Goal: Task Accomplishment & Management: Complete application form

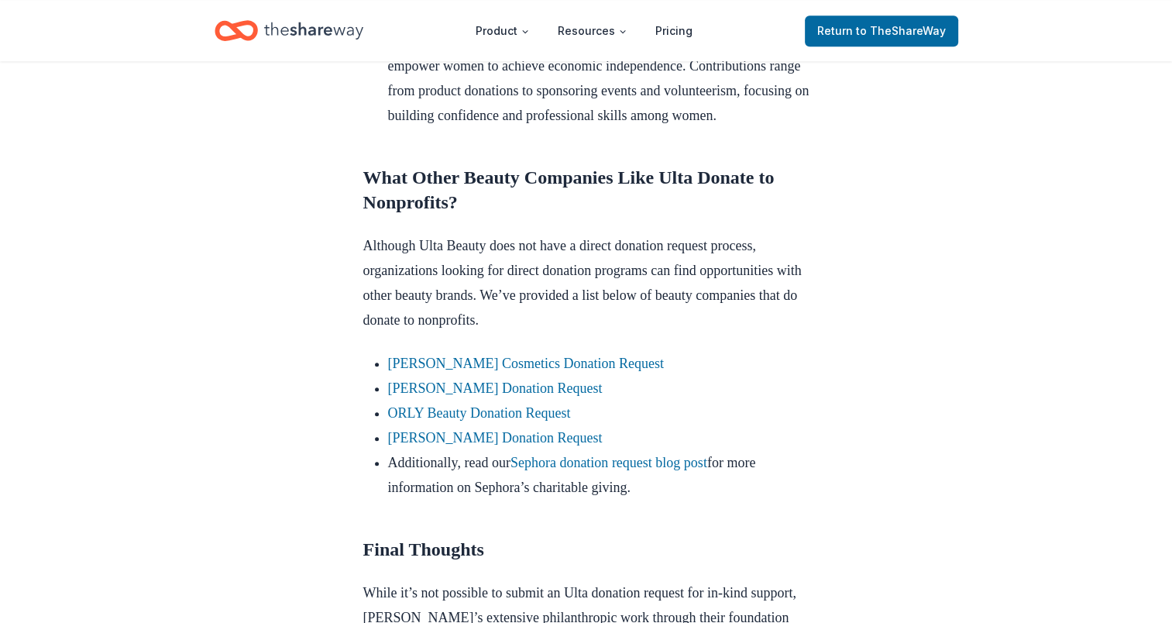
scroll to position [1205, 0]
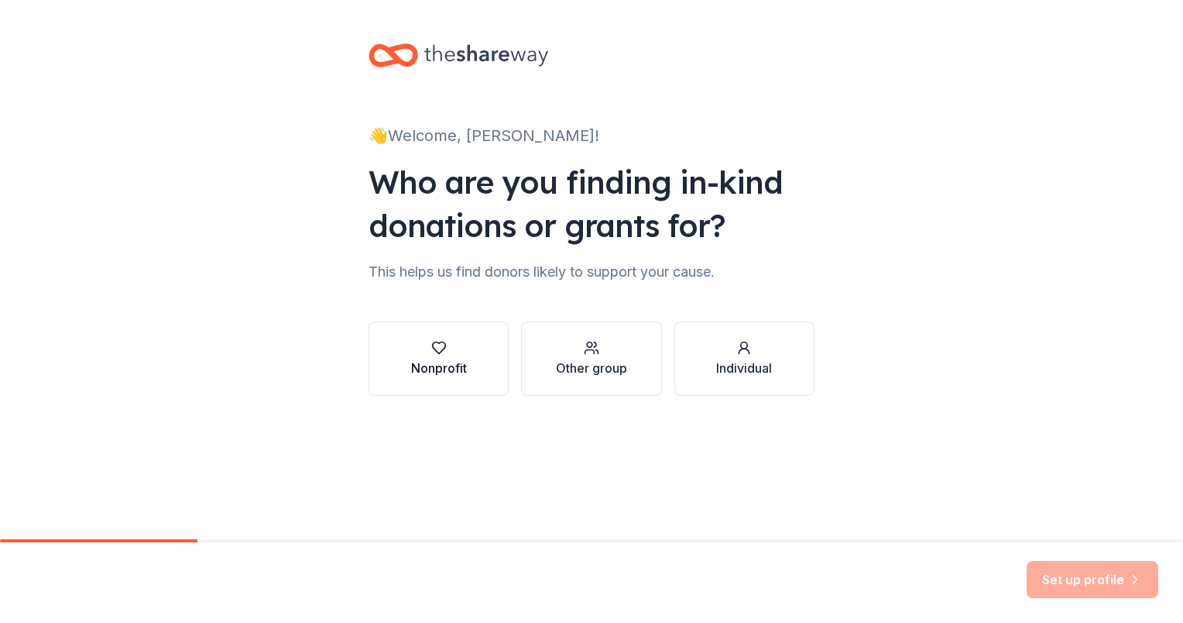
click at [430, 355] on div "button" at bounding box center [439, 347] width 56 height 15
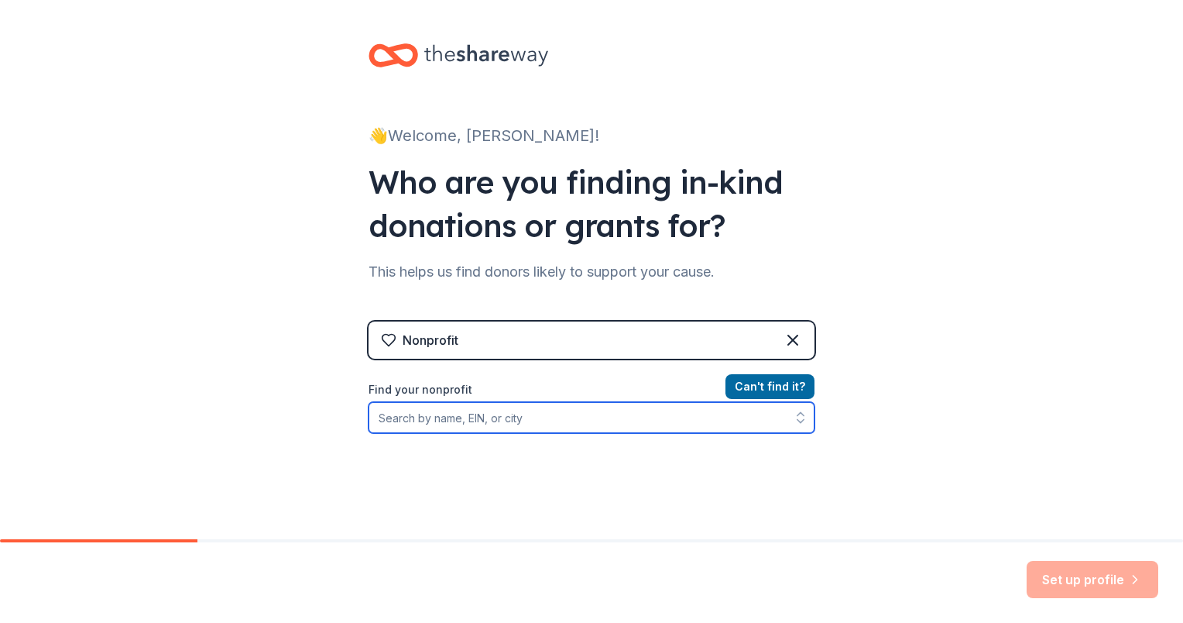
click at [458, 417] on input "Find your nonprofit" at bounding box center [592, 417] width 446 height 31
paste input "36-3538595"
type input "36-3538595"
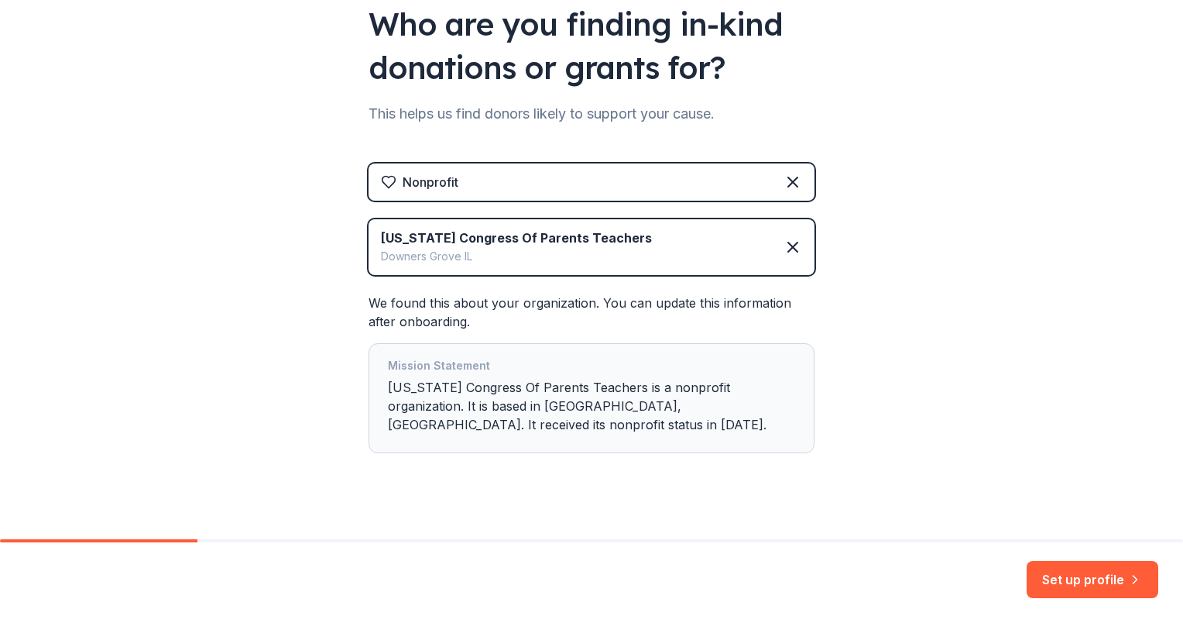
scroll to position [158, 0]
click at [1111, 577] on button "Set up profile" at bounding box center [1093, 579] width 132 height 37
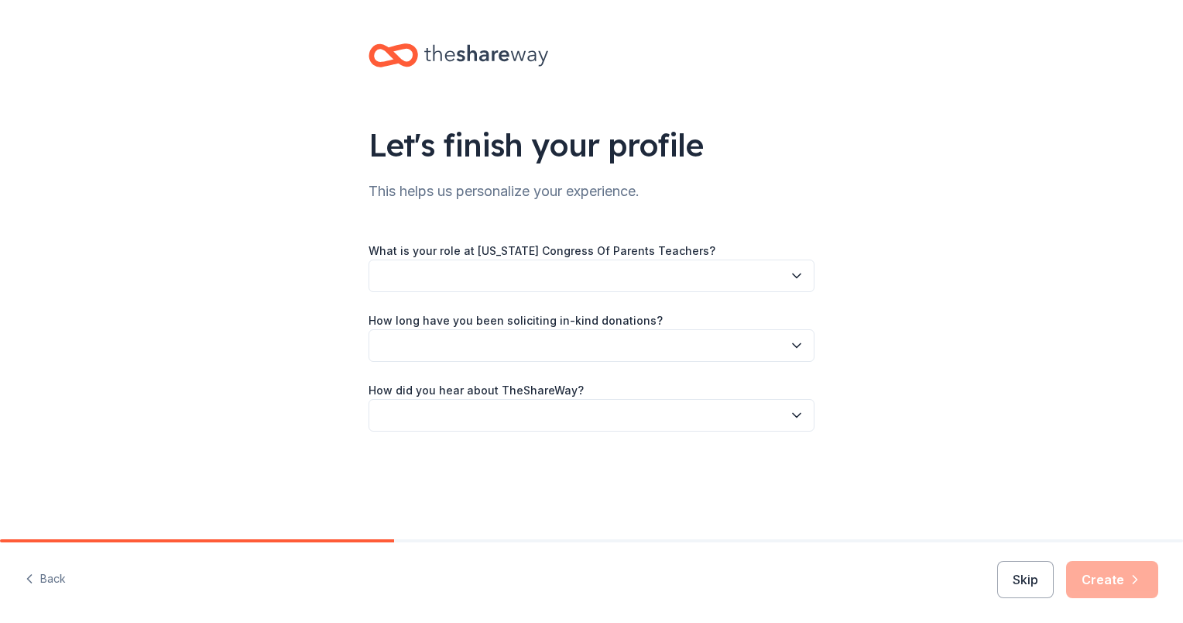
click at [523, 285] on button "button" at bounding box center [592, 275] width 446 height 33
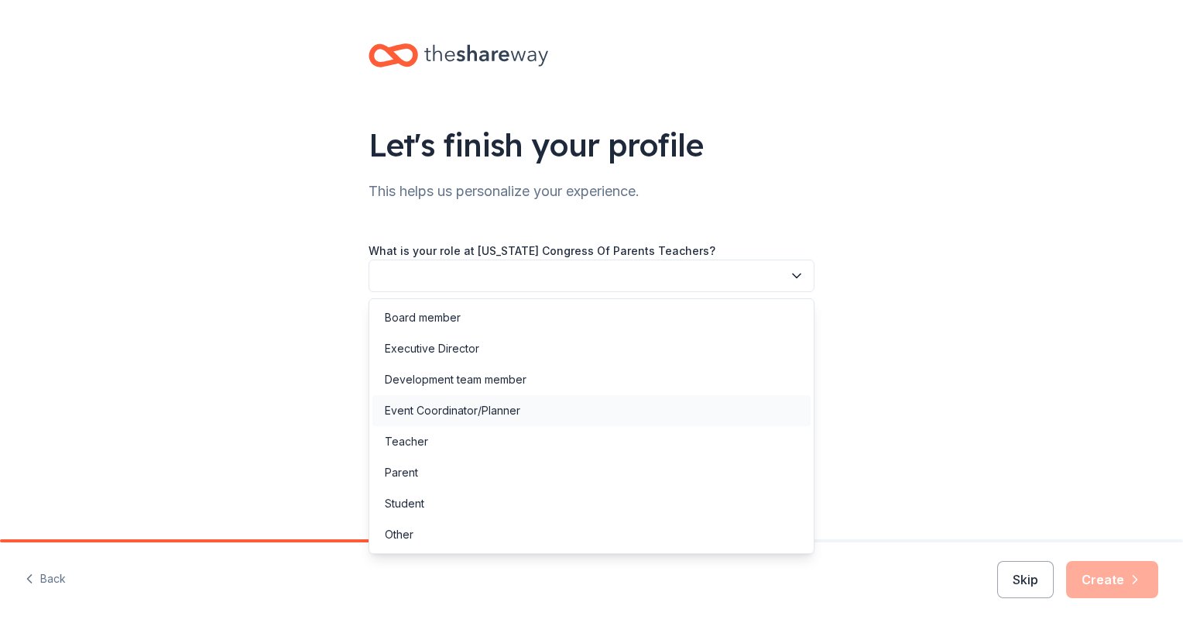
click at [441, 409] on div "Event Coordinator/Planner" at bounding box center [453, 410] width 136 height 19
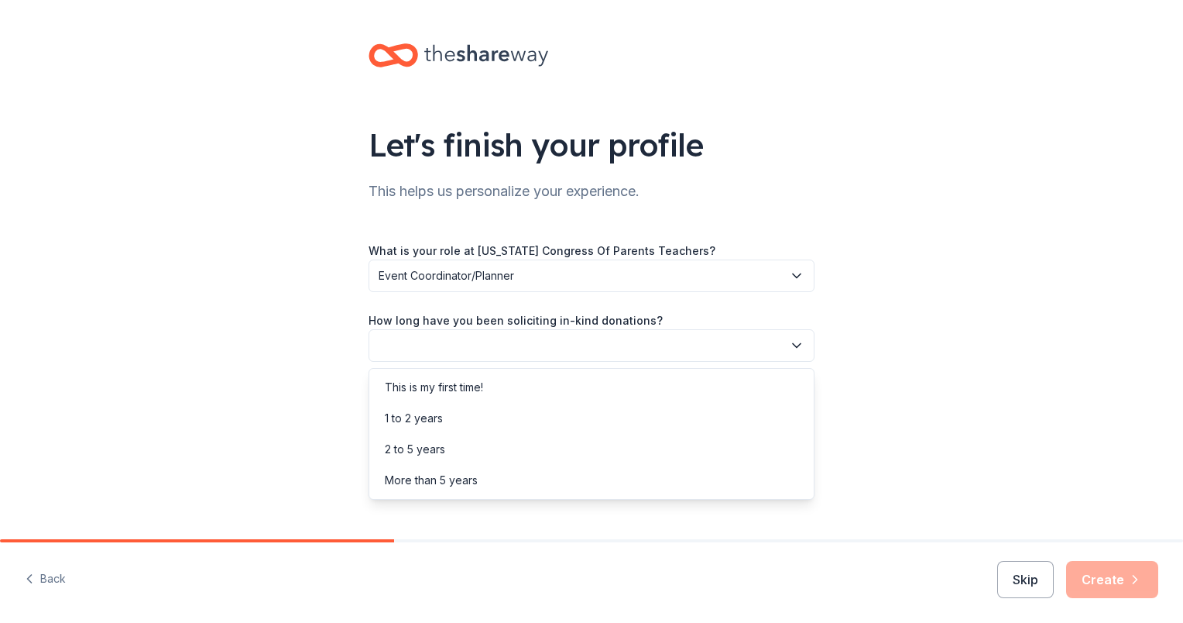
click at [445, 349] on button "button" at bounding box center [592, 345] width 446 height 33
click at [426, 421] on div "1 to 2 years" at bounding box center [414, 418] width 58 height 19
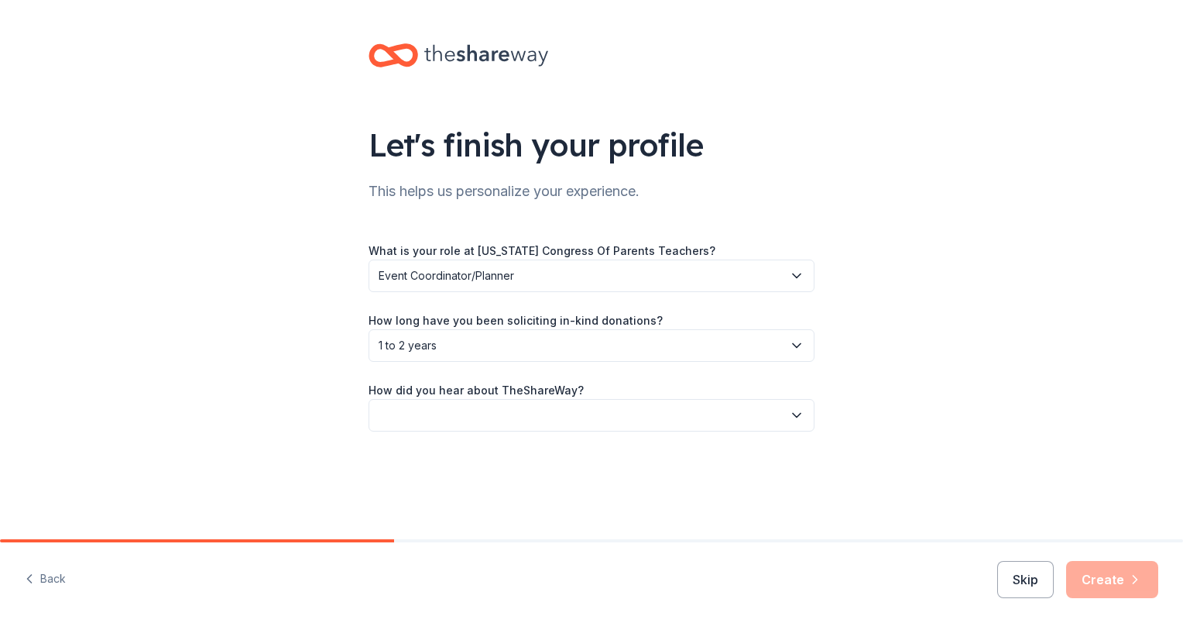
click at [442, 420] on button "button" at bounding box center [592, 415] width 446 height 33
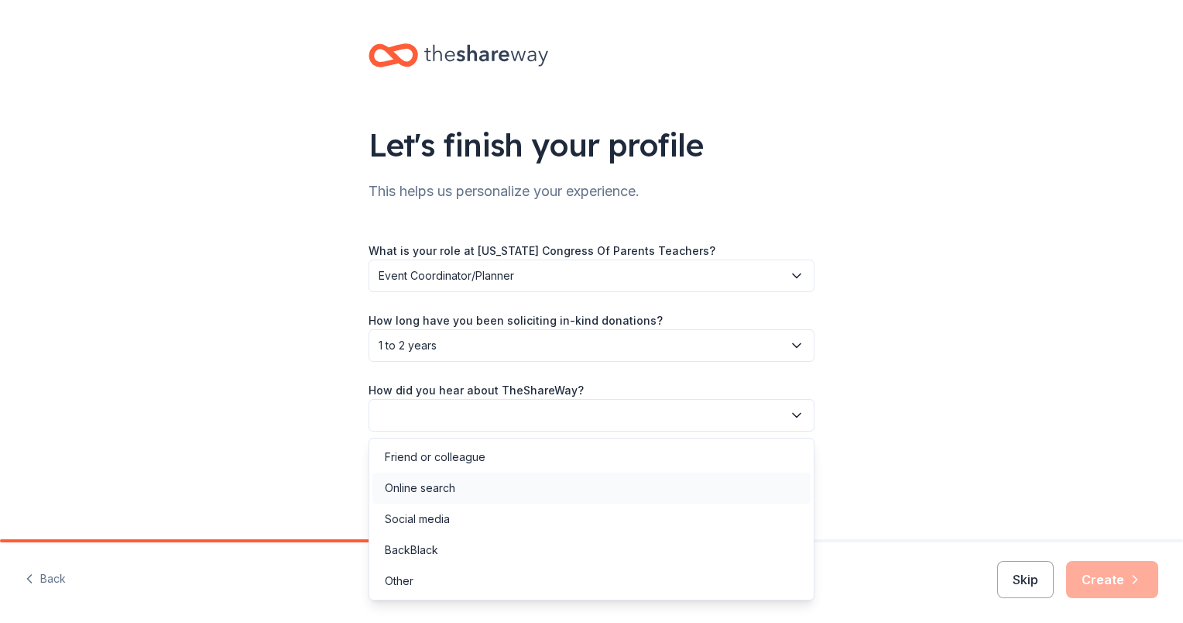
click at [441, 486] on div "Online search" at bounding box center [420, 488] width 70 height 19
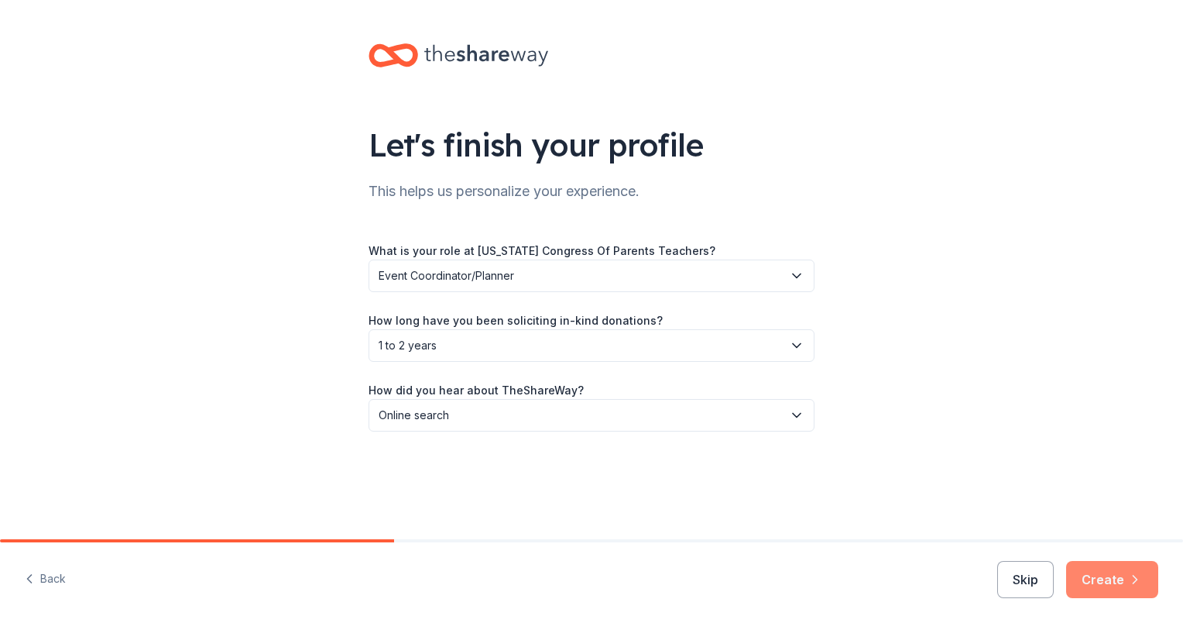
click at [1095, 585] on button "Create" at bounding box center [1112, 579] width 92 height 37
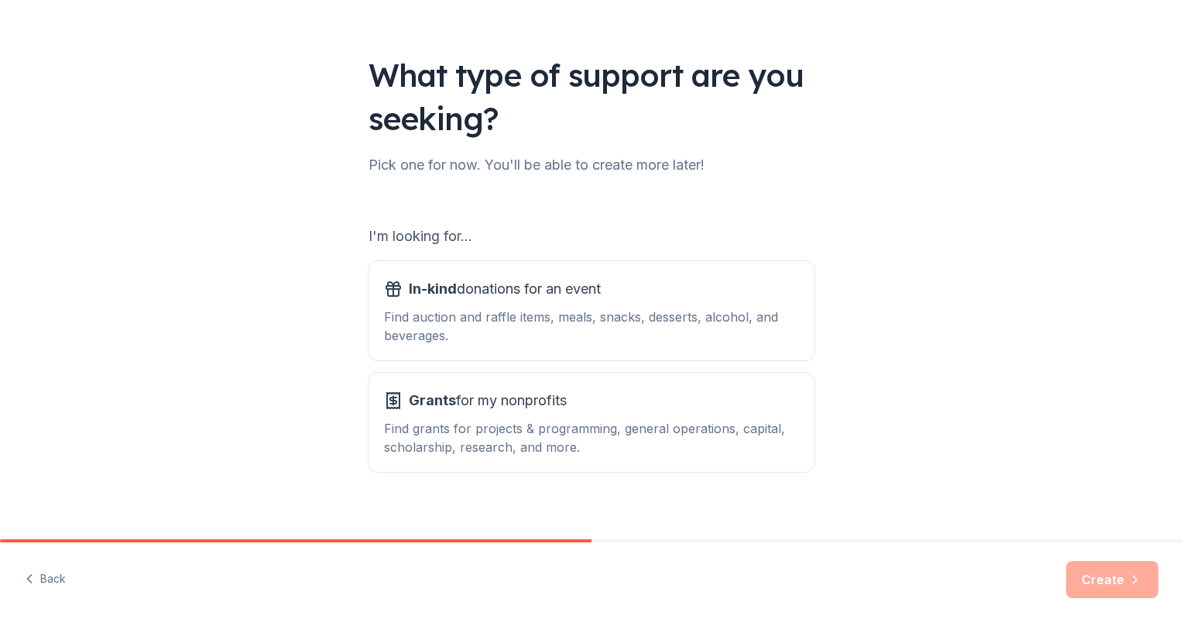
scroll to position [86, 0]
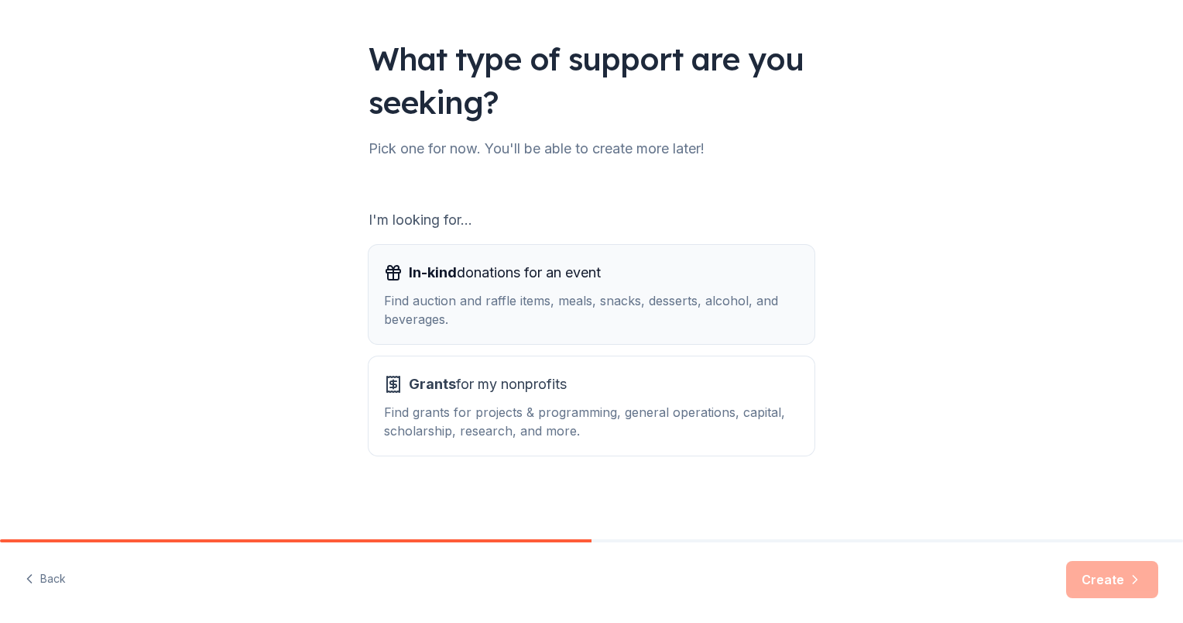
click at [530, 304] on div "Find auction and raffle items, meals, snacks, desserts, alcohol, and beverages." at bounding box center [591, 309] width 415 height 37
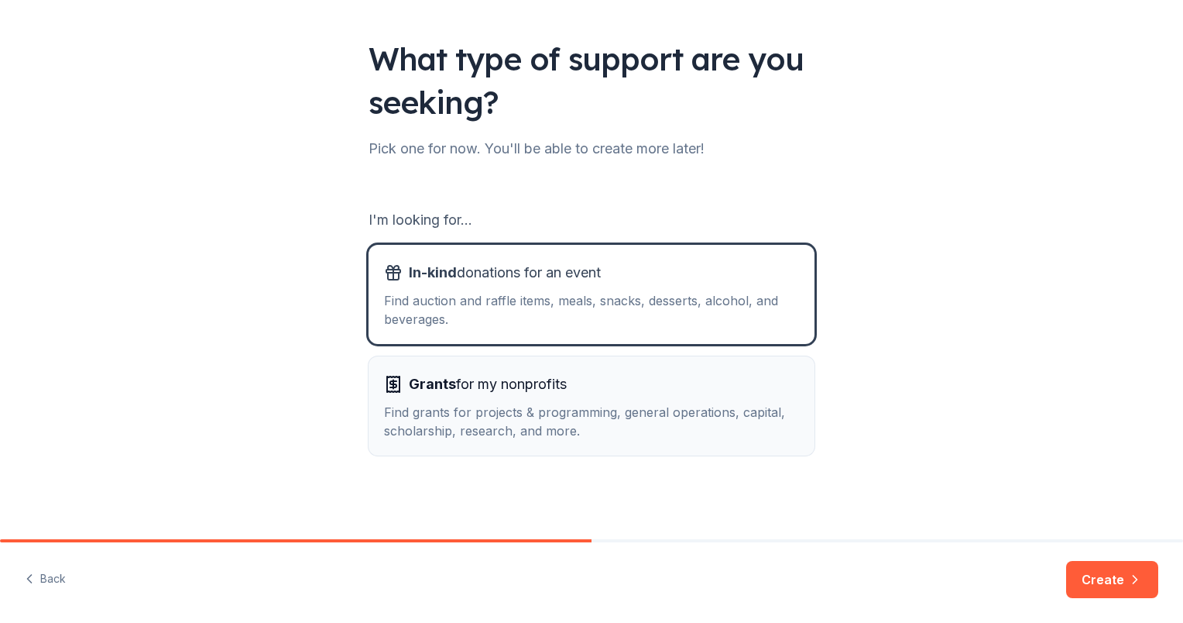
click at [492, 386] on span "Grants for my nonprofits" at bounding box center [488, 384] width 158 height 25
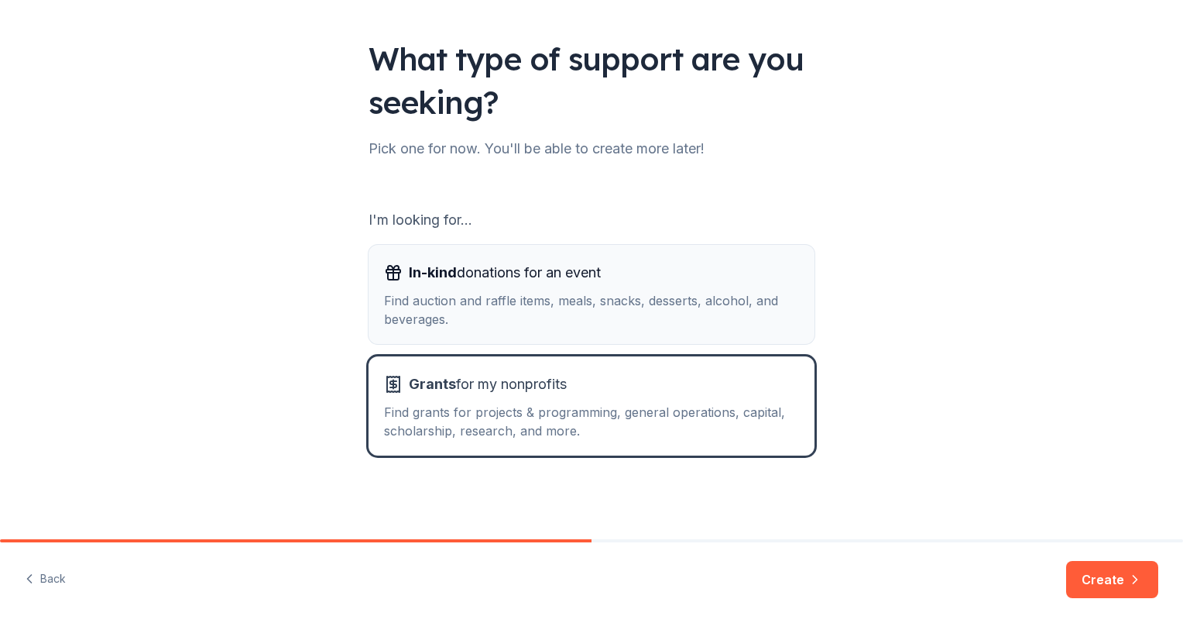
click at [527, 312] on div "Find auction and raffle items, meals, snacks, desserts, alcohol, and beverages." at bounding box center [591, 309] width 415 height 37
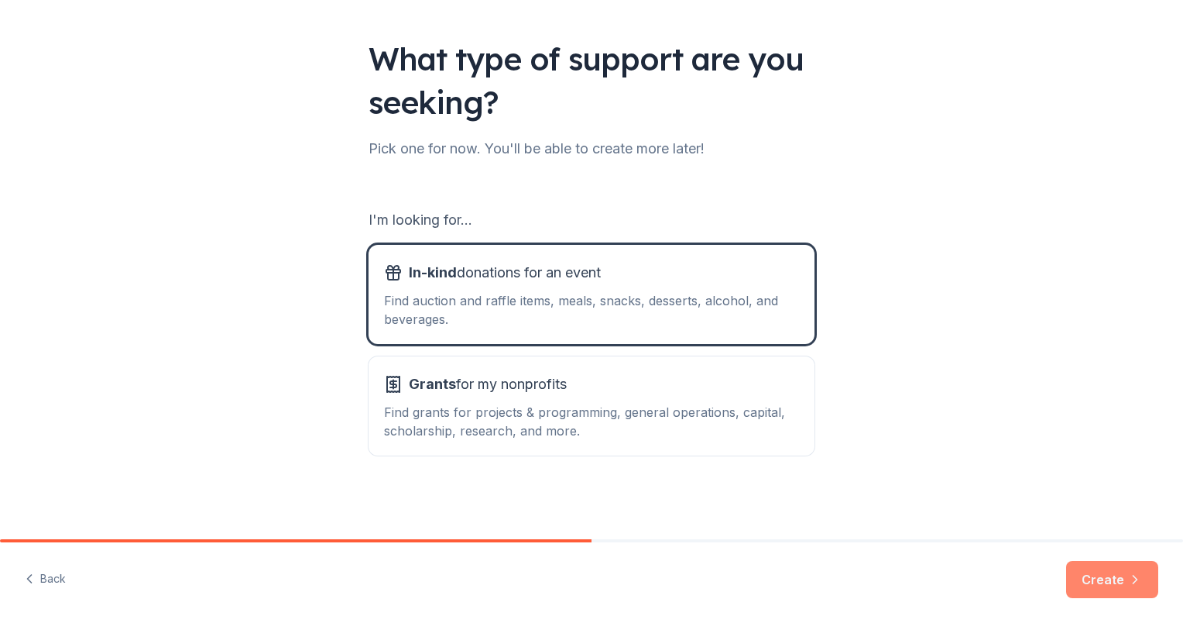
click at [1092, 582] on button "Create" at bounding box center [1112, 579] width 92 height 37
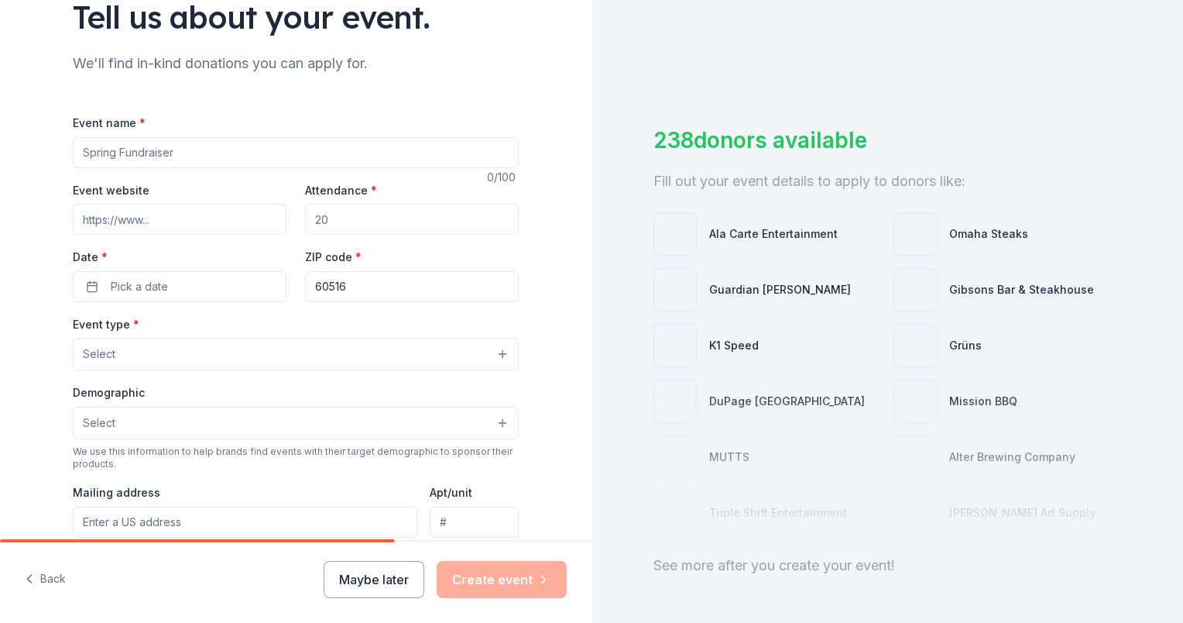
scroll to position [155, 0]
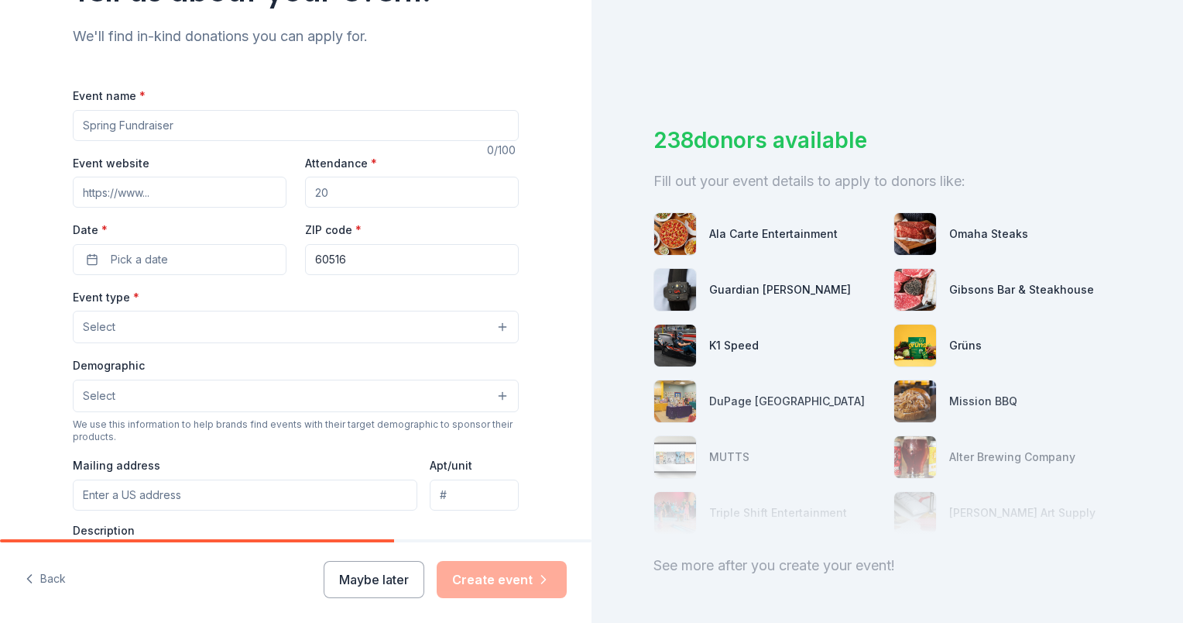
click at [111, 128] on input "Event name *" at bounding box center [296, 125] width 446 height 31
type input "Top Golf Parent Fundraiser Benefiting Indian Trail Elementary's PTA"
click at [129, 192] on input "Event website" at bounding box center [180, 192] width 214 height 31
paste input "https://www.itpta.org/top-golf-fundraiser-november-9/"
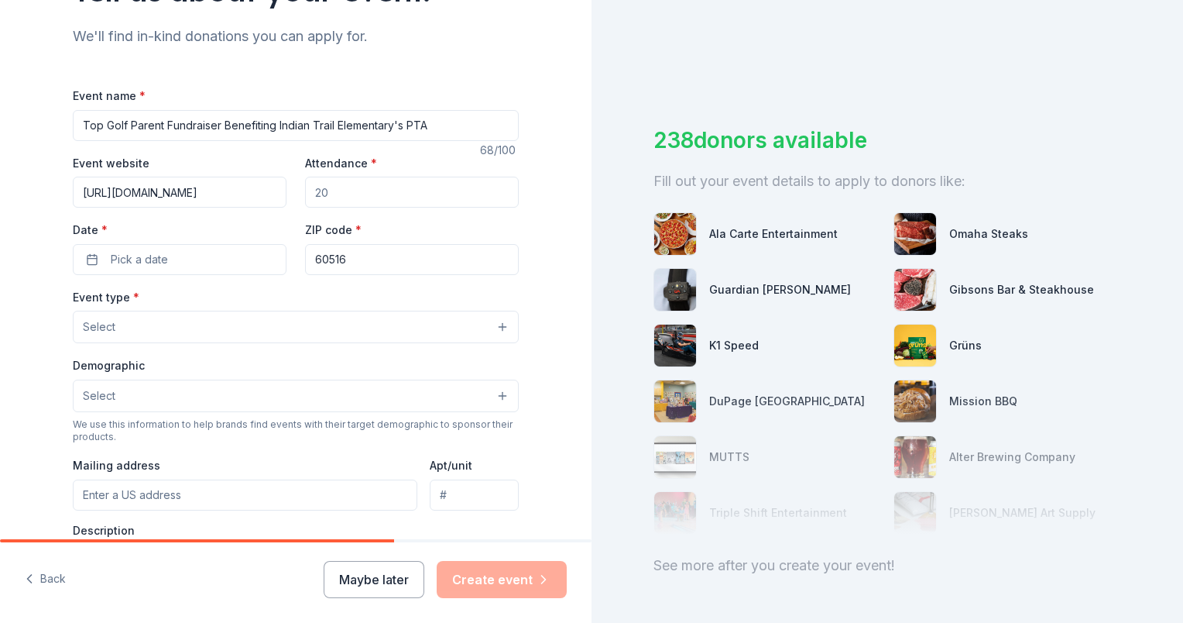
type input "https://www.itpta.org/top-golf-fundraiser-november-9/"
drag, startPoint x: 350, startPoint y: 189, endPoint x: 187, endPoint y: 166, distance: 165.0
click at [187, 166] on div "Event website https://www.itpta.org/top-golf-fundraiser-november-9/ Attendance …" at bounding box center [296, 214] width 446 height 122
type input "100"
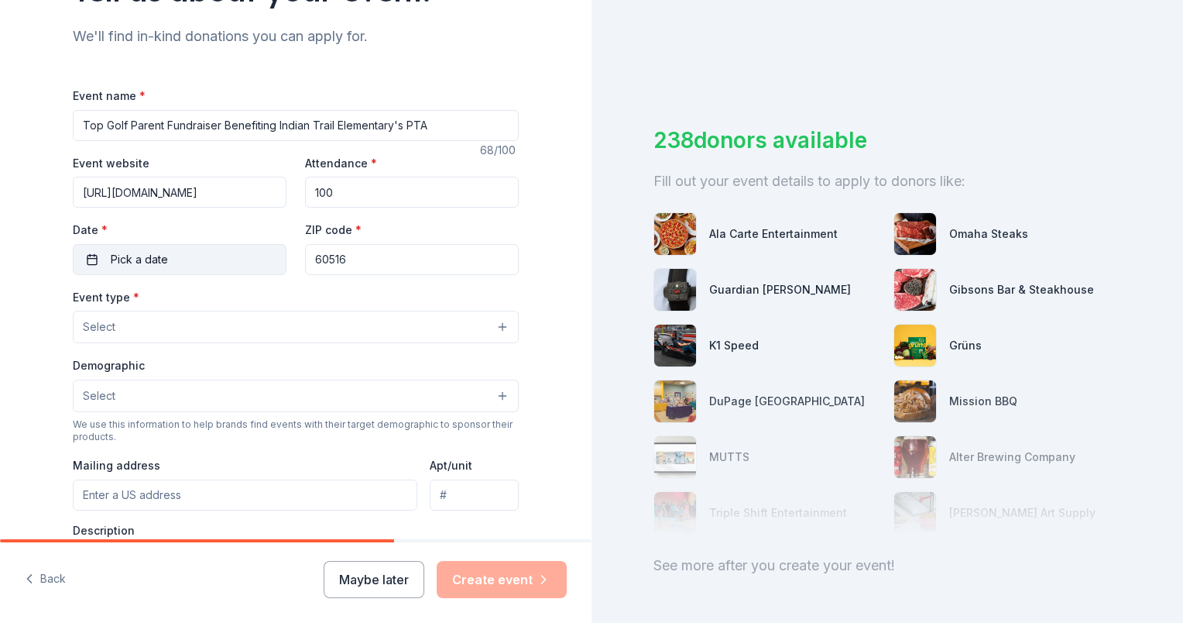
click at [92, 263] on button "Pick a date" at bounding box center [180, 259] width 214 height 31
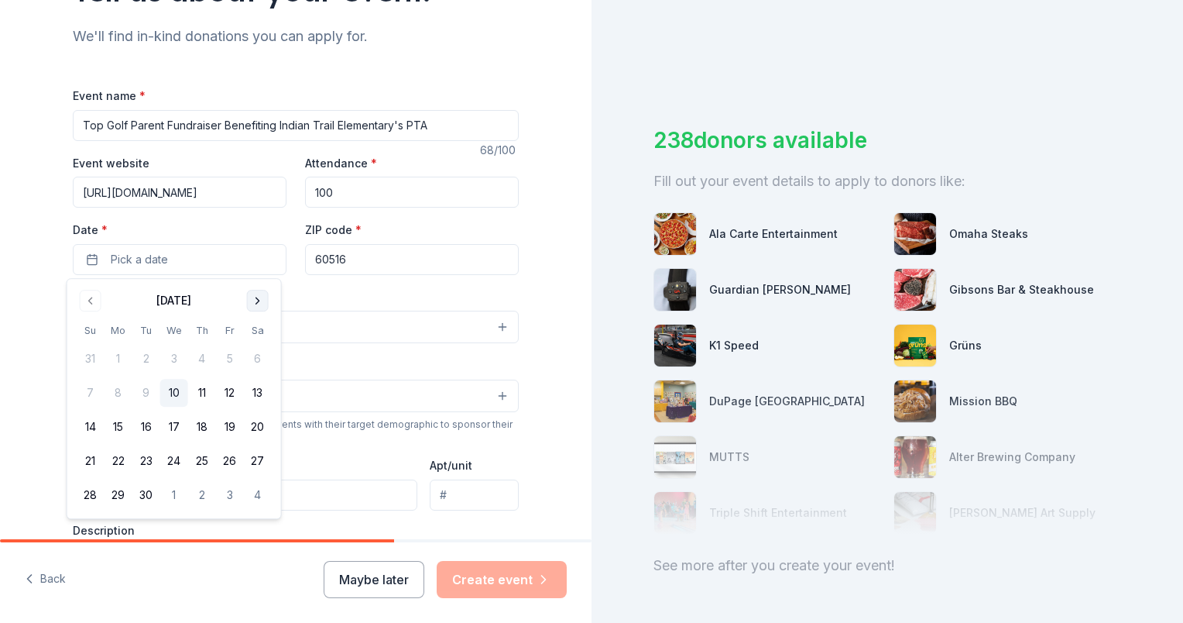
click at [258, 300] on button "Go to next month" at bounding box center [258, 301] width 22 height 22
click at [87, 420] on button "9" at bounding box center [91, 427] width 28 height 28
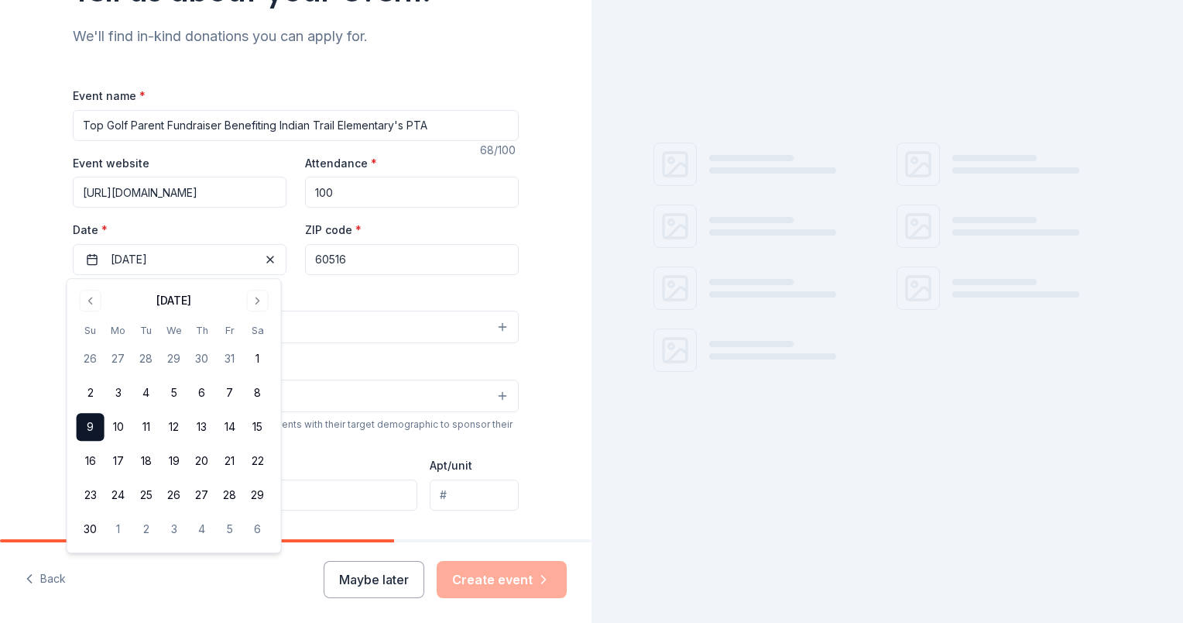
click at [16, 341] on div "Tell us about your event. We'll find in-kind donations you can apply for. Event…" at bounding box center [296, 360] width 592 height 1031
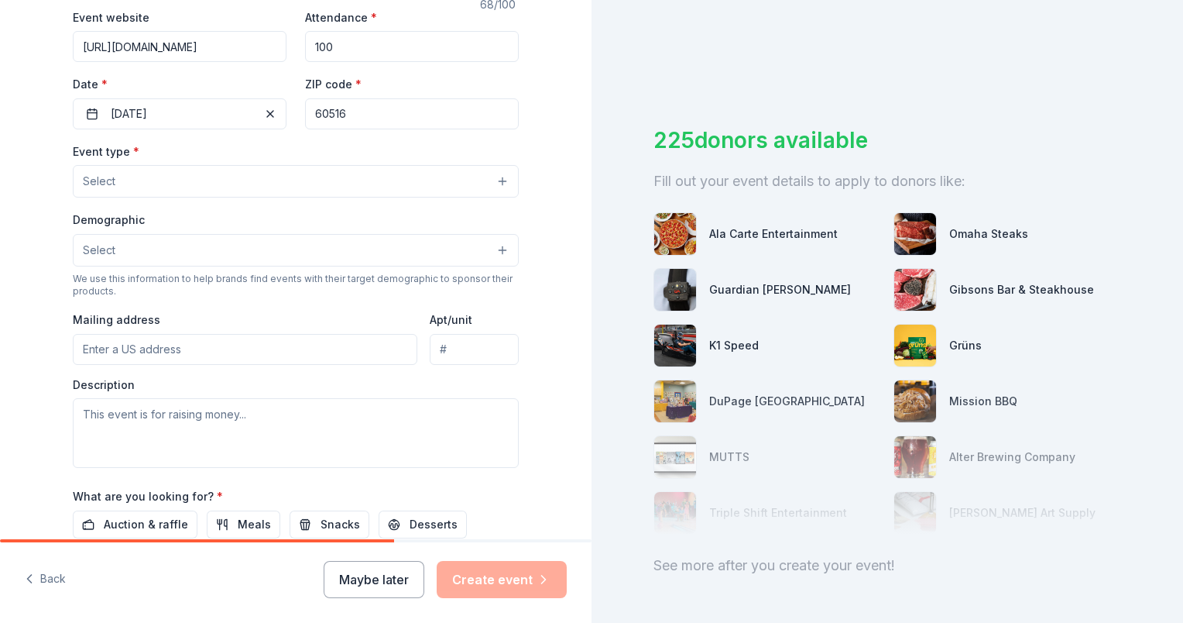
scroll to position [310, 0]
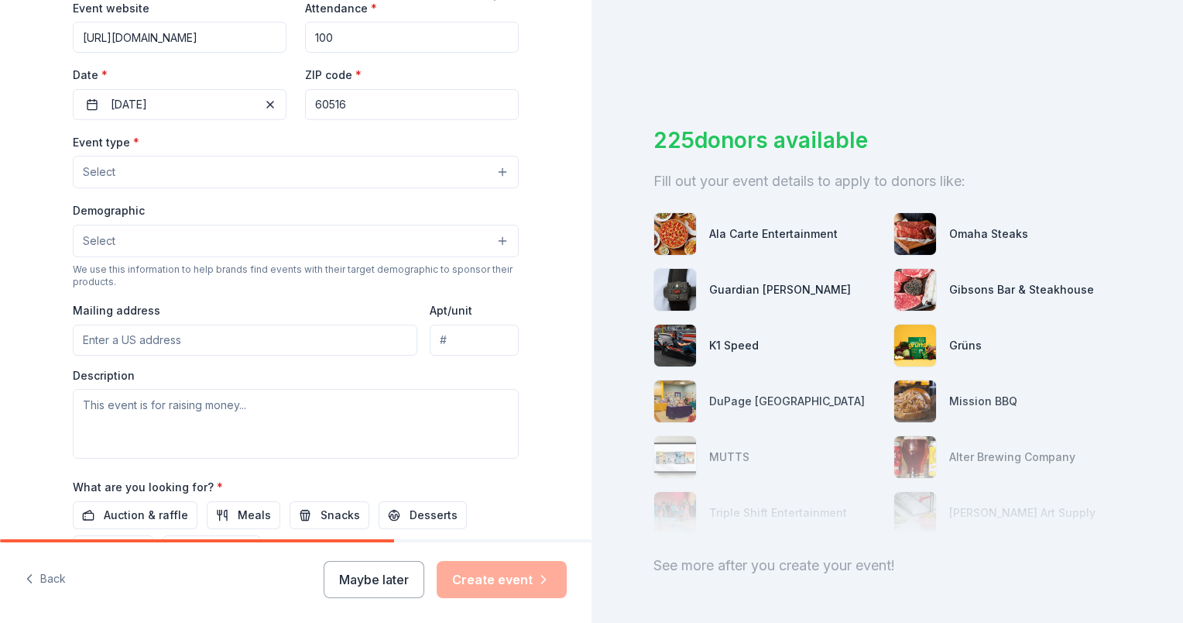
click at [119, 166] on button "Select" at bounding box center [296, 172] width 446 height 33
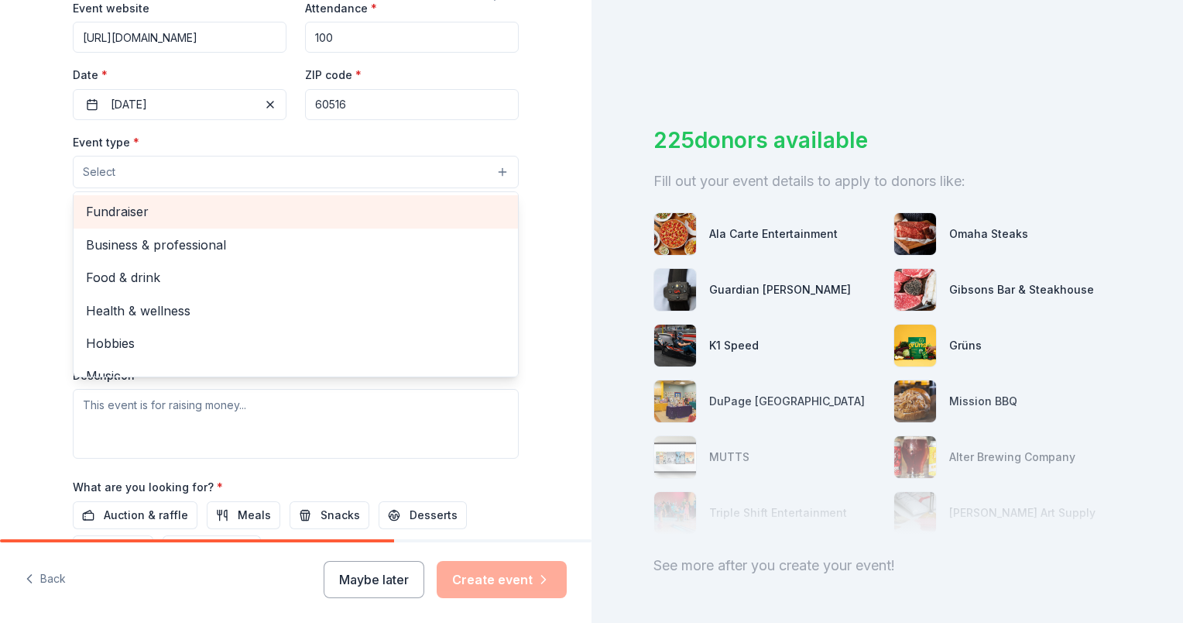
click at [128, 211] on span "Fundraiser" at bounding box center [296, 211] width 420 height 20
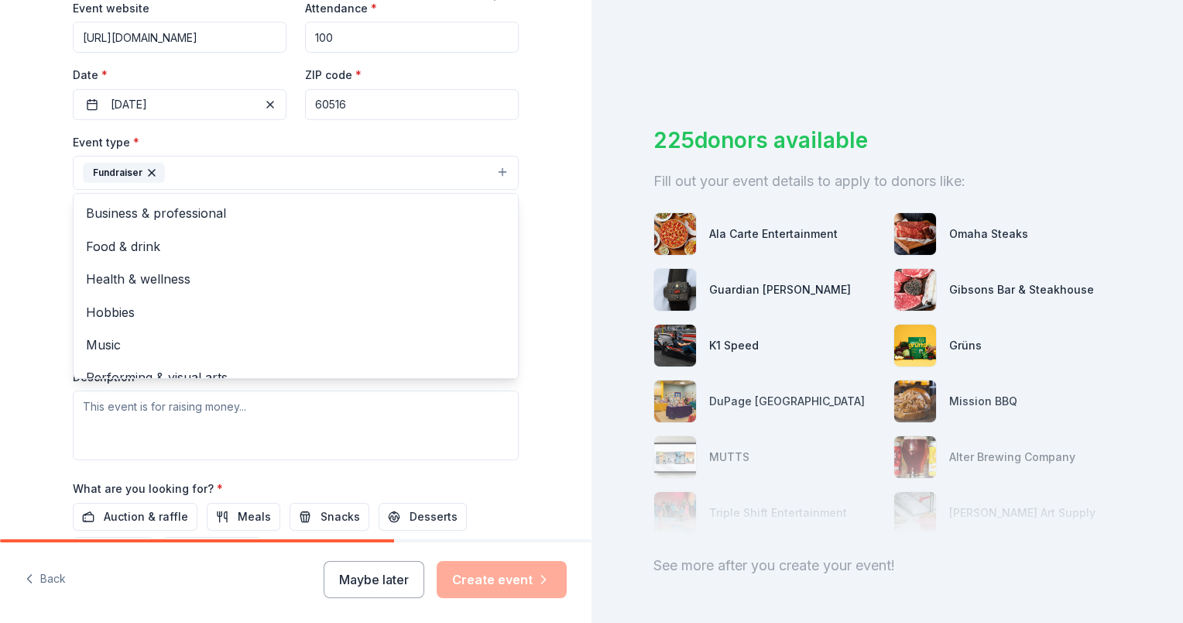
click at [0, 304] on html "Tell us about your event. We'll find in-kind donations you can apply for. Event…" at bounding box center [591, 311] width 1183 height 623
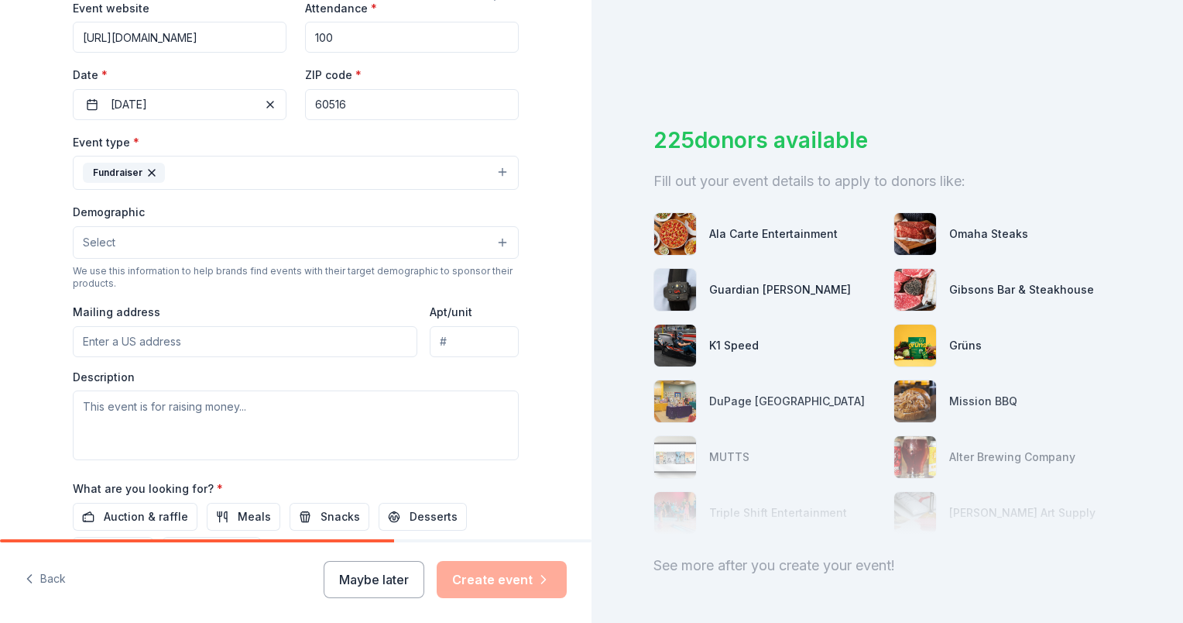
click at [140, 241] on button "Select" at bounding box center [296, 242] width 446 height 33
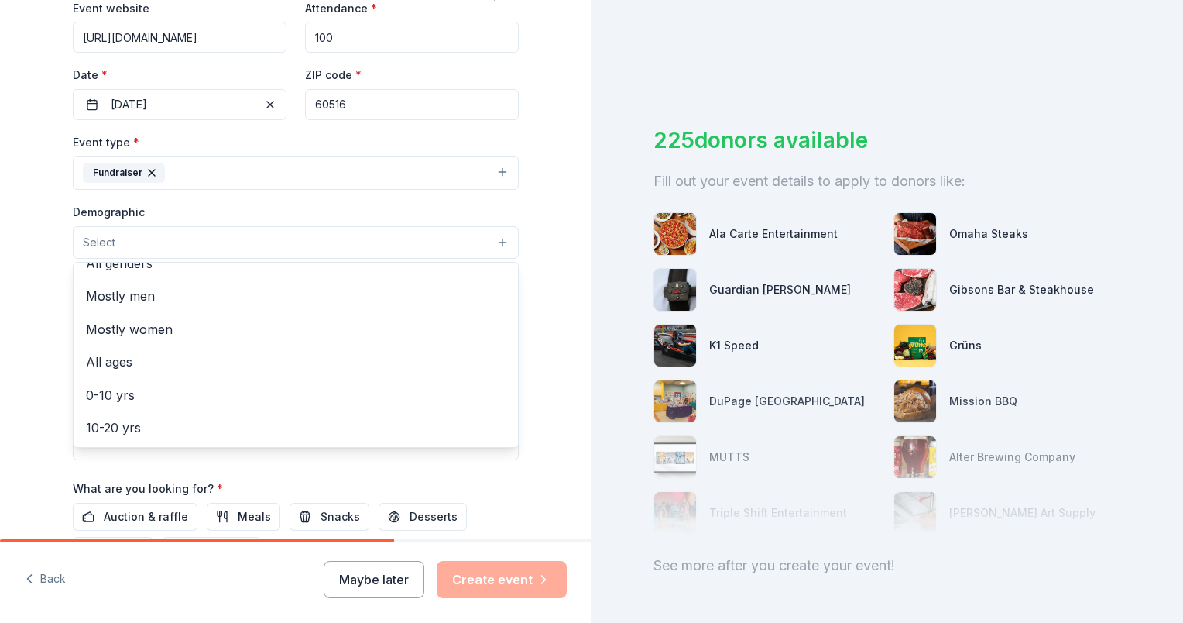
scroll to position [0, 0]
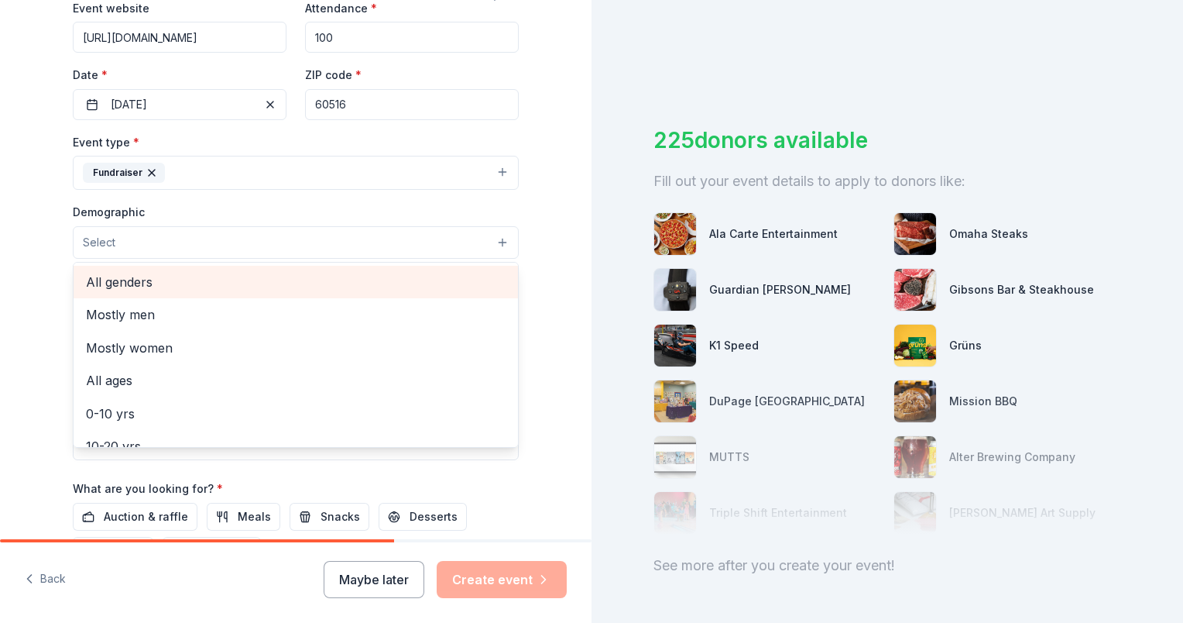
click at [133, 276] on span "All genders" at bounding box center [296, 282] width 420 height 20
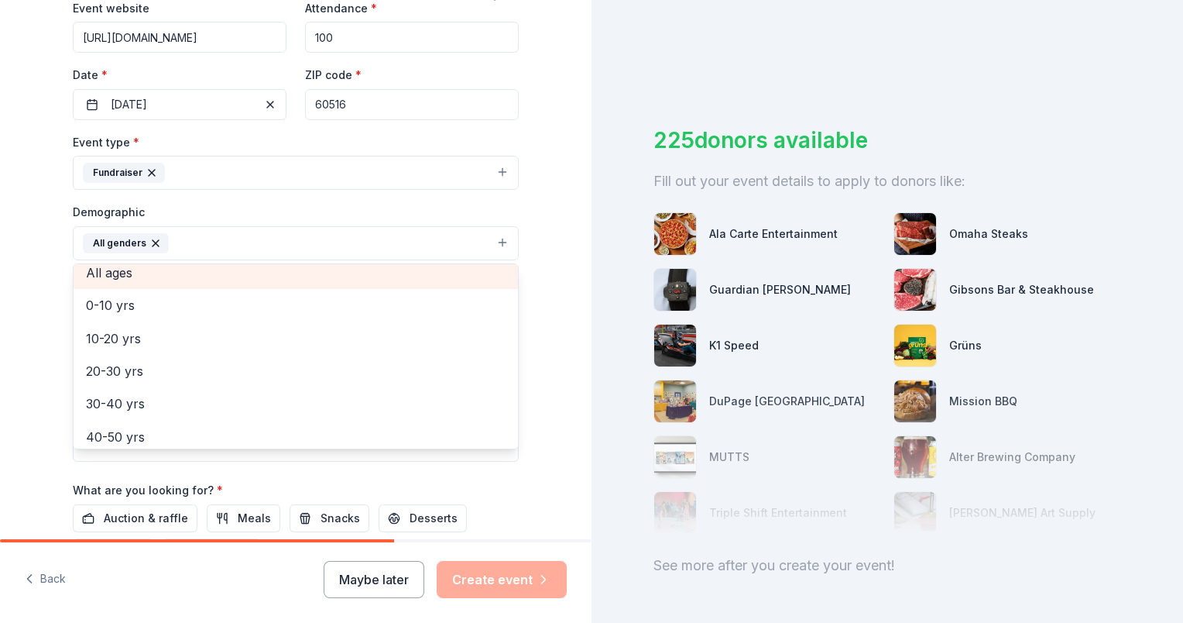
scroll to position [77, 0]
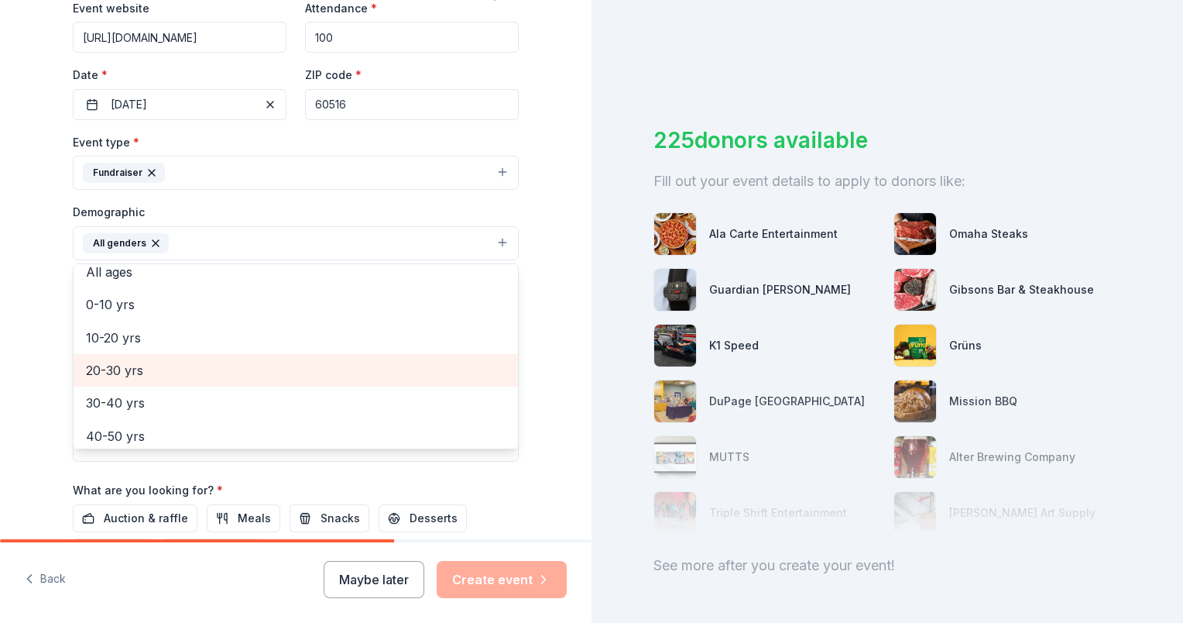
click at [136, 368] on span "20-30 yrs" at bounding box center [296, 370] width 420 height 20
click at [115, 376] on span "30-40 yrs" at bounding box center [296, 370] width 420 height 20
click at [120, 378] on span "40-50 yrs" at bounding box center [296, 370] width 420 height 20
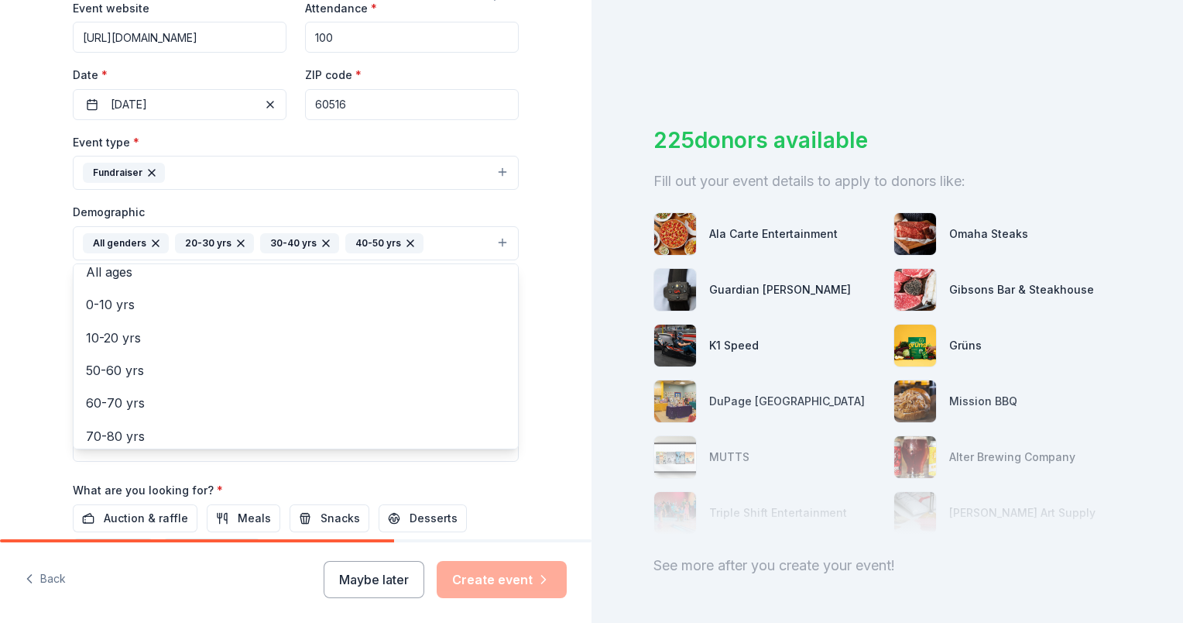
click at [29, 372] on div "Tell us about your event. We'll find in-kind donations you can apply for. Event…" at bounding box center [296, 207] width 592 height 1034
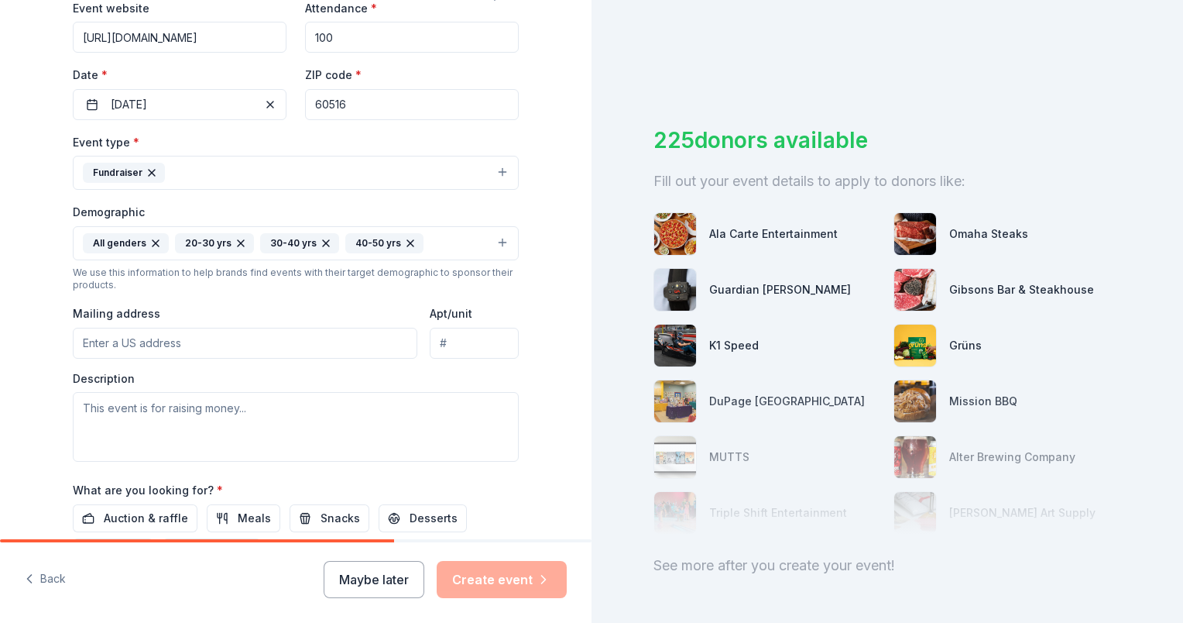
click at [132, 341] on input "Mailing address" at bounding box center [245, 343] width 345 height 31
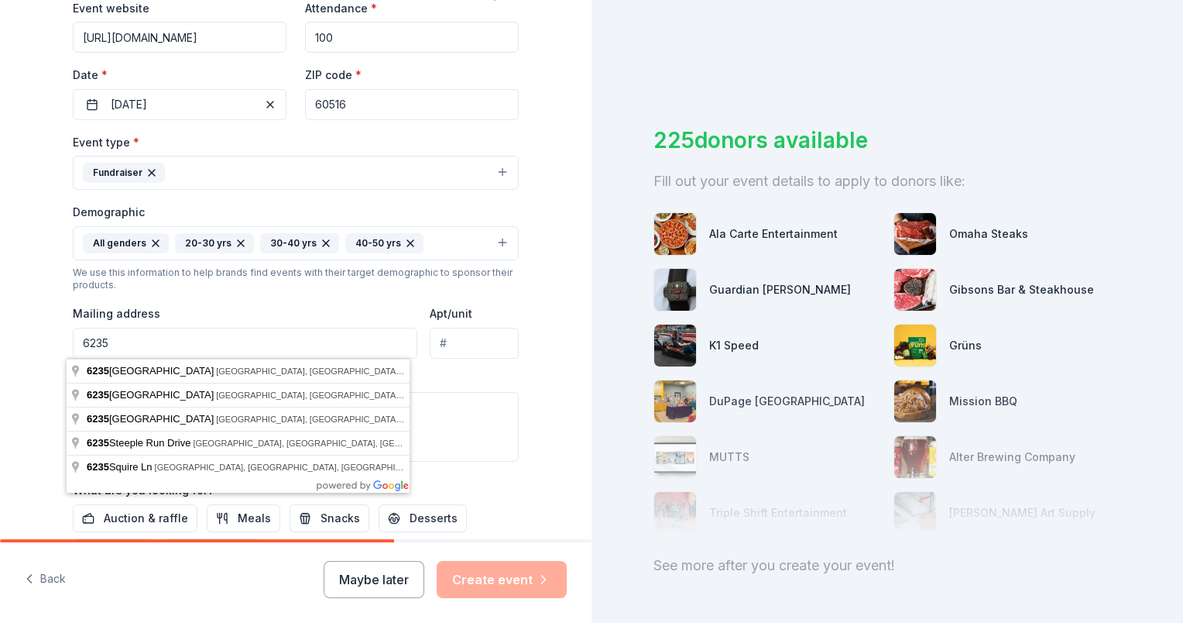
type input "6235 Stonewall Avenue"
type input "Attn: Sarah Stock, PTA"
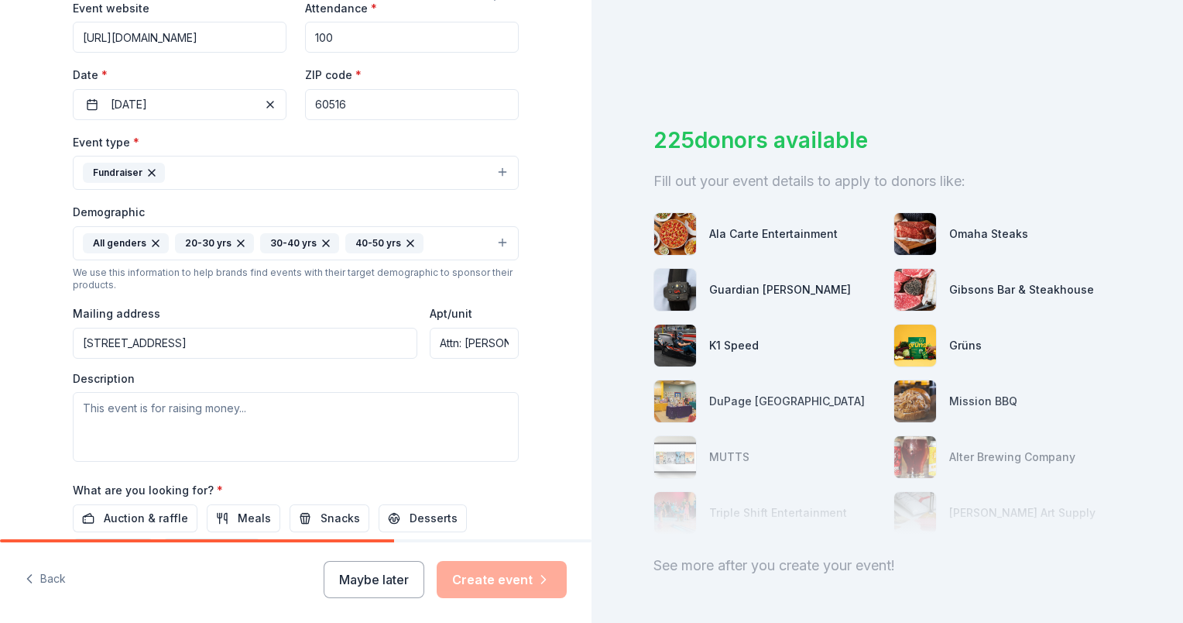
click at [10, 362] on div "Tell us about your event. We'll find in-kind donations you can apply for. Event…" at bounding box center [296, 207] width 592 height 1034
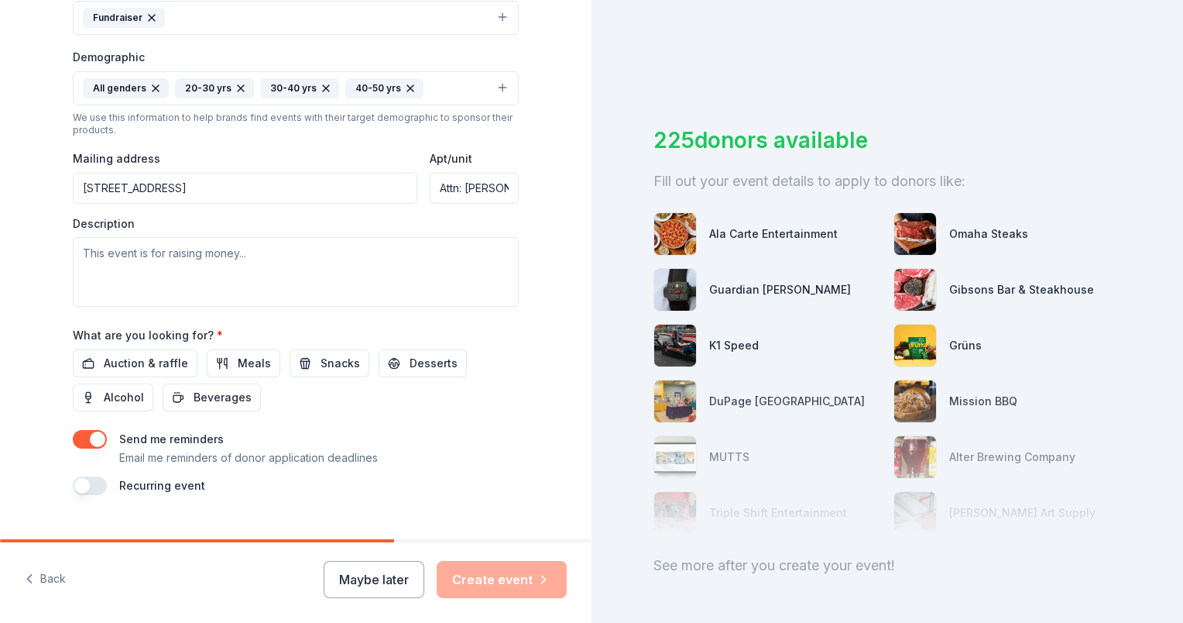
scroll to position [0, 46]
drag, startPoint x: 430, startPoint y: 189, endPoint x: 600, endPoint y: 186, distance: 170.4
click at [600, 186] on div "Tell us about your event. We'll find in-kind donations you can apply for. Event…" at bounding box center [591, 311] width 1183 height 623
click at [0, 229] on html "Tell us about your event. We'll find in-kind donations you can apply for. Event…" at bounding box center [591, 311] width 1183 height 623
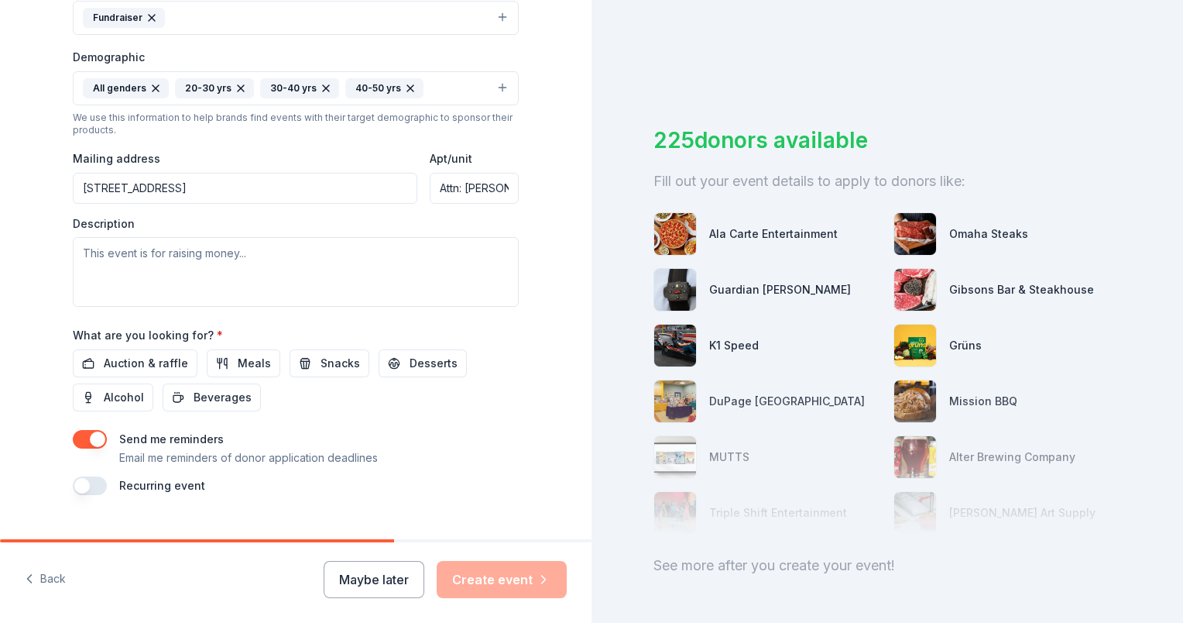
click at [219, 189] on input "6235 Stonewall Avenue" at bounding box center [245, 188] width 345 height 31
type input "6235 Stonewall Avenue, Downers Grove, IL, 60516"
click at [25, 263] on div "Tell us about your event. We'll find in-kind donations you can apply for. Event…" at bounding box center [296, 52] width 592 height 1034
click at [156, 250] on textarea at bounding box center [296, 272] width 446 height 70
paste textarea "On Sunday, November 9, we will be hosting a fundraiser at Top Golf for Indian T…"
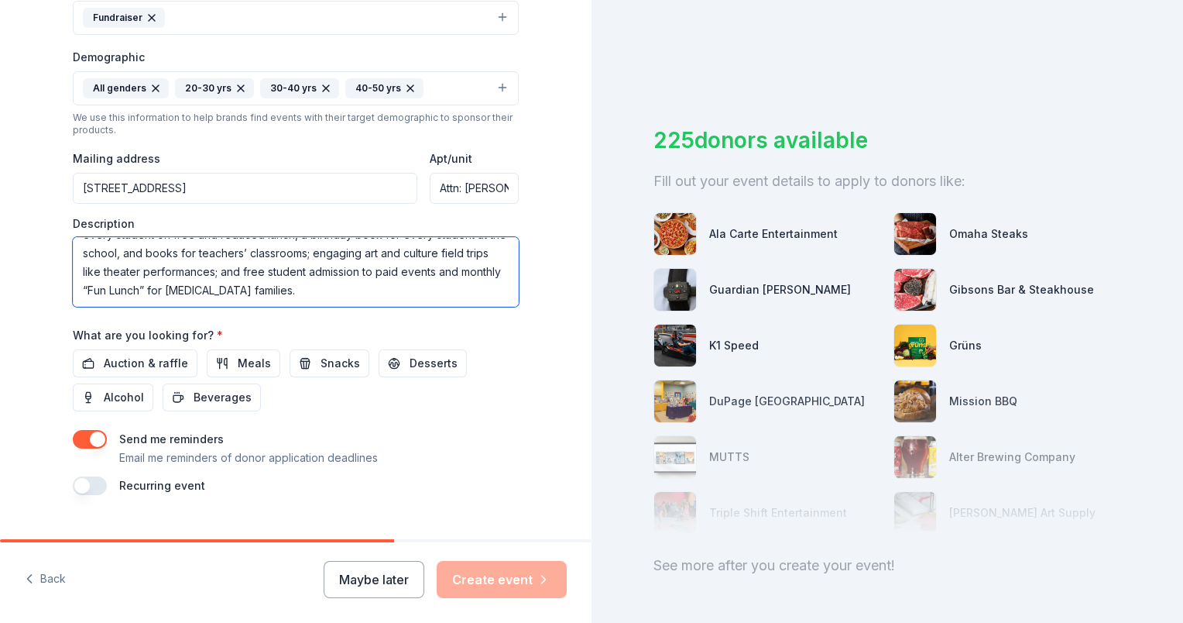
scroll to position [167, 0]
type textarea "On Sunday, November 9, we will be hosting a fundraiser at Top Golf for Indian T…"
click at [104, 396] on span "Alcohol" at bounding box center [124, 397] width 40 height 19
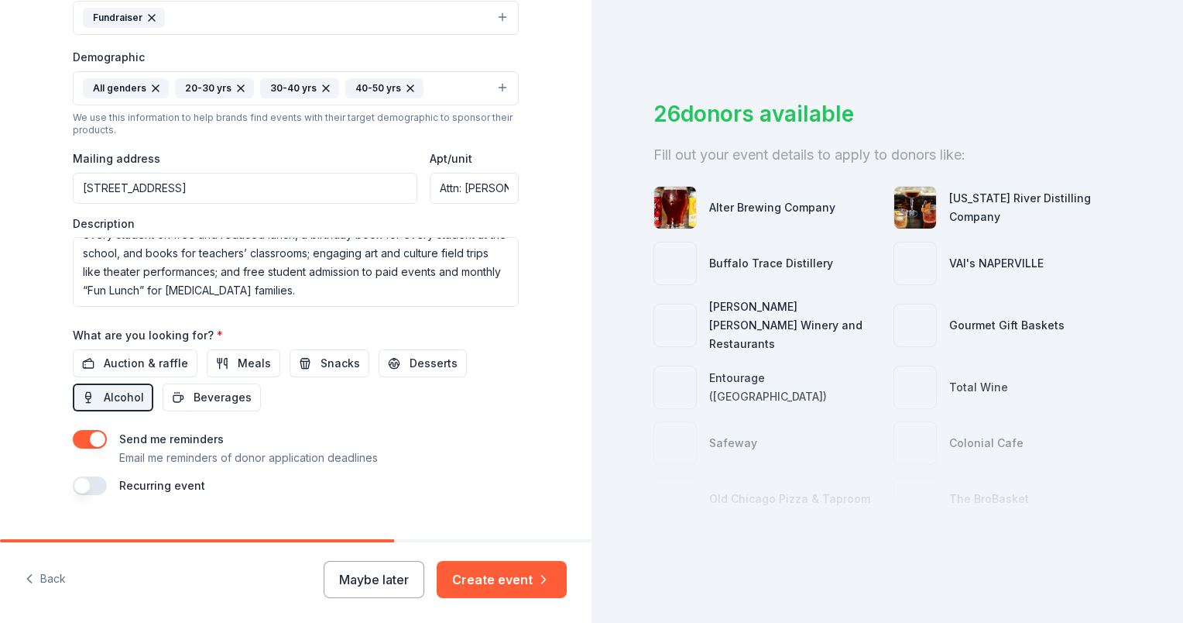
scroll to position [41, 0]
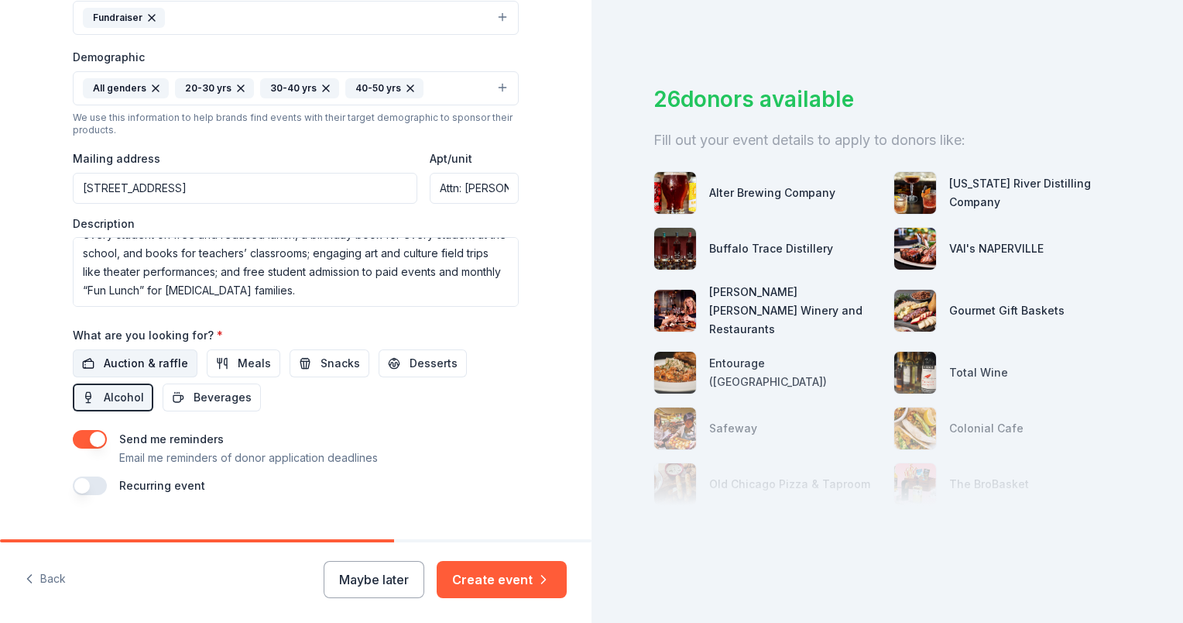
click at [130, 359] on span "Auction & raffle" at bounding box center [146, 363] width 84 height 19
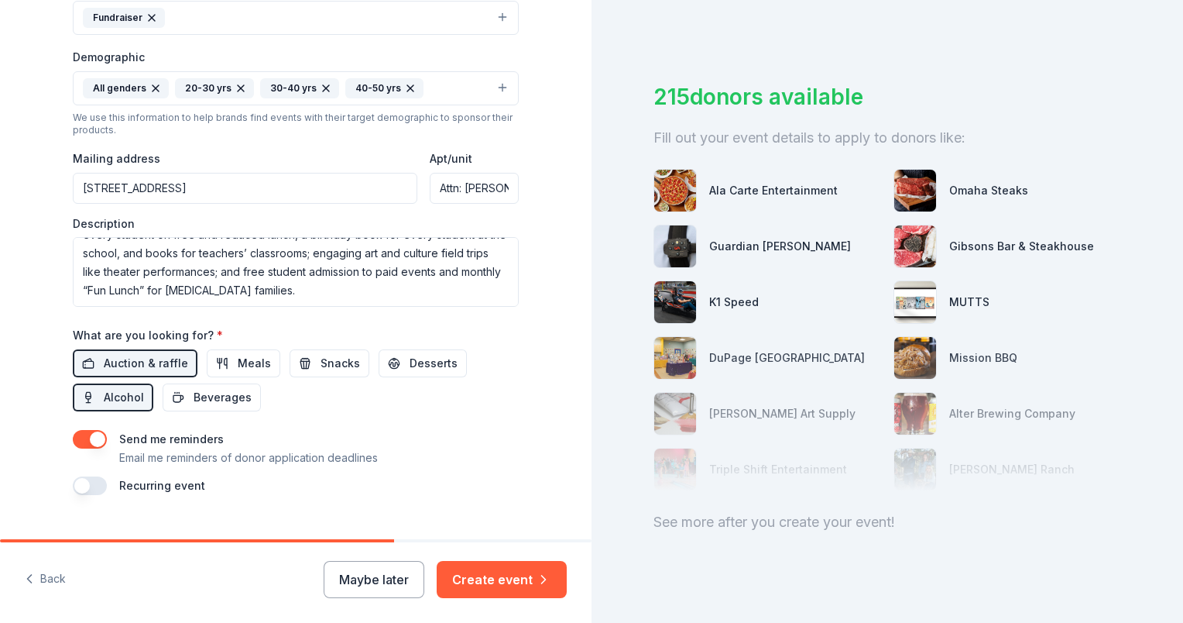
scroll to position [66, 0]
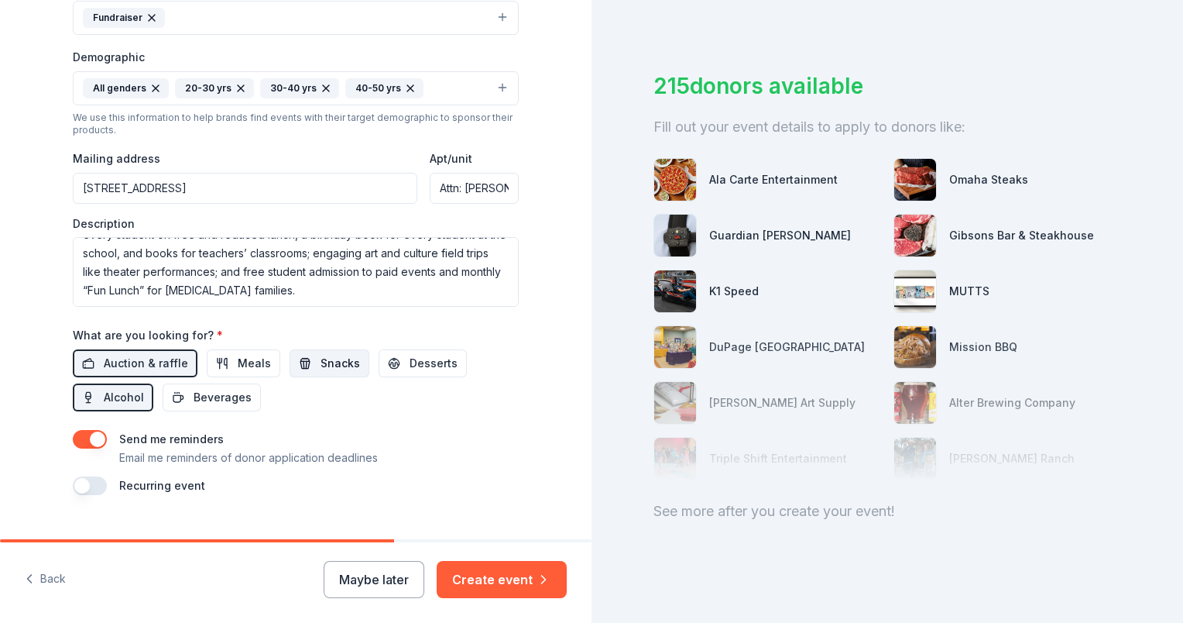
click at [321, 360] on span "Snacks" at bounding box center [340, 363] width 39 height 19
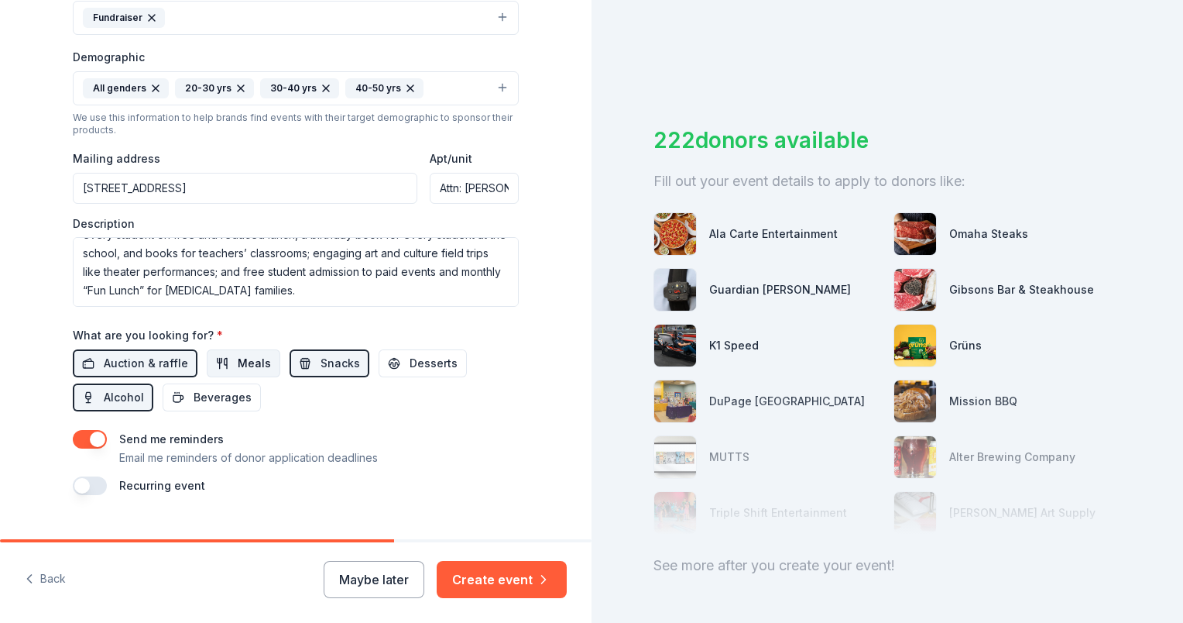
click at [248, 358] on span "Meals" at bounding box center [254, 363] width 33 height 19
click at [211, 400] on span "Beverages" at bounding box center [223, 397] width 58 height 19
click at [424, 365] on span "Desserts" at bounding box center [434, 363] width 48 height 19
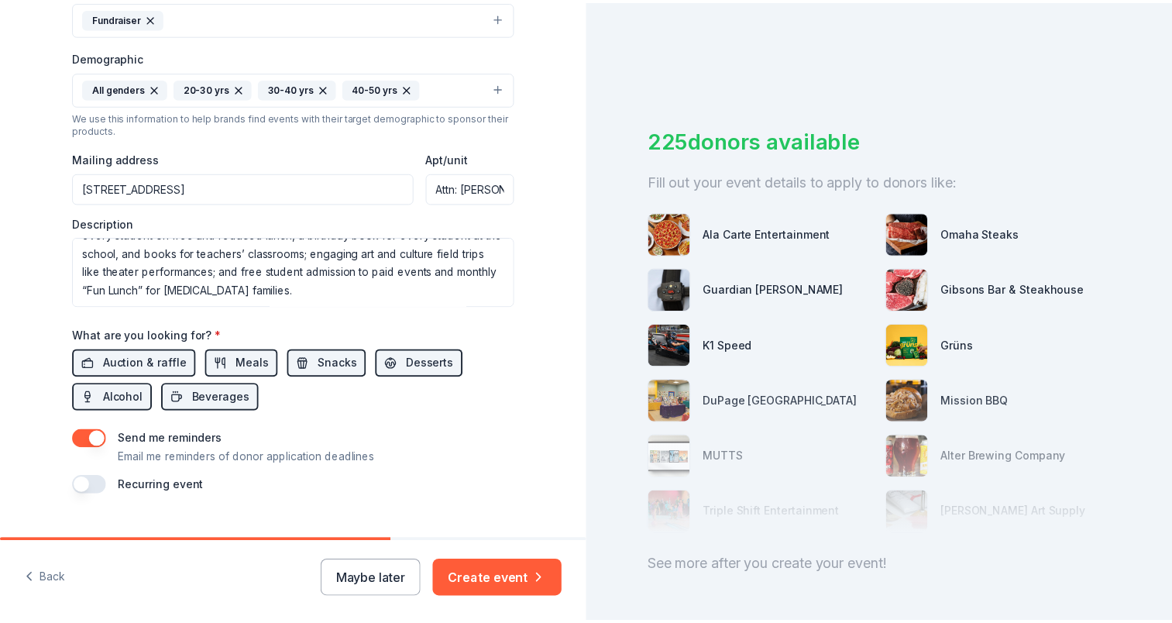
scroll to position [494, 0]
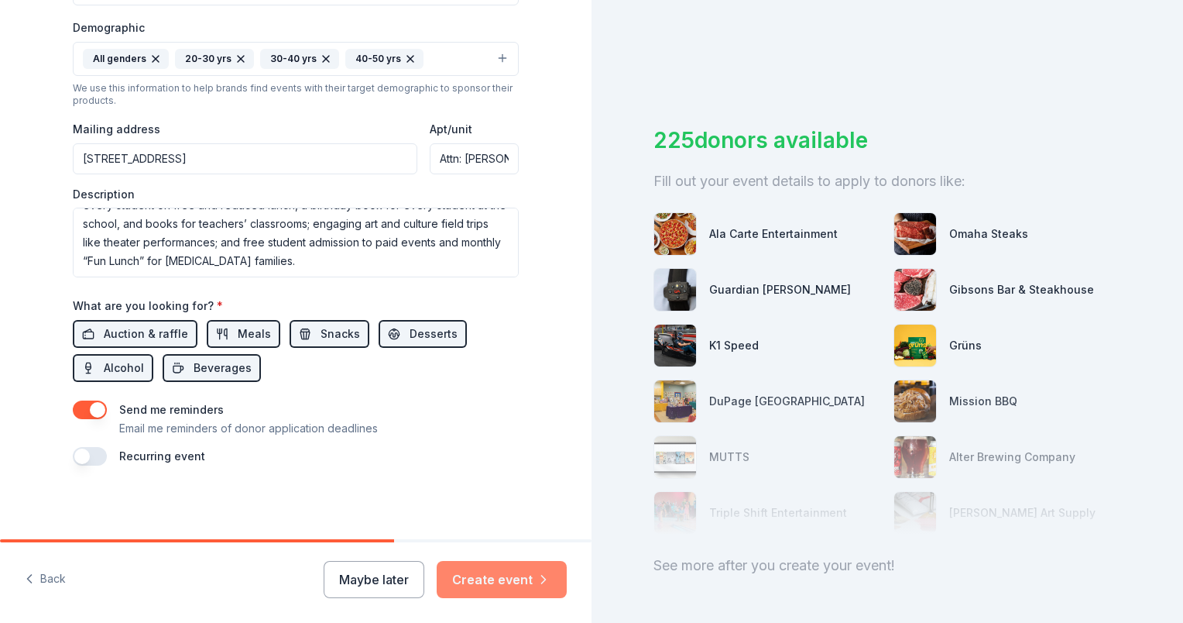
click at [496, 575] on button "Create event" at bounding box center [502, 579] width 130 height 37
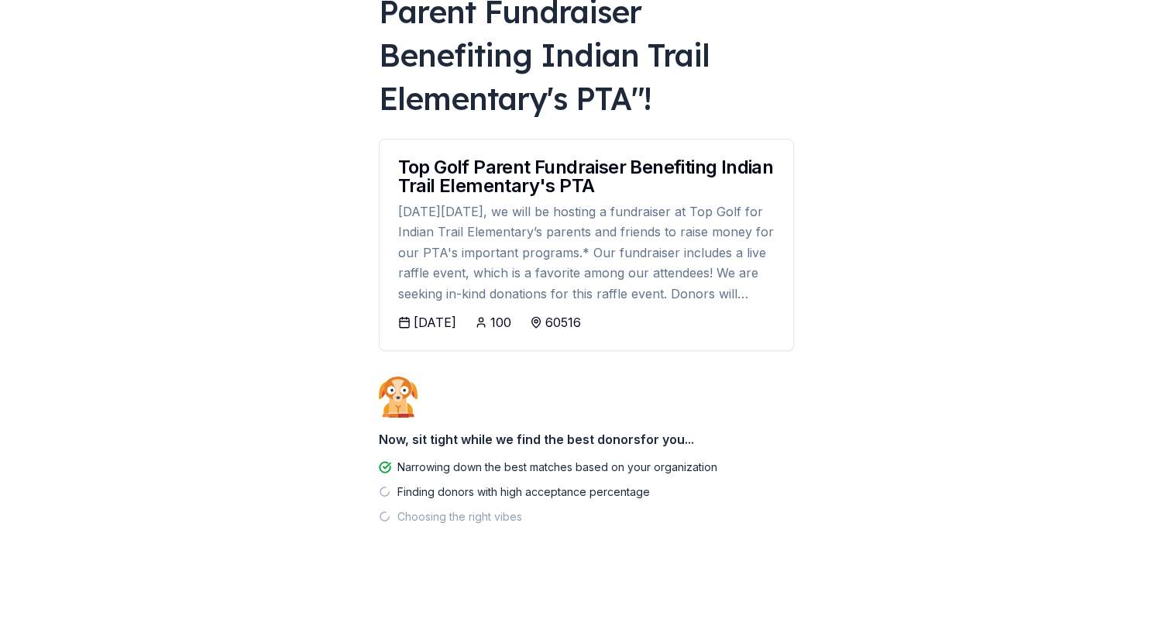
scroll to position [157, 0]
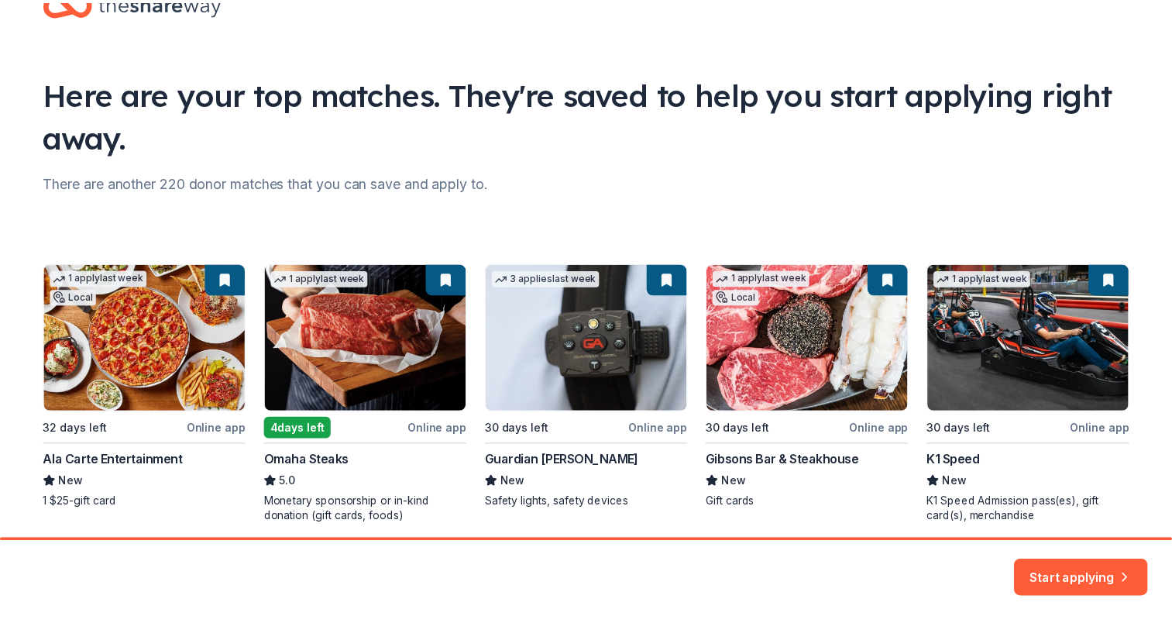
scroll to position [112, 0]
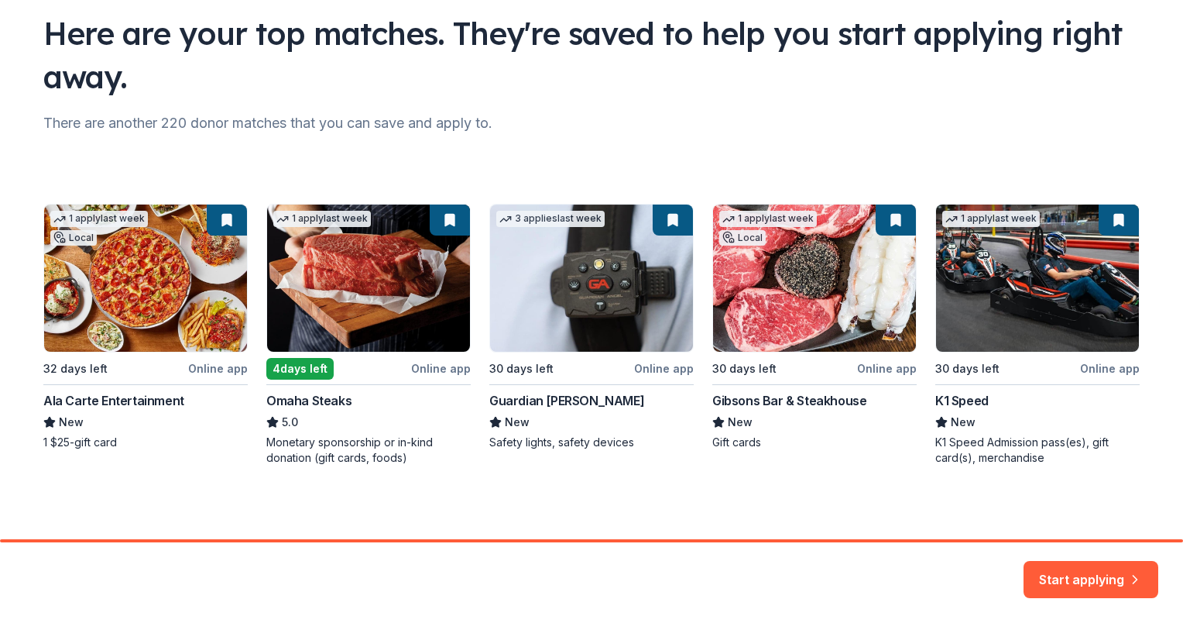
click at [102, 300] on div "1 apply last week Local 32 days left Online app Ala Carte Entertainment New 1 $…" at bounding box center [591, 335] width 1096 height 262
click at [1075, 571] on button "Start applying" at bounding box center [1091, 570] width 135 height 37
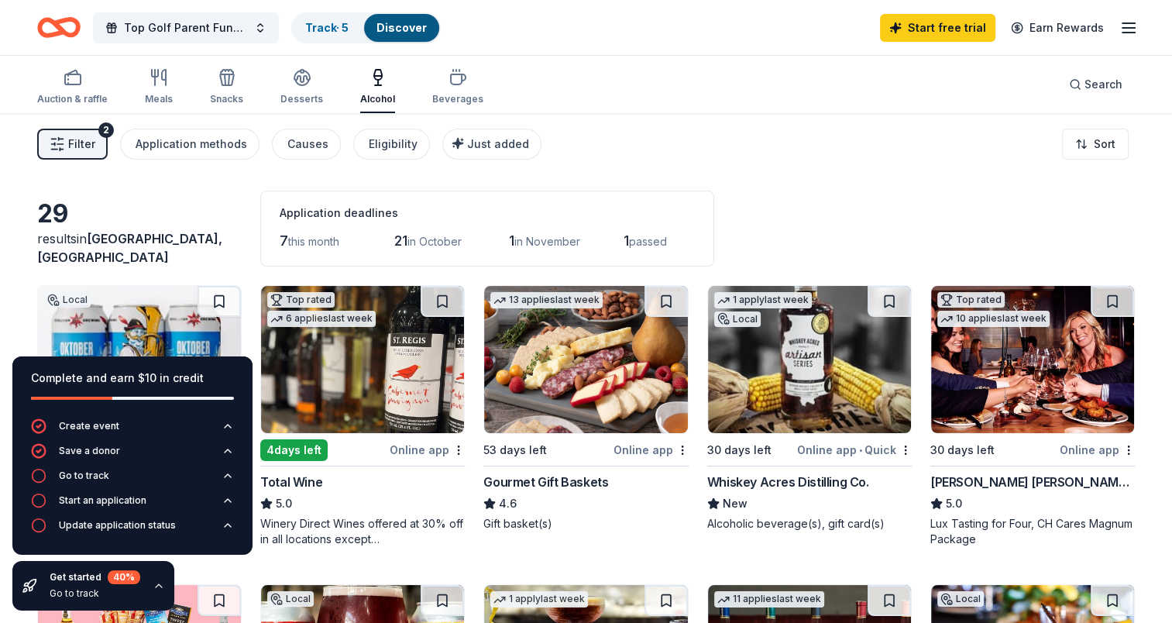
click at [341, 372] on img at bounding box center [362, 359] width 203 height 147
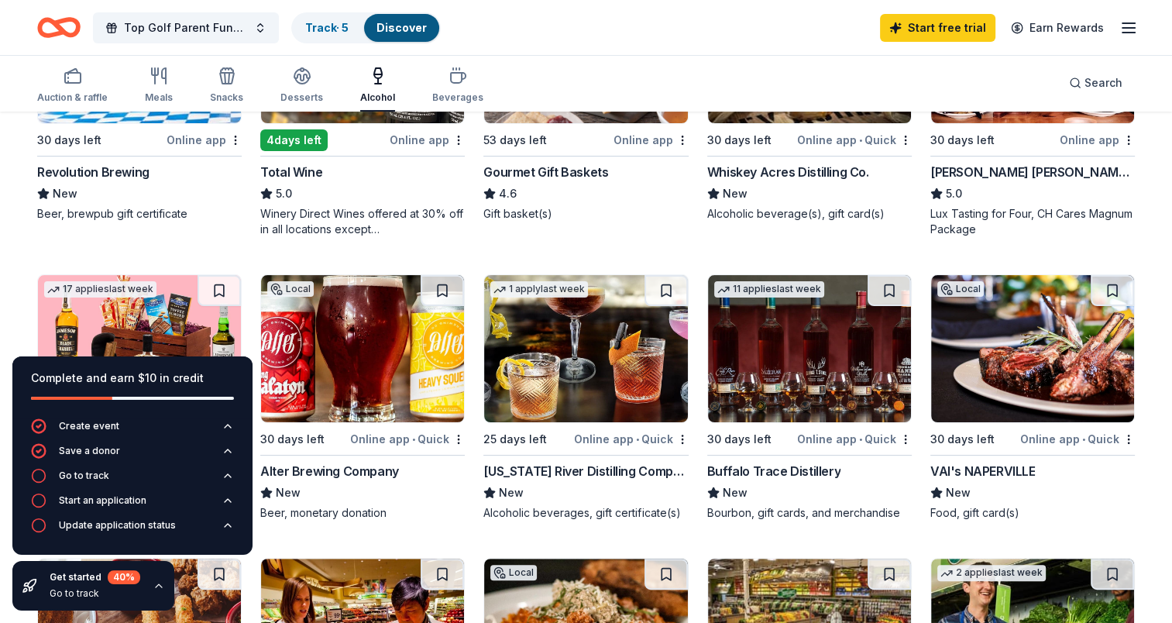
scroll to position [465, 0]
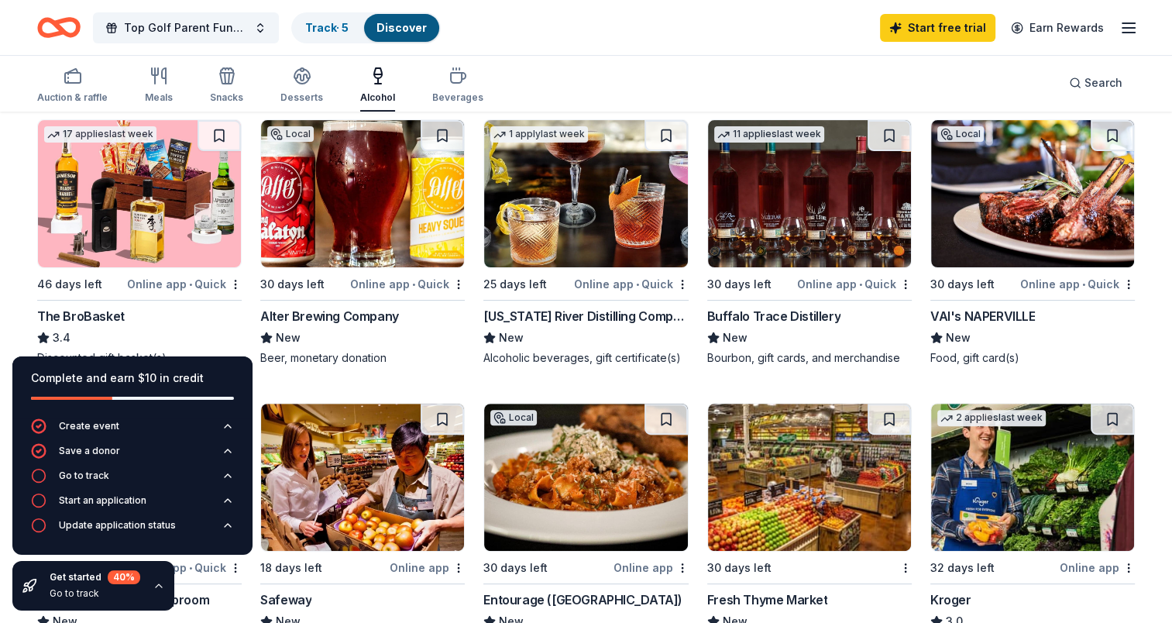
click at [1039, 232] on img at bounding box center [1032, 193] width 203 height 147
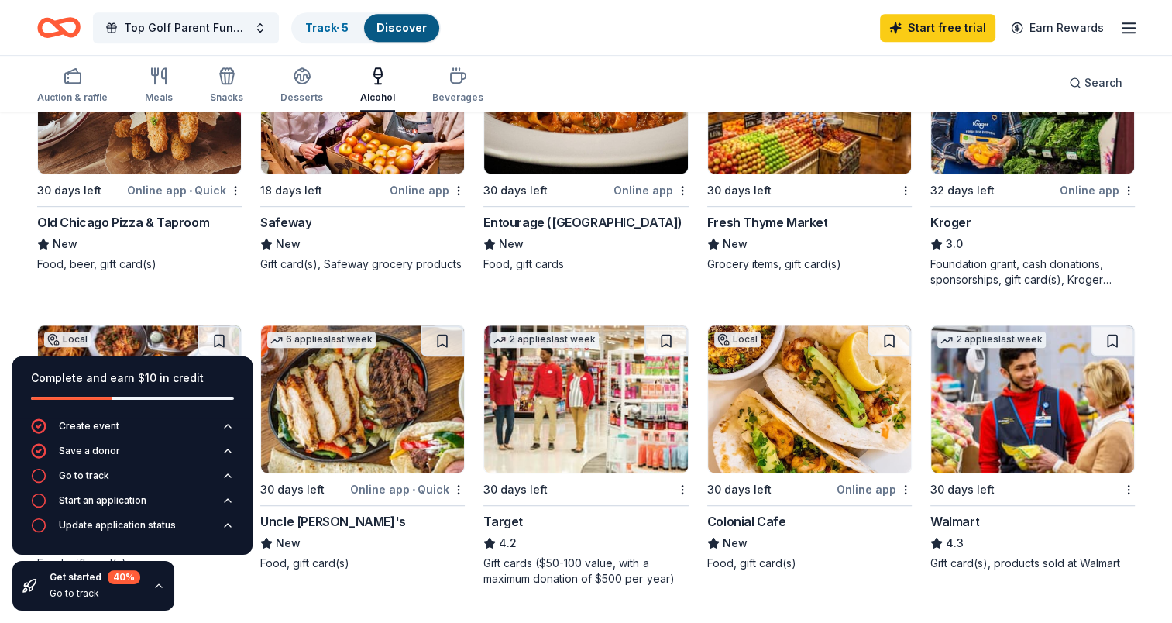
scroll to position [774, 0]
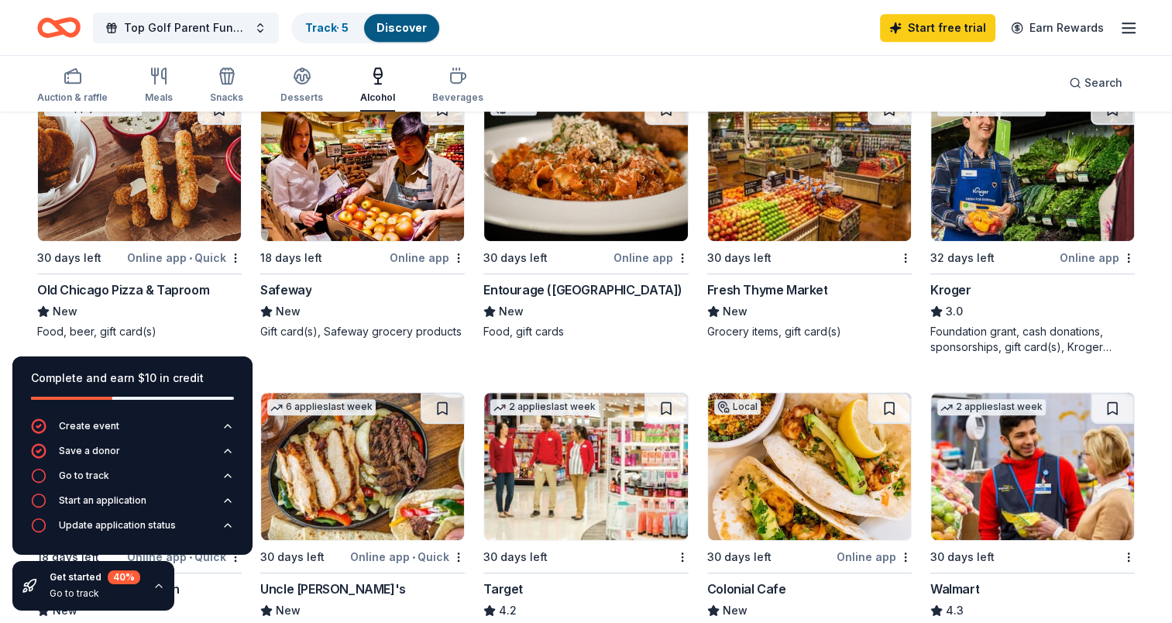
click at [362, 190] on img at bounding box center [362, 167] width 203 height 147
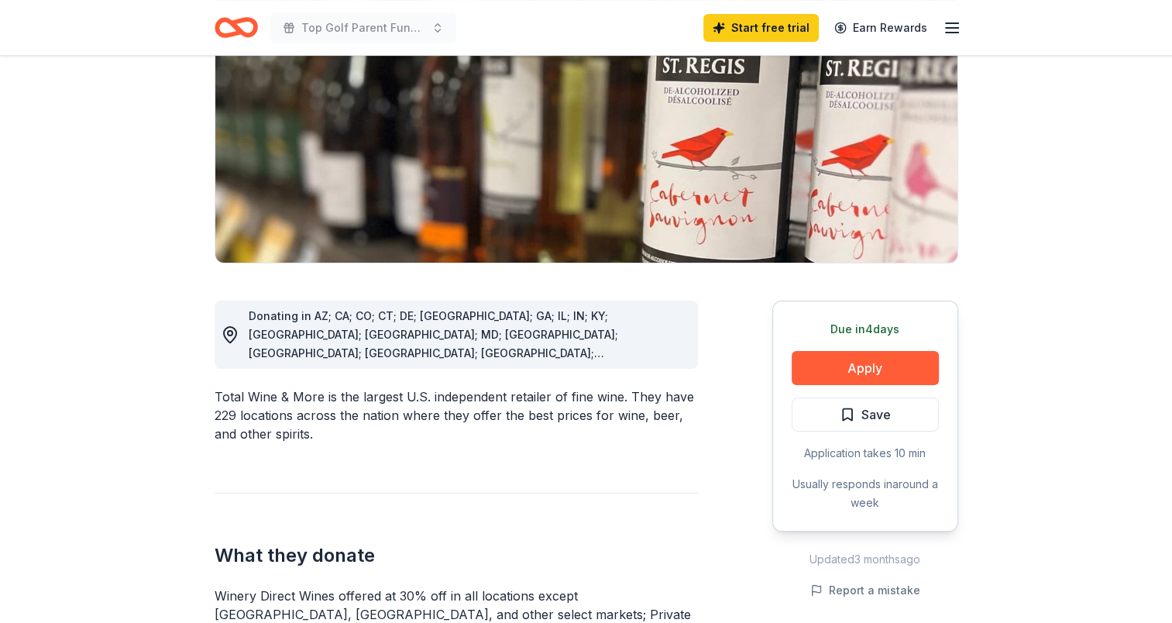
scroll to position [77, 0]
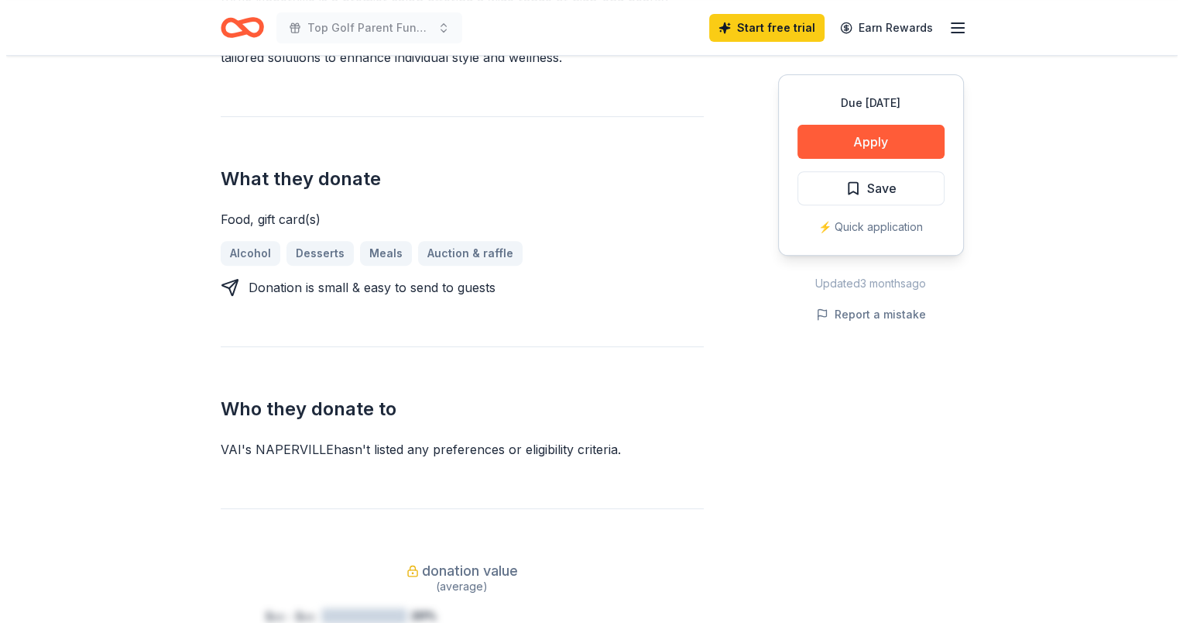
scroll to position [542, 0]
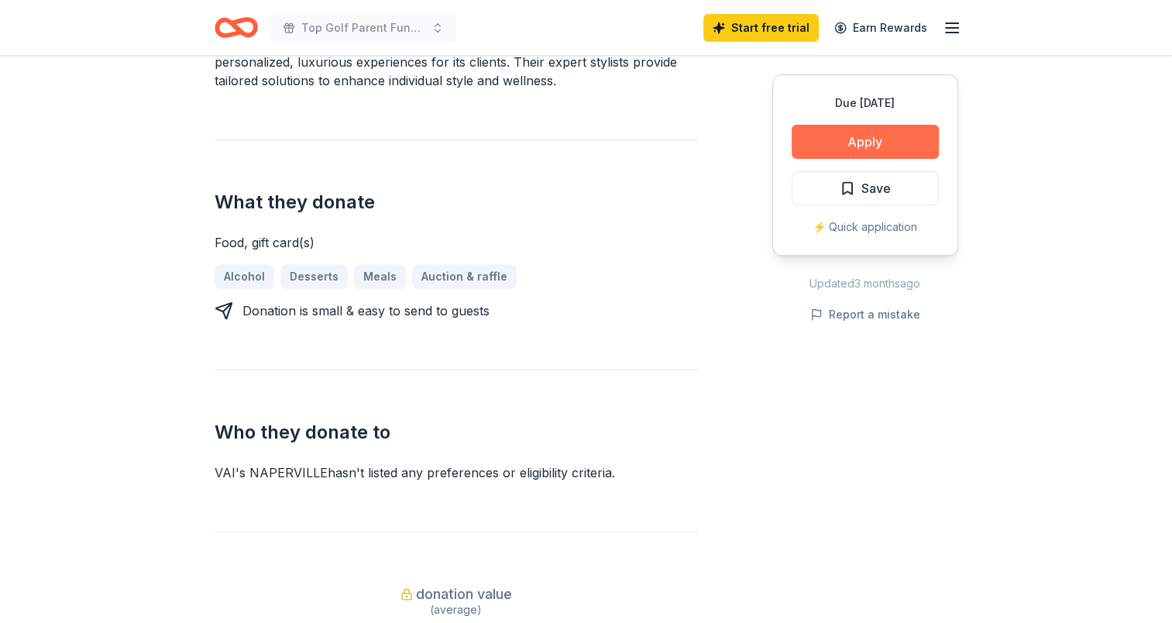
click at [891, 152] on button "Apply" at bounding box center [864, 142] width 147 height 34
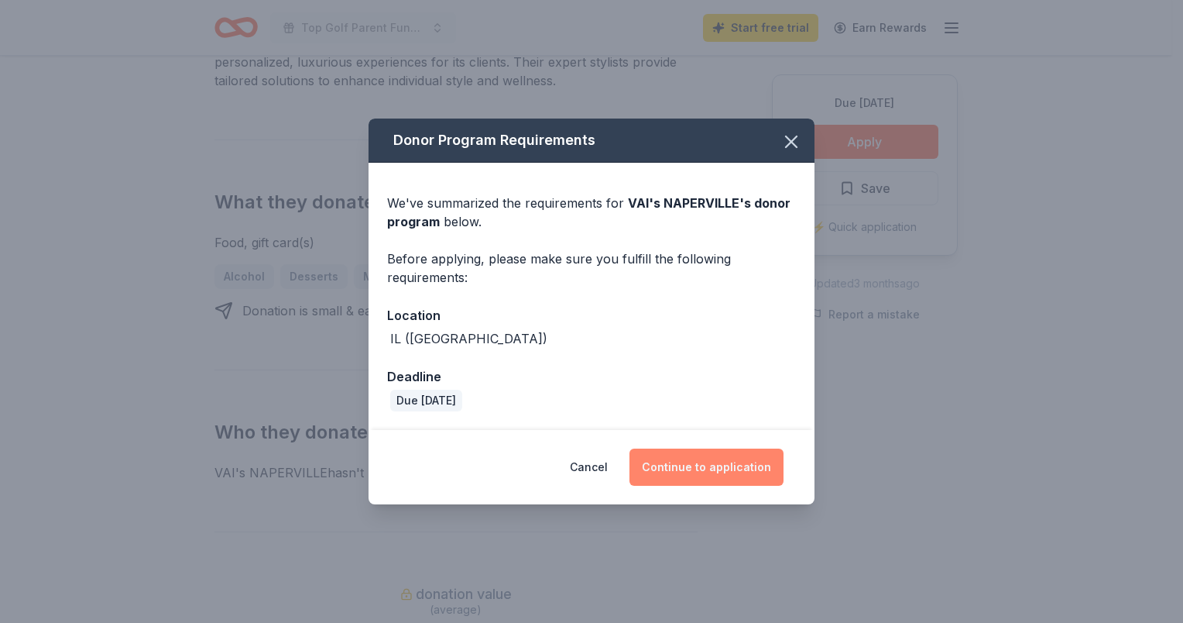
click at [711, 468] on button "Continue to application" at bounding box center [707, 466] width 154 height 37
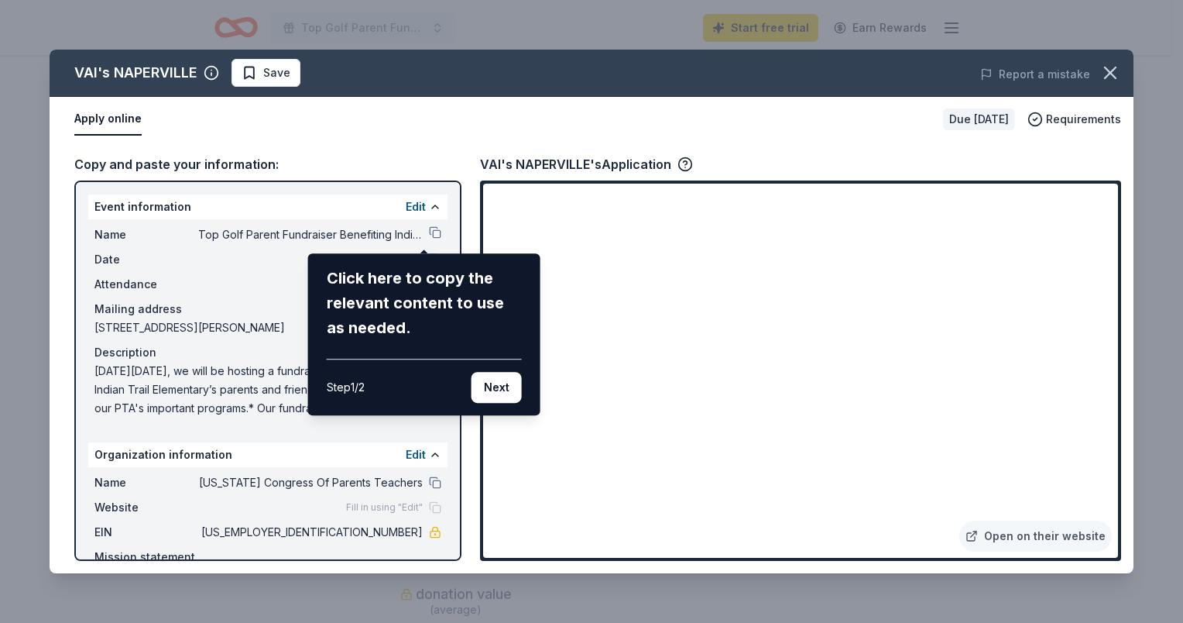
click at [421, 499] on div "VAI's NAPERVILLE Save Report a mistake Apply online Due in 30 days Requirements…" at bounding box center [592, 311] width 1084 height 523
drag, startPoint x: 383, startPoint y: 480, endPoint x: 421, endPoint y: 465, distance: 41.4
click at [389, 477] on div "VAI's NAPERVILLE Save Report a mistake Apply online Due in 30 days Requirements…" at bounding box center [592, 311] width 1084 height 523
click at [395, 473] on div "VAI's NAPERVILLE Save Report a mistake Apply online Due in 30 days Requirements…" at bounding box center [592, 311] width 1084 height 523
click at [486, 382] on button "Next" at bounding box center [497, 387] width 50 height 31
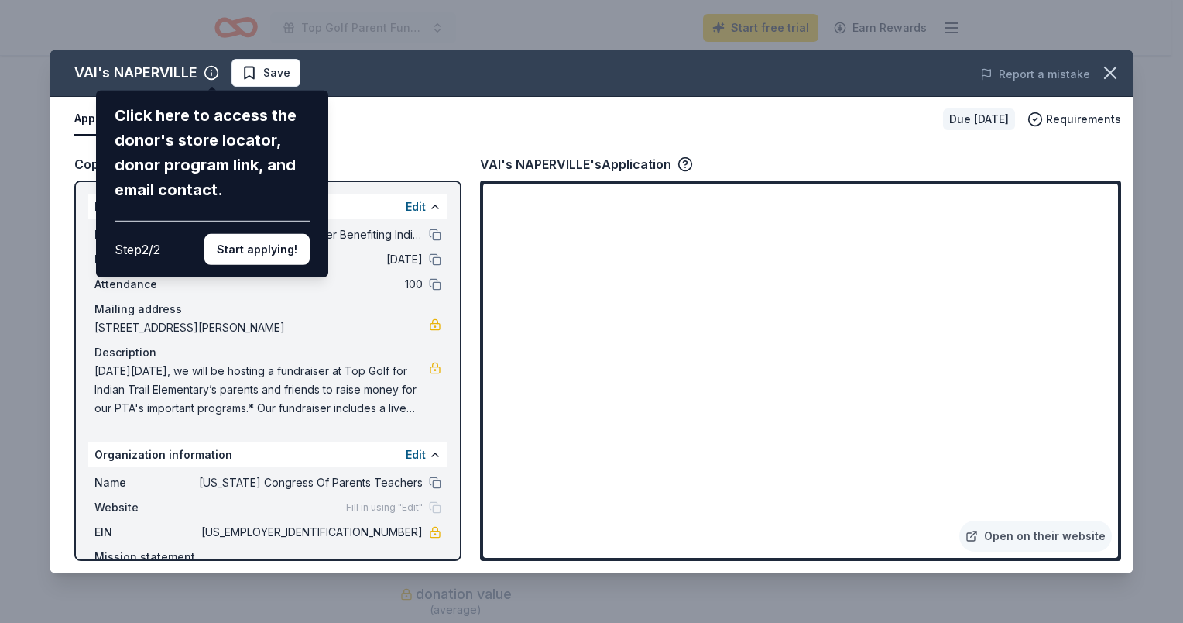
click at [403, 473] on div "VAI's NAPERVILLE Click here to access the donor's store locator, donor program …" at bounding box center [592, 311] width 1084 height 523
click at [279, 256] on button "Start applying!" at bounding box center [256, 249] width 105 height 31
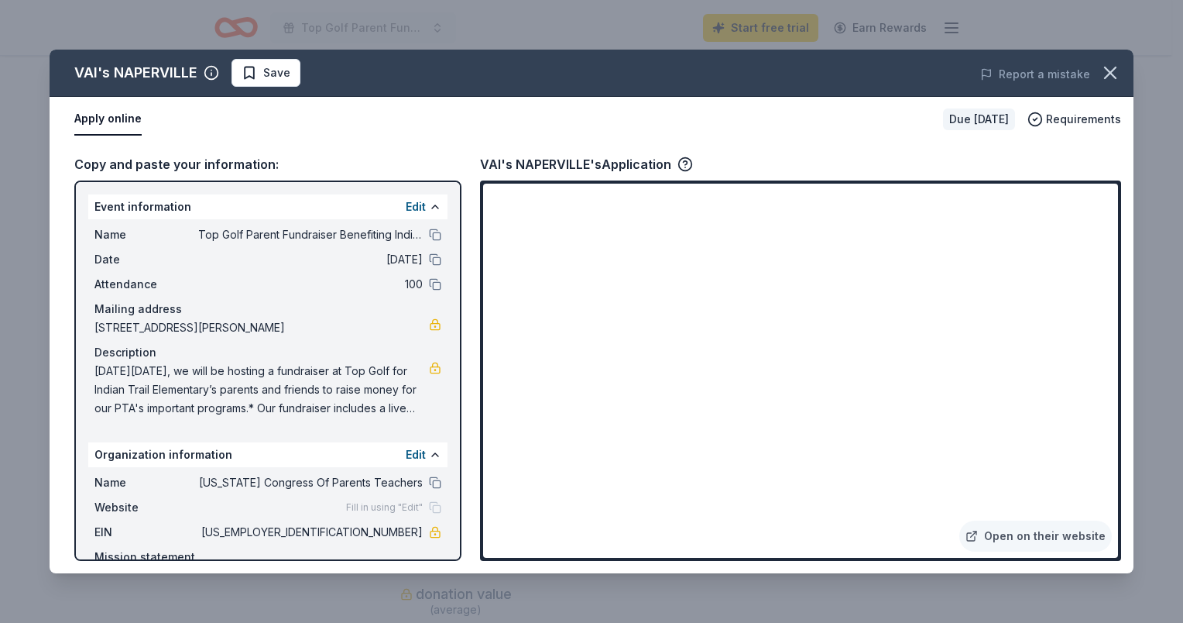
click at [415, 473] on div "VAI's NAPERVILLE Save Report a mistake Apply online Due in 30 days Requirements…" at bounding box center [592, 311] width 1084 height 523
click at [424, 499] on div "VAI's NAPERVILLE Save Report a mistake Apply online Due in 30 days Requirements…" at bounding box center [592, 311] width 1084 height 523
click at [406, 468] on div "VAI's NAPERVILLE Save Report a mistake Apply online Due in 30 days Requirements…" at bounding box center [592, 311] width 1084 height 523
drag, startPoint x: 451, startPoint y: 255, endPoint x: 447, endPoint y: 376, distance: 121.6
click at [447, 376] on div "VAI's NAPERVILLE Save Report a mistake Apply online Due in 30 days Requirements…" at bounding box center [592, 311] width 1084 height 523
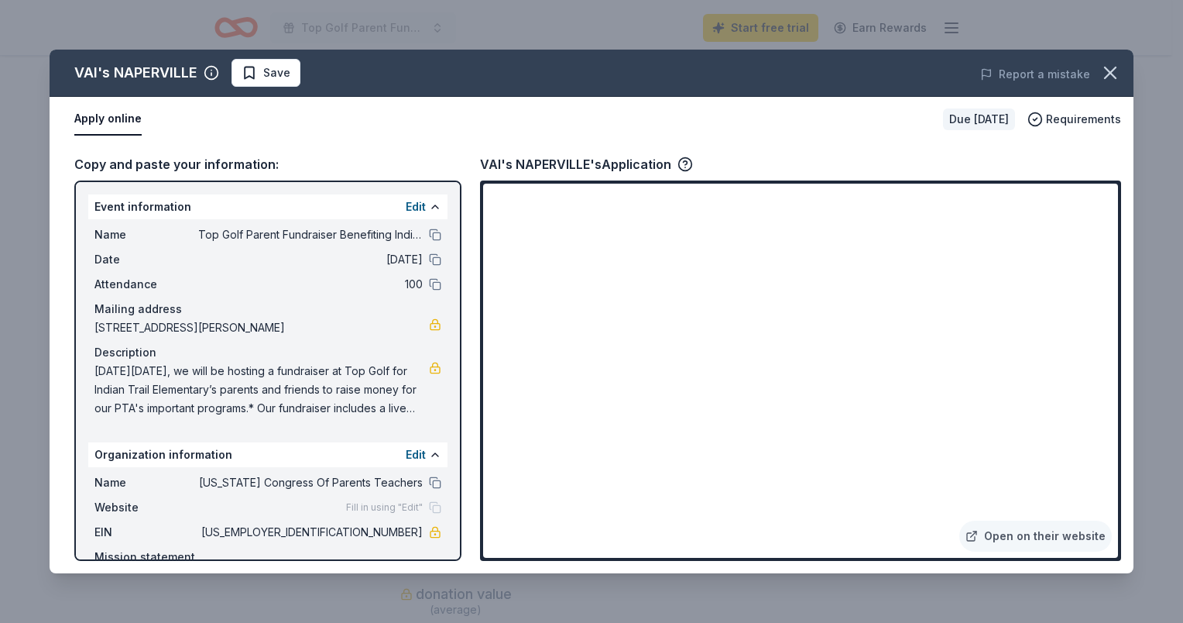
click at [123, 139] on div "VAI's NAPERVILLE Save Report a mistake Apply online Due in 30 days Requirements…" at bounding box center [592, 311] width 1084 height 523
click at [1050, 117] on div "VAI's NAPERVILLE Save Report a mistake Apply online Due in 30 days Requirements…" at bounding box center [592, 311] width 1084 height 523
click at [255, 76] on div "VAI's NAPERVILLE Save Report a mistake Apply online Due in 30 days Requirements…" at bounding box center [592, 311] width 1084 height 523
click at [122, 127] on div "VAI's NAPERVILLE Save Report a mistake Apply online Due in 30 days Requirements…" at bounding box center [592, 311] width 1084 height 523
drag, startPoint x: 1022, startPoint y: 541, endPoint x: 679, endPoint y: 159, distance: 513.8
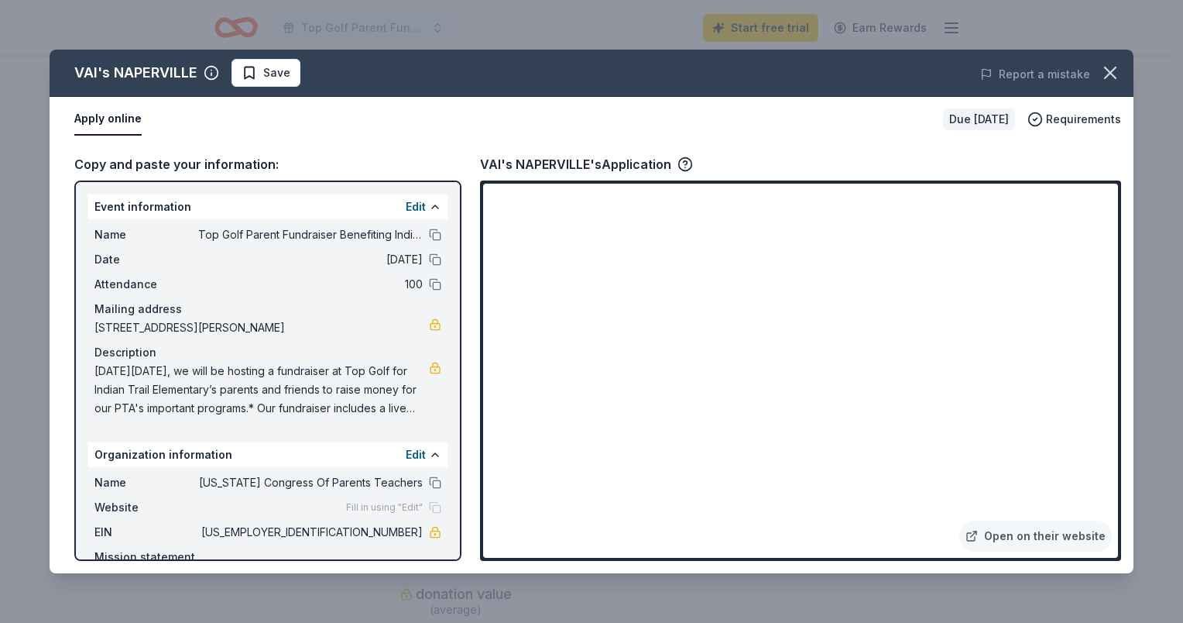
click at [1019, 536] on div "VAI's NAPERVILLE Save Report a mistake Apply online Due in 30 days Requirements…" at bounding box center [592, 311] width 1084 height 523
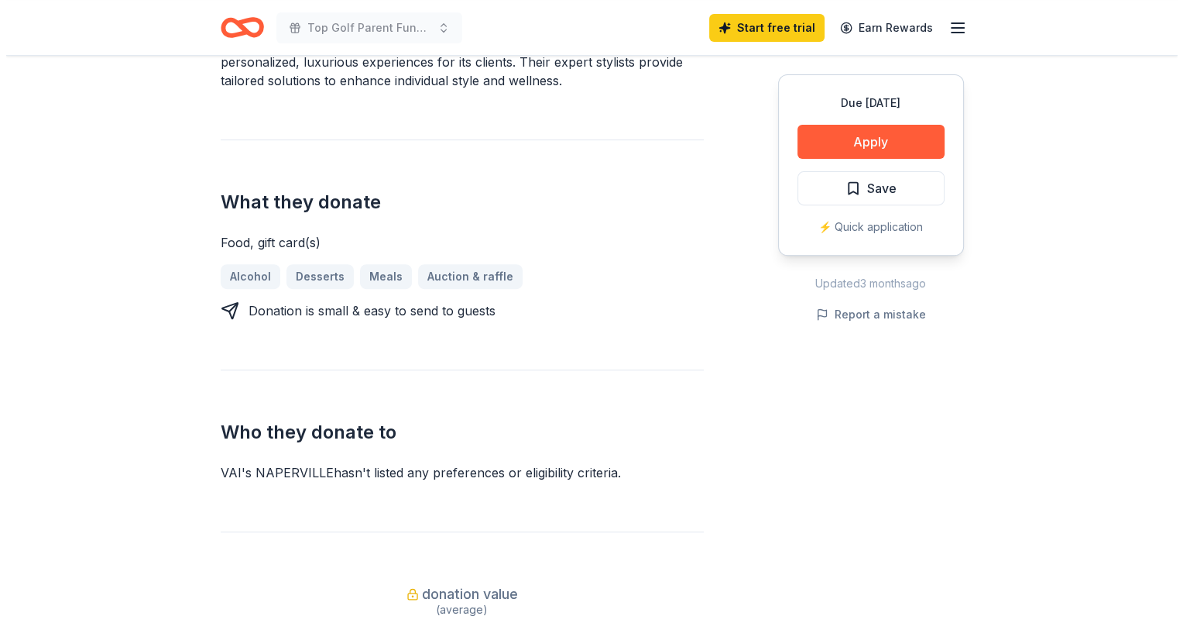
scroll to position [155, 0]
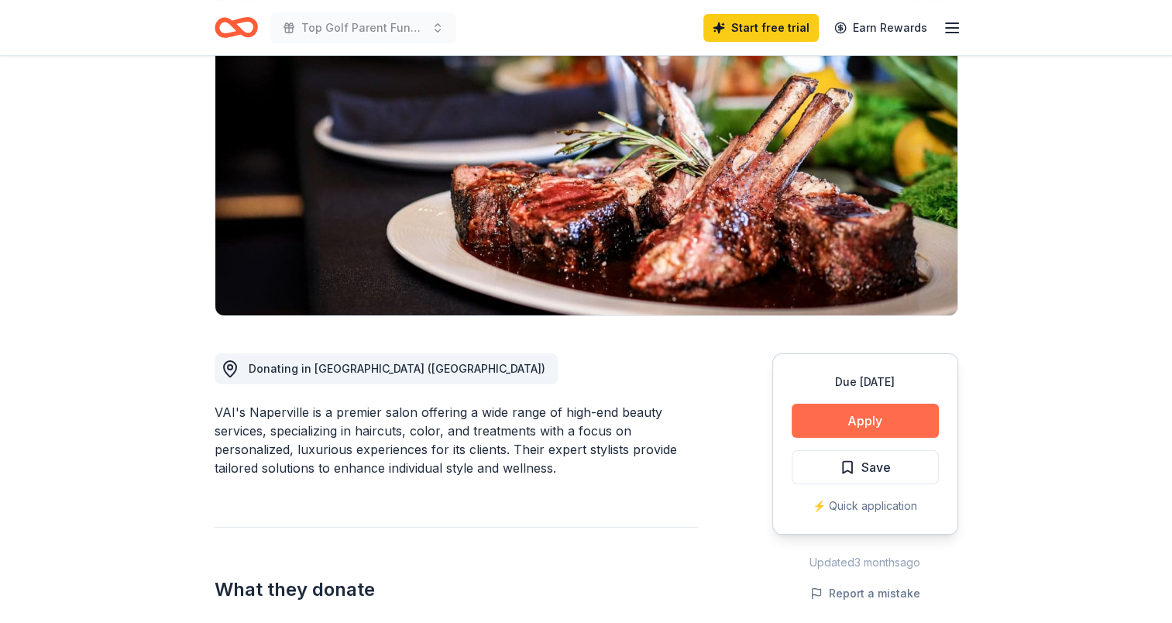
click at [892, 414] on button "Apply" at bounding box center [864, 420] width 147 height 34
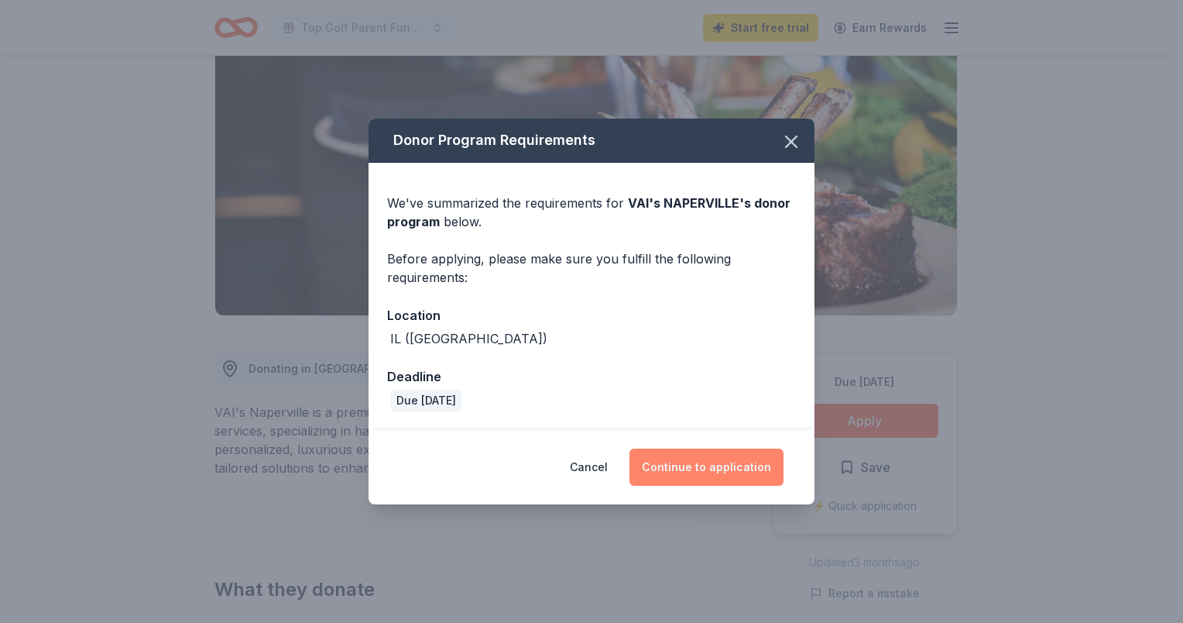
click at [712, 465] on button "Continue to application" at bounding box center [707, 466] width 154 height 37
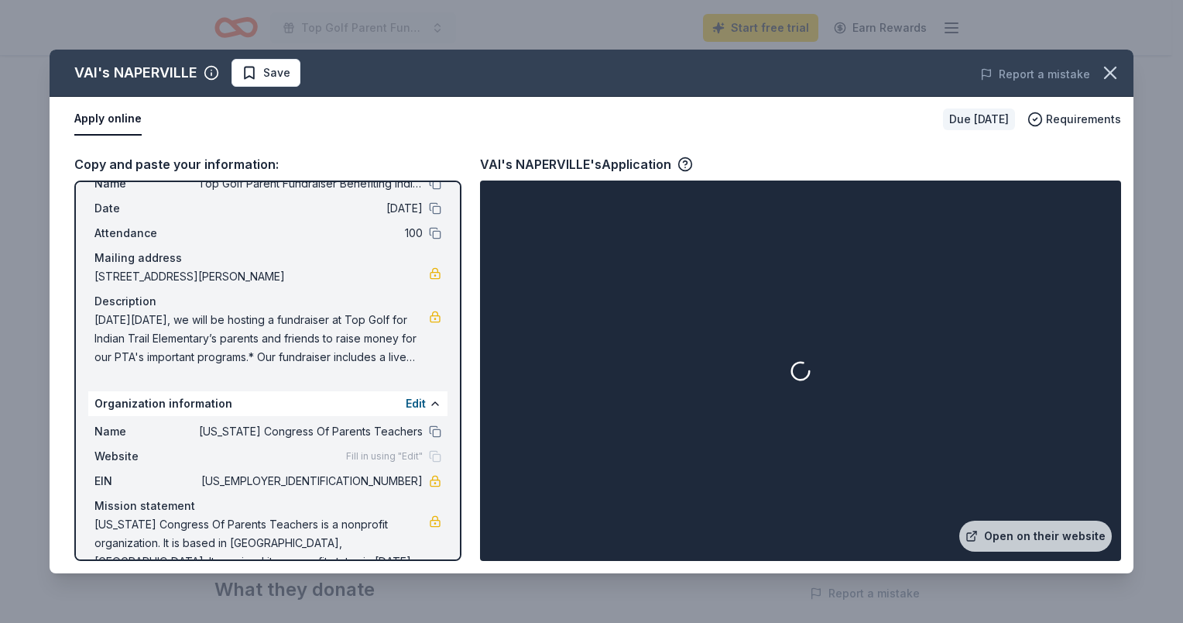
scroll to position [99, 0]
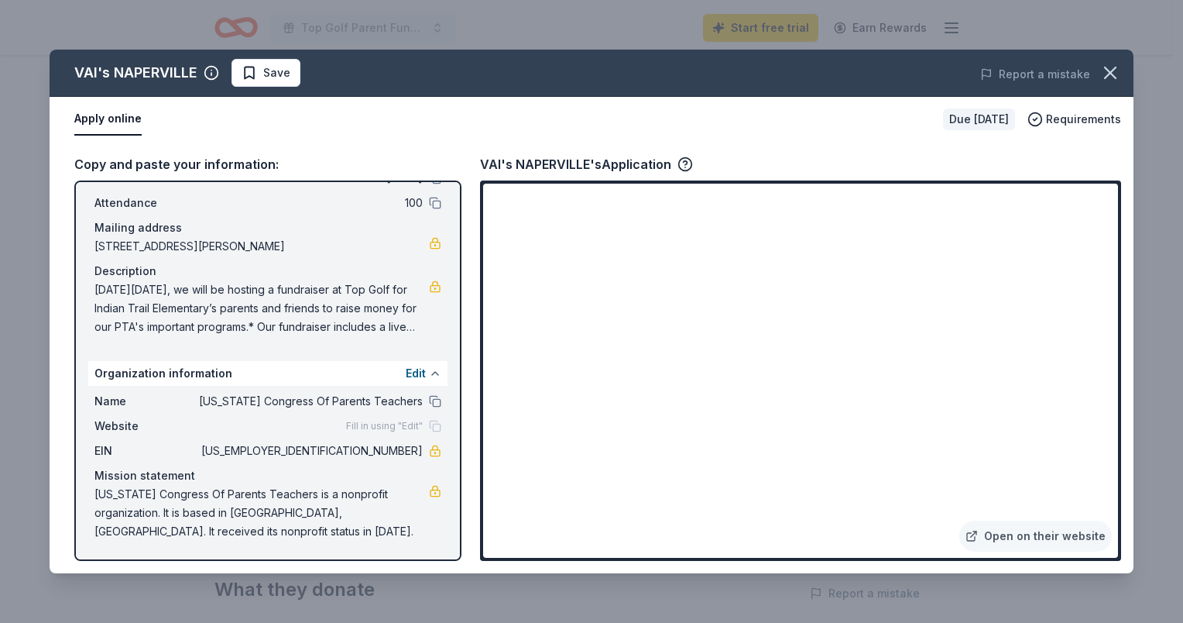
click at [429, 376] on button at bounding box center [435, 373] width 12 height 12
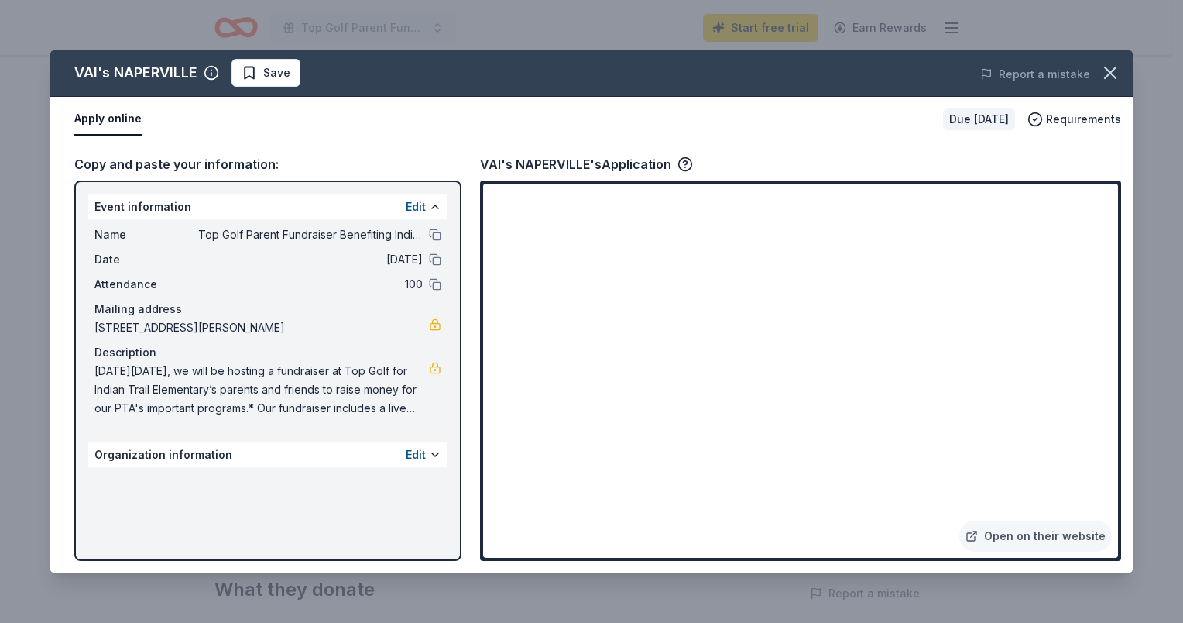
click at [400, 467] on div "Organization information Edit" at bounding box center [267, 454] width 359 height 25
click at [417, 464] on button "Edit" at bounding box center [416, 454] width 20 height 19
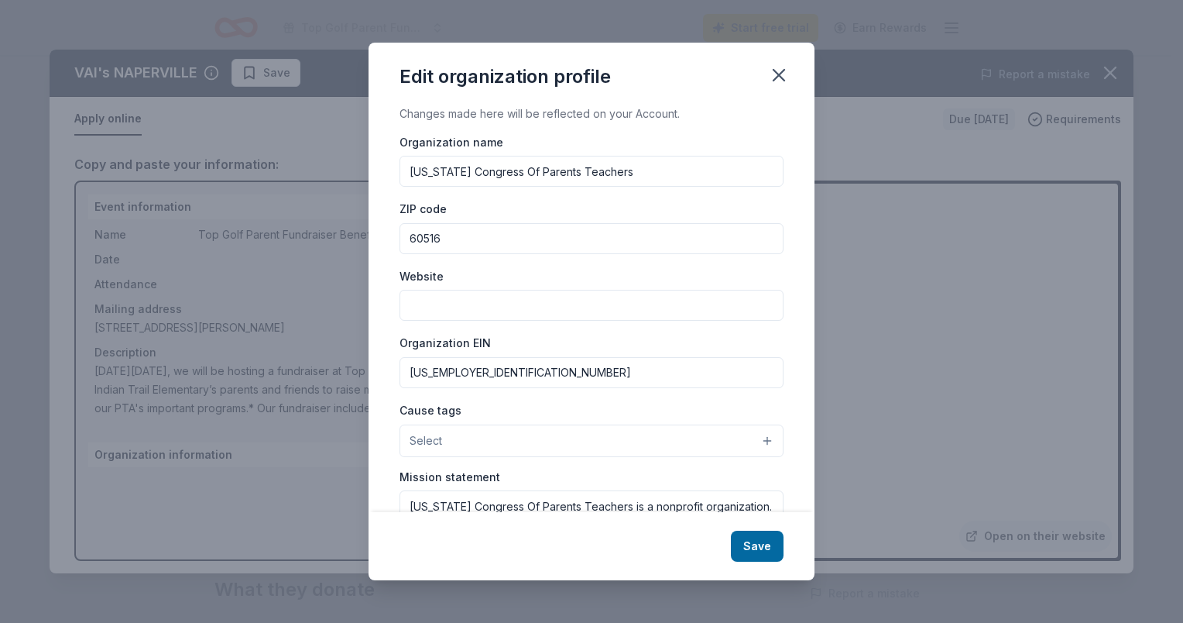
click at [607, 174] on input "Illinois Congress Of Parents Teachers" at bounding box center [592, 171] width 384 height 31
click at [407, 170] on input "Illinois Congress Of Parents Teachers" at bounding box center [592, 171] width 384 height 31
type input "Indian Trail Elementary School PTA (Illinois Congress Of Parents Teachers)"
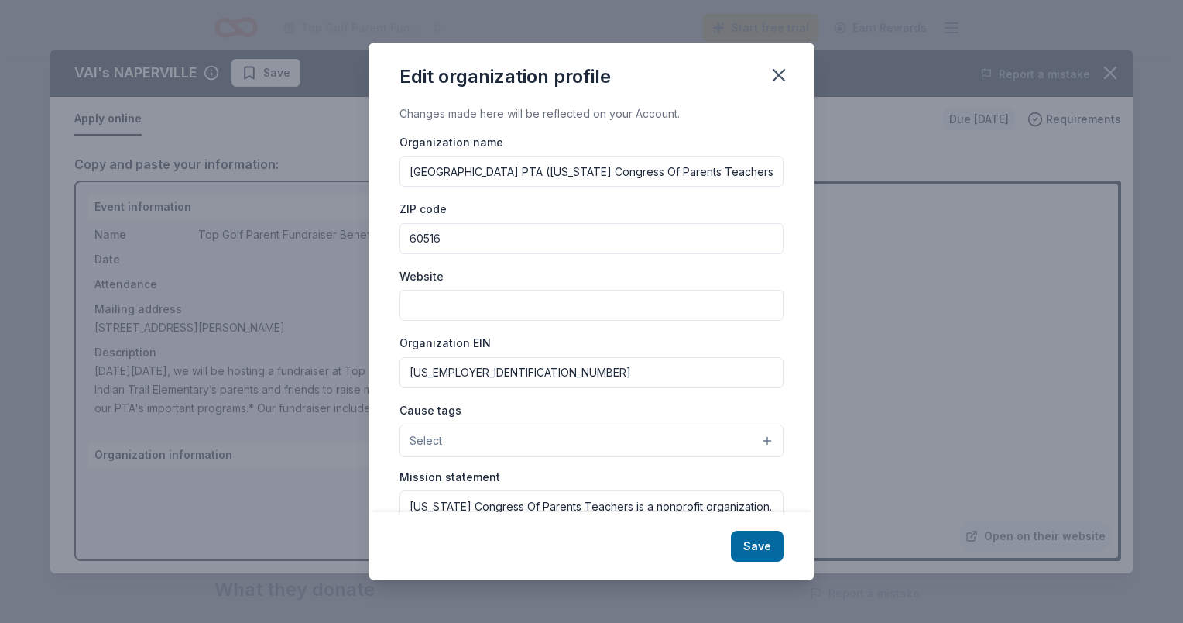
click at [442, 299] on input "Website" at bounding box center [592, 305] width 384 height 31
paste input "https://www.itpta.org/"
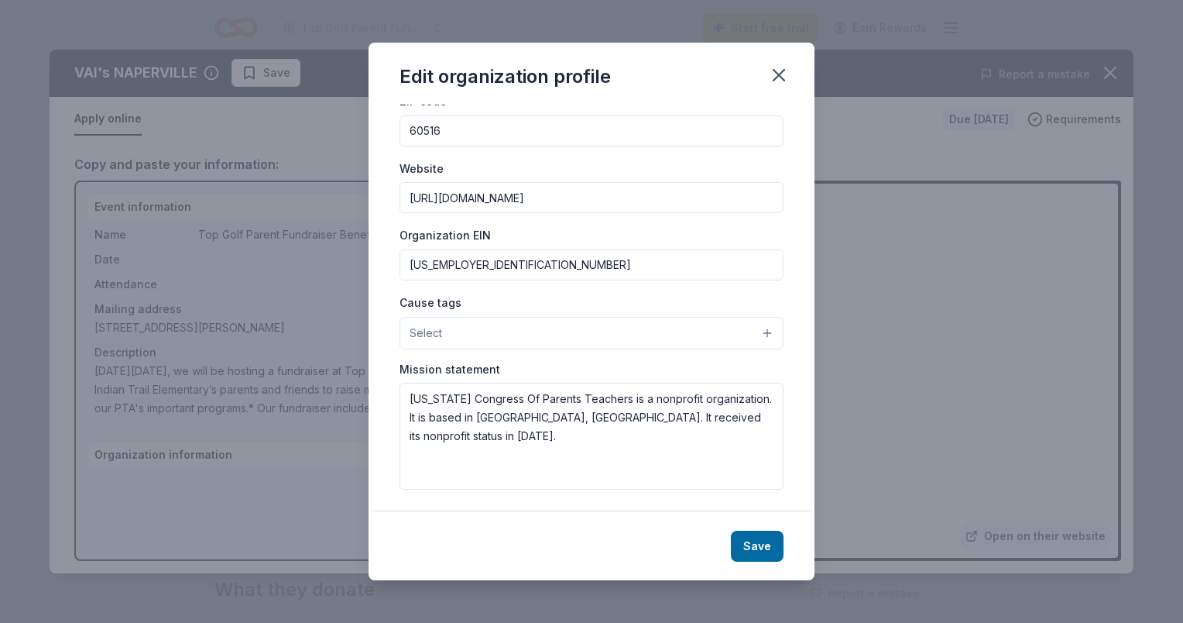
scroll to position [109, 0]
type input "https://www.itpta.org/"
click at [539, 339] on button "Select" at bounding box center [592, 331] width 384 height 33
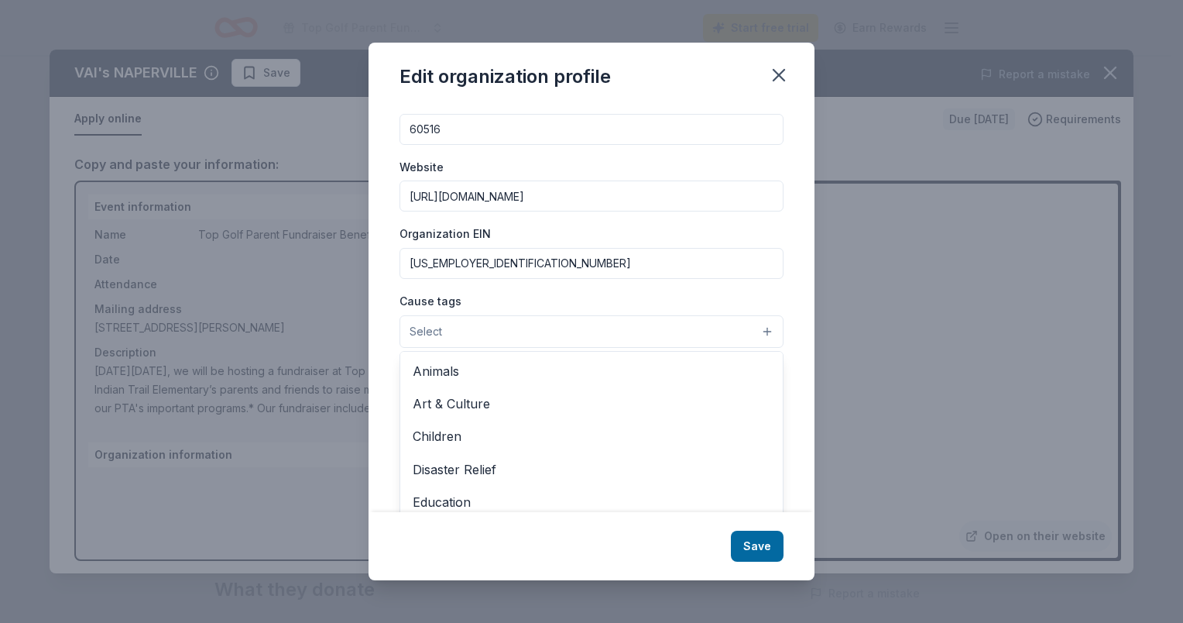
scroll to position [133, 0]
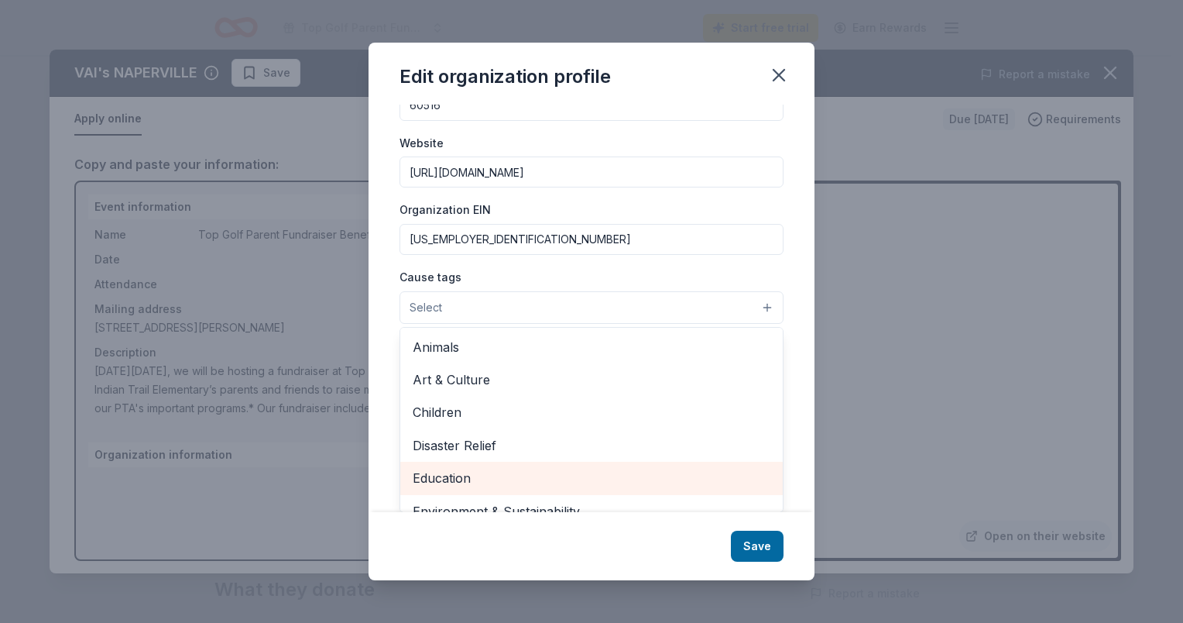
click at [460, 468] on span "Education" at bounding box center [592, 478] width 358 height 20
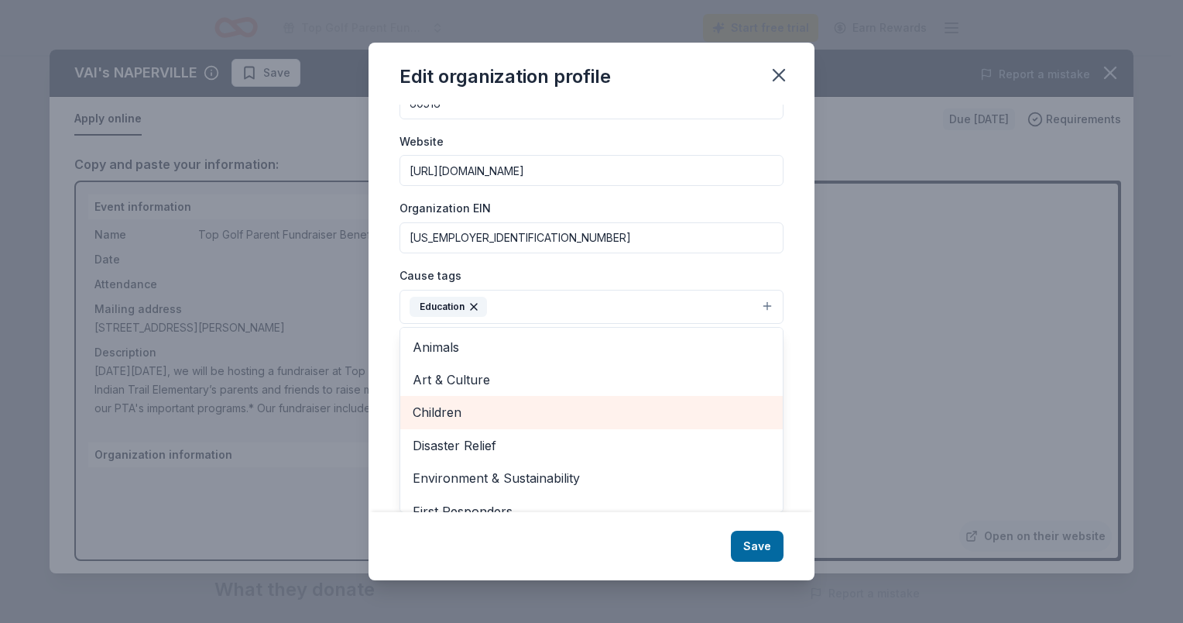
scroll to position [57, 0]
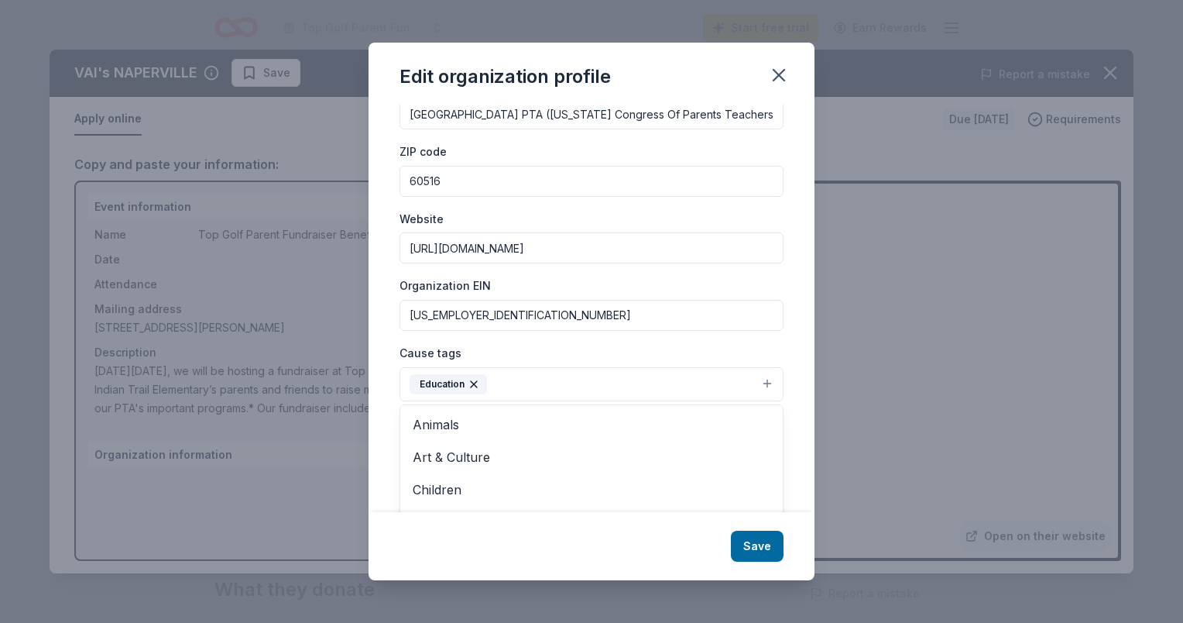
click at [791, 417] on div "Changes made here will be reflected on your Account. Organization name Indian T…" at bounding box center [592, 309] width 446 height 408
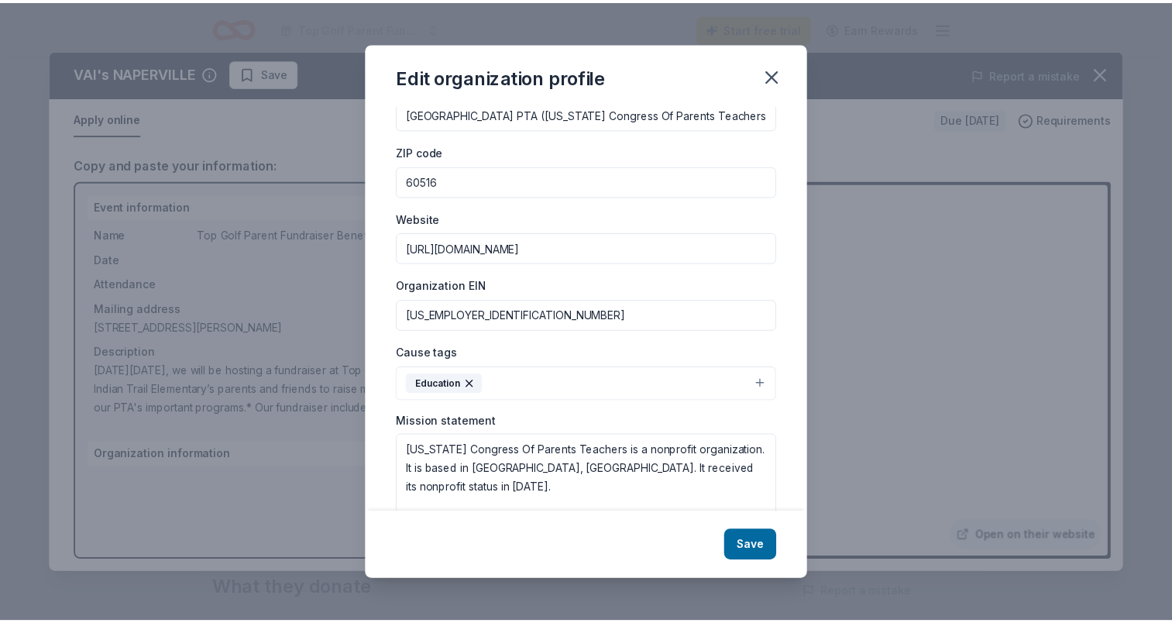
scroll to position [111, 0]
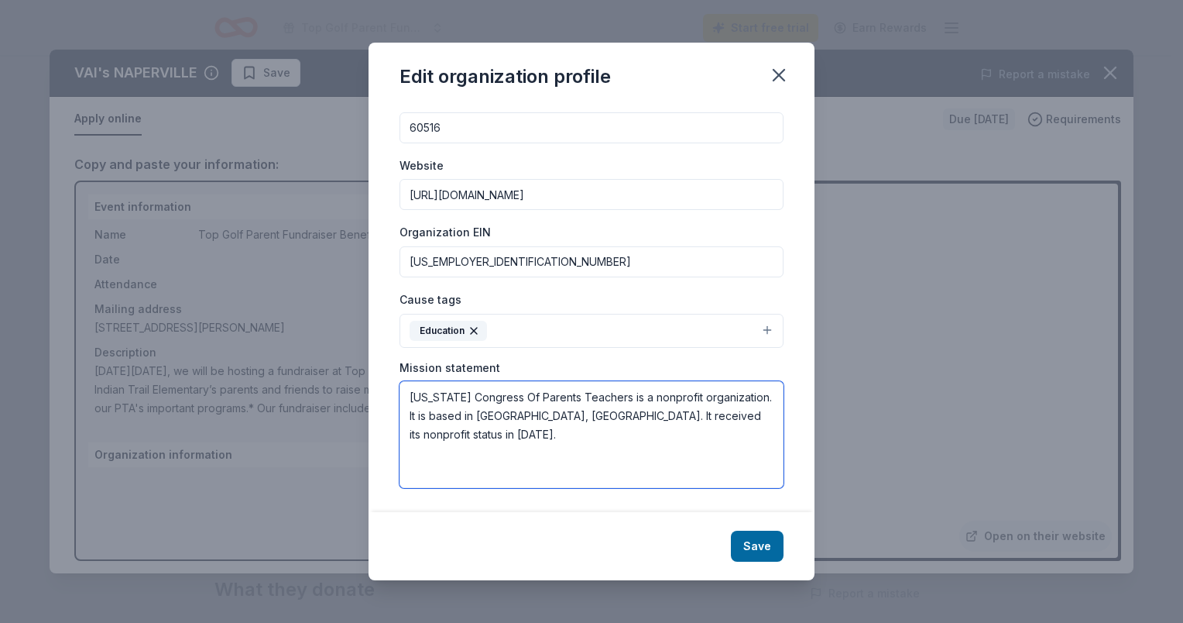
click at [465, 427] on textarea "Illinois Congress Of Parents Teachers is a nonprofit organization. It is based …" at bounding box center [592, 434] width 384 height 107
click at [408, 396] on textarea "Illinois Congress Of Parents Teachers is a nonprofit organization. It is based …" at bounding box center [592, 434] width 384 height 107
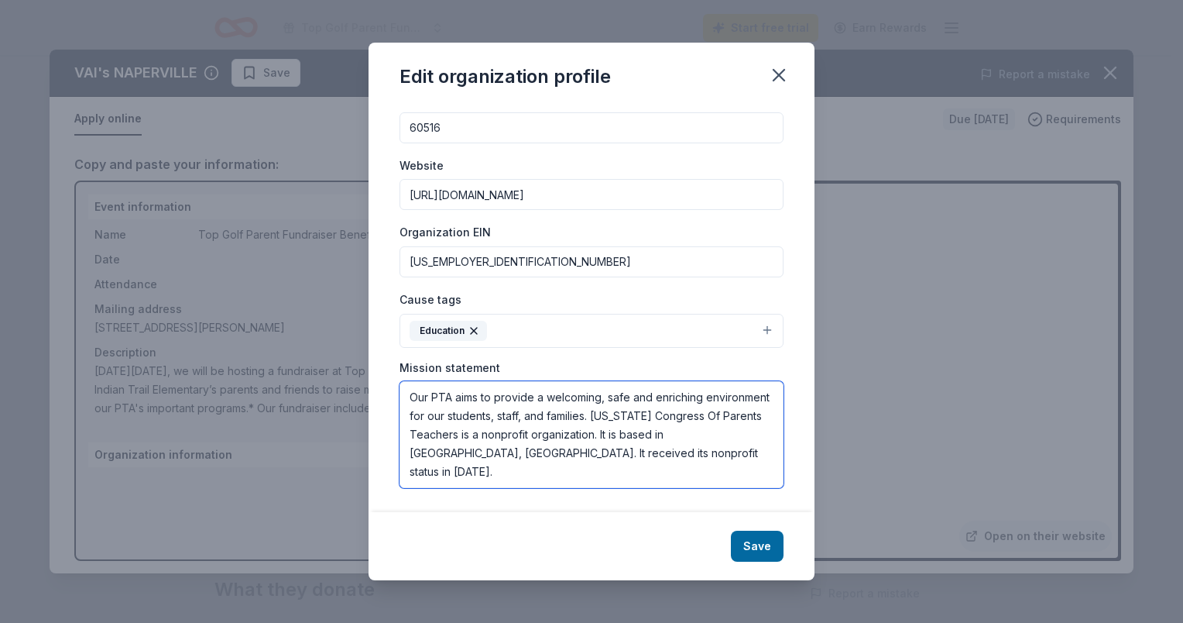
click at [660, 431] on textarea "Our PTA aims to provide a welcoming, safe and enriching environment for our stu…" at bounding box center [592, 434] width 384 height 107
drag, startPoint x: 576, startPoint y: 452, endPoint x: 501, endPoint y: 452, distance: 75.1
click at [501, 452] on textarea "Our PTA aims to provide a welcoming, safe and enriching environment for our stu…" at bounding box center [592, 434] width 384 height 107
type textarea "Our PTA aims to provide a welcoming, safe and enriching environment for our stu…"
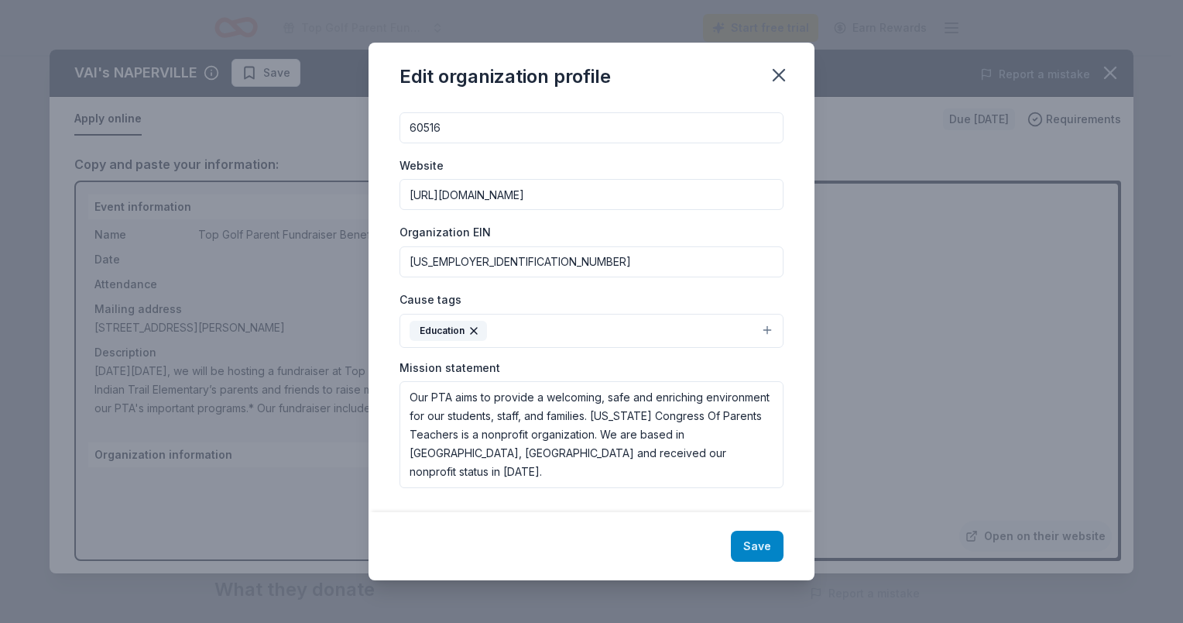
click at [772, 544] on button "Save" at bounding box center [757, 545] width 53 height 31
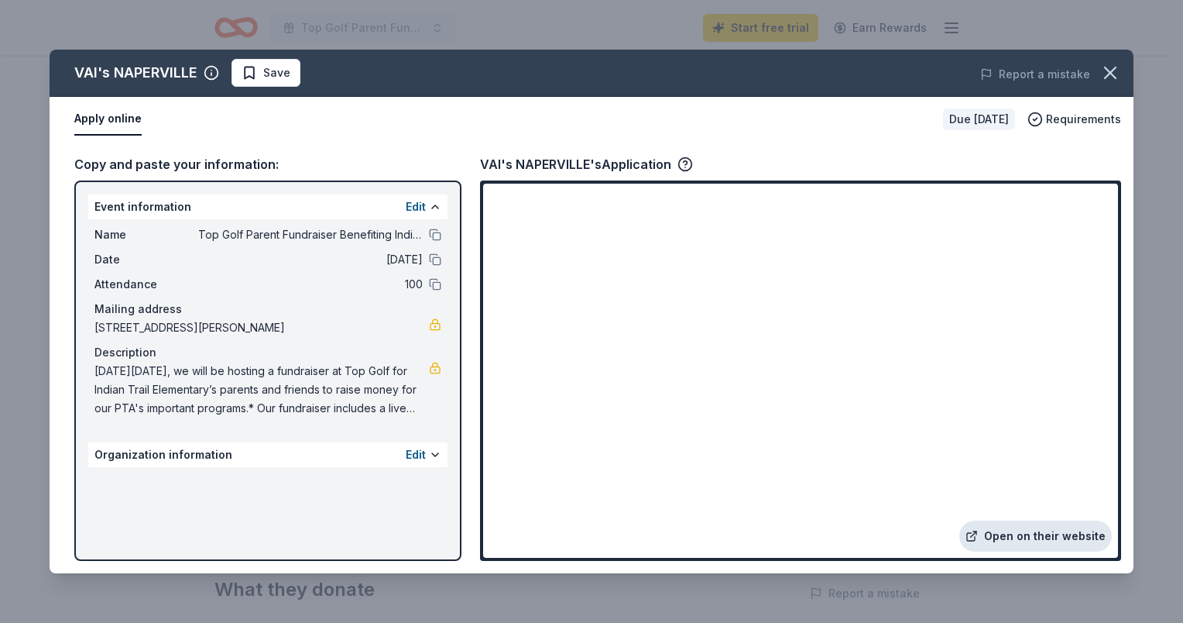
click at [1044, 544] on link "Open on their website" at bounding box center [1035, 535] width 153 height 31
click at [1113, 72] on icon "button" at bounding box center [1111, 73] width 22 height 22
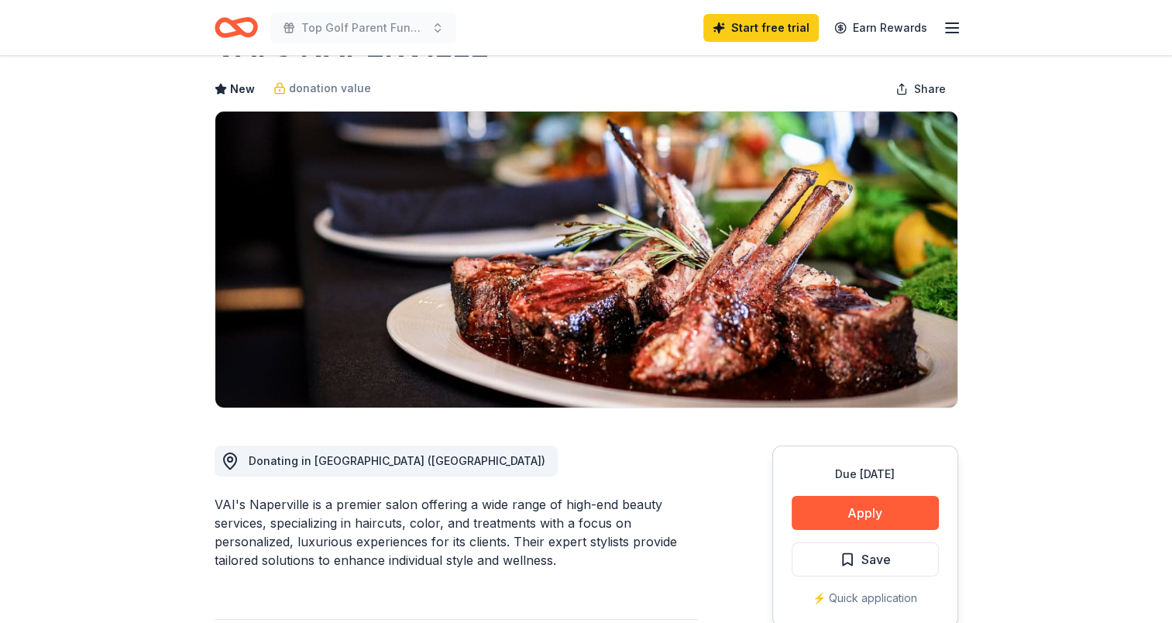
scroll to position [0, 0]
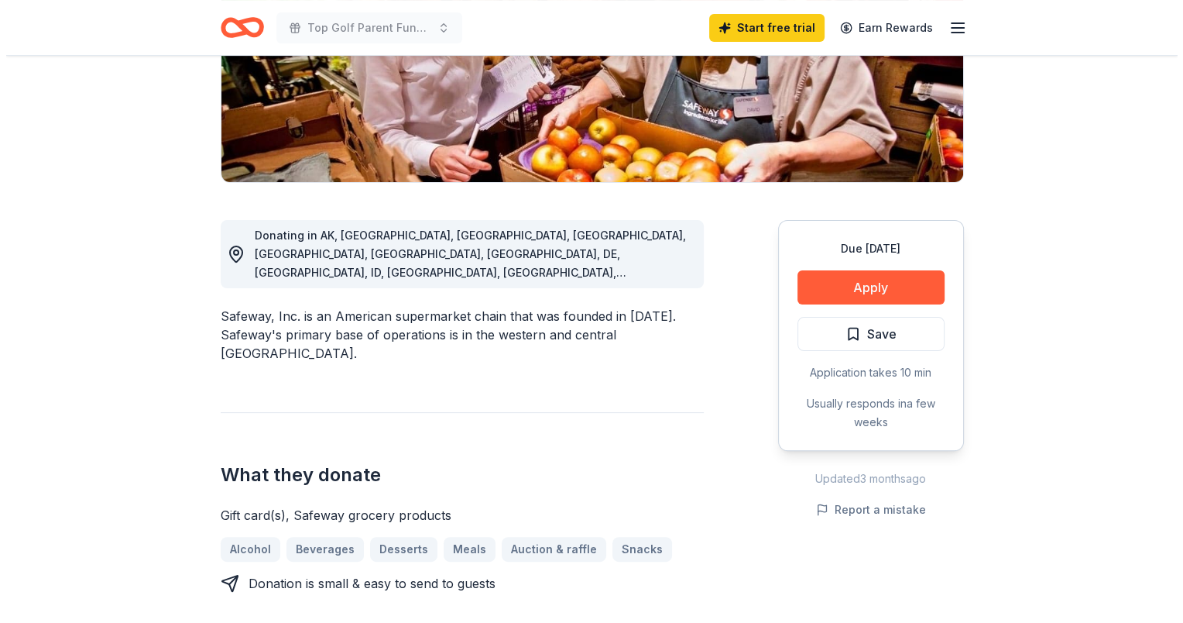
scroll to position [310, 0]
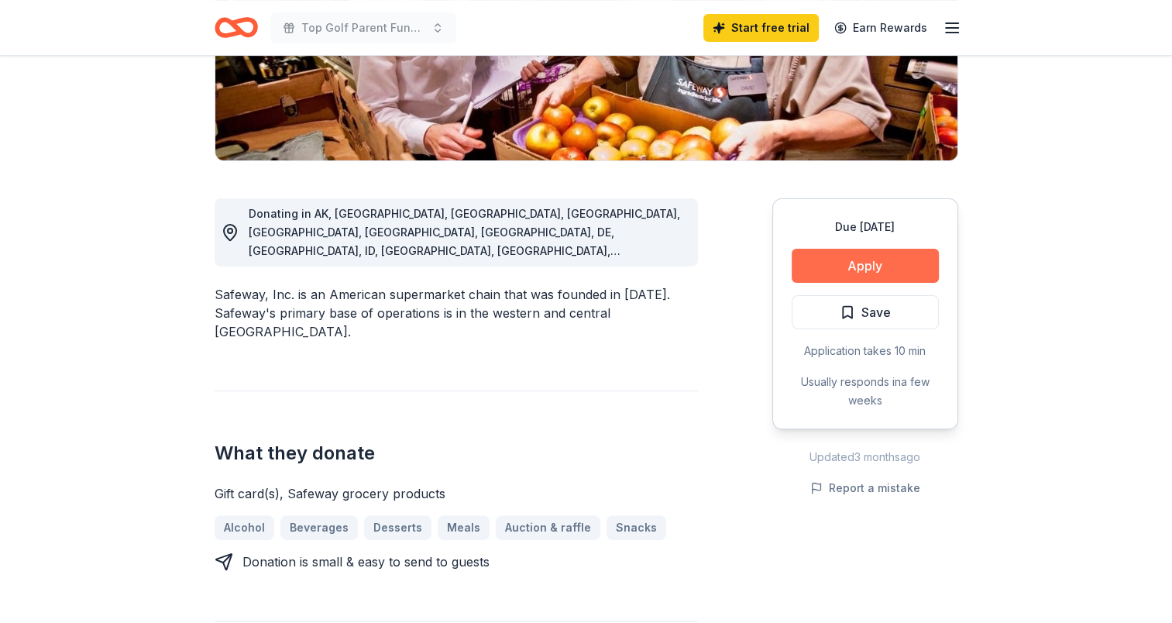
click at [870, 258] on button "Apply" at bounding box center [864, 266] width 147 height 34
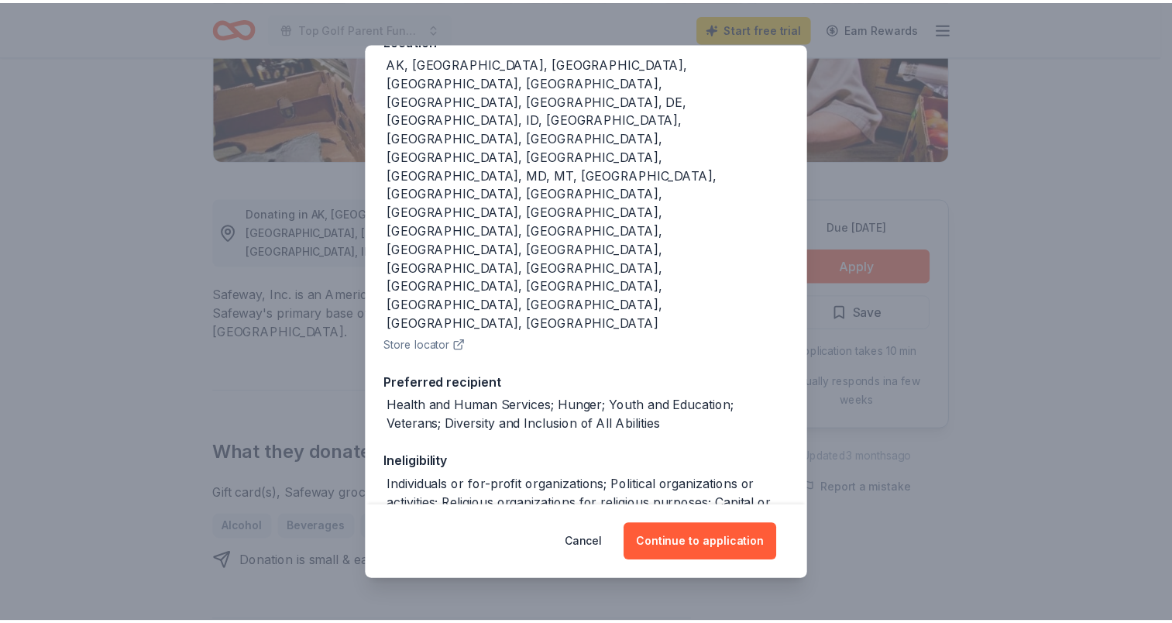
scroll to position [44, 0]
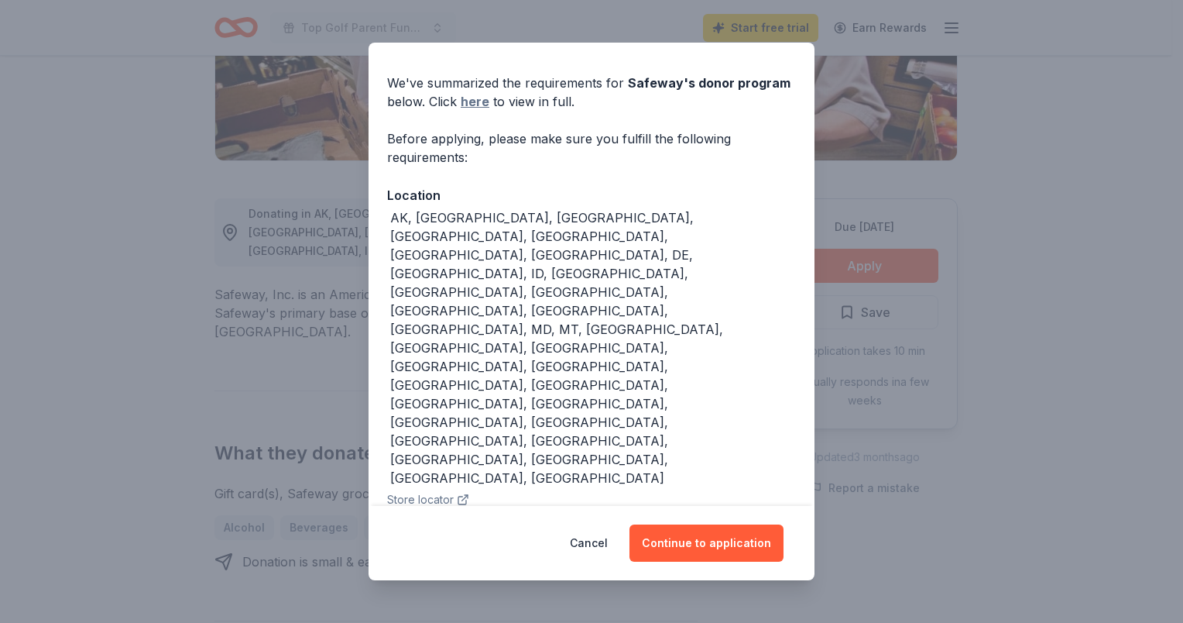
click at [480, 101] on link "here" at bounding box center [475, 101] width 29 height 19
click at [961, 348] on div "Donor Program Requirements We've summarized the requirements for Safeway 's don…" at bounding box center [591, 311] width 1183 height 623
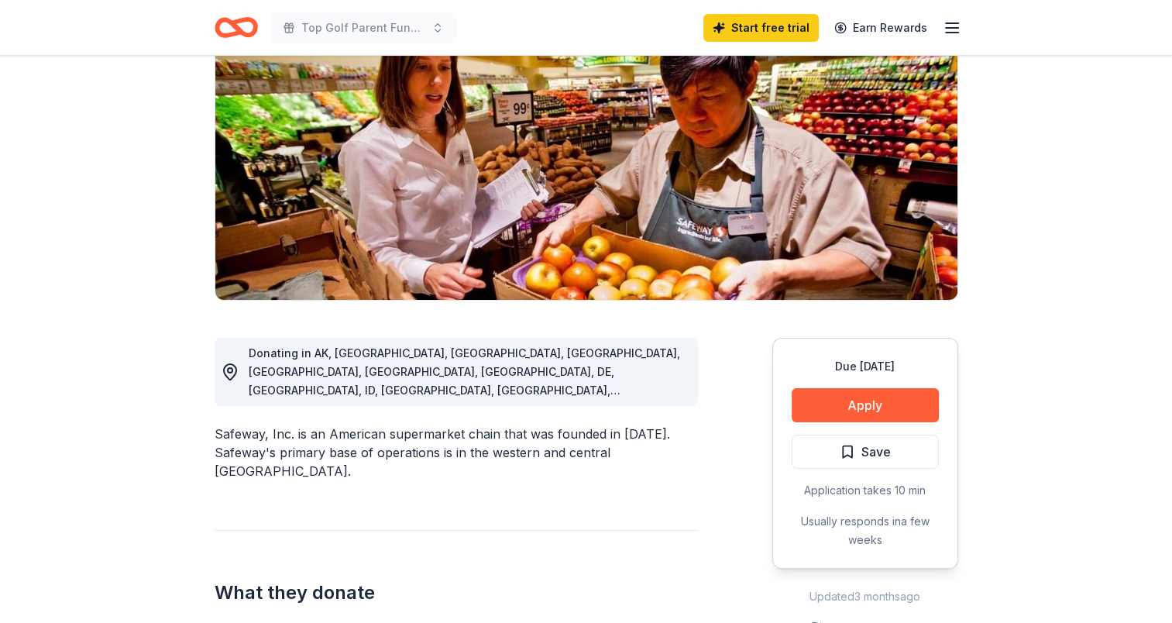
scroll to position [0, 0]
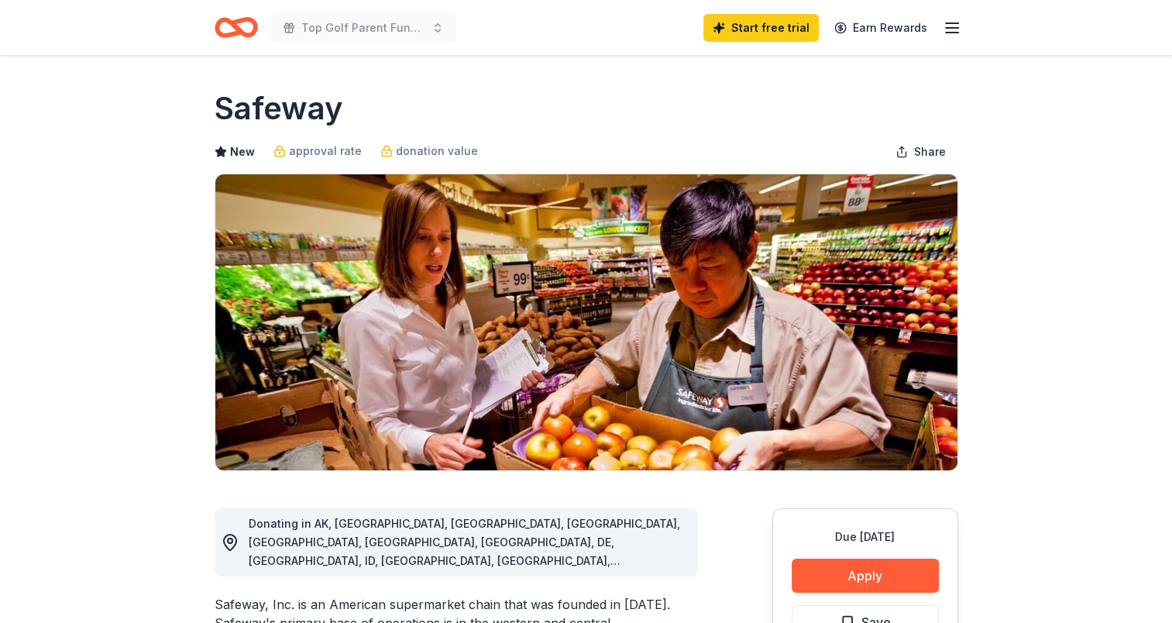
click at [248, 33] on icon "Home" at bounding box center [243, 26] width 24 height 15
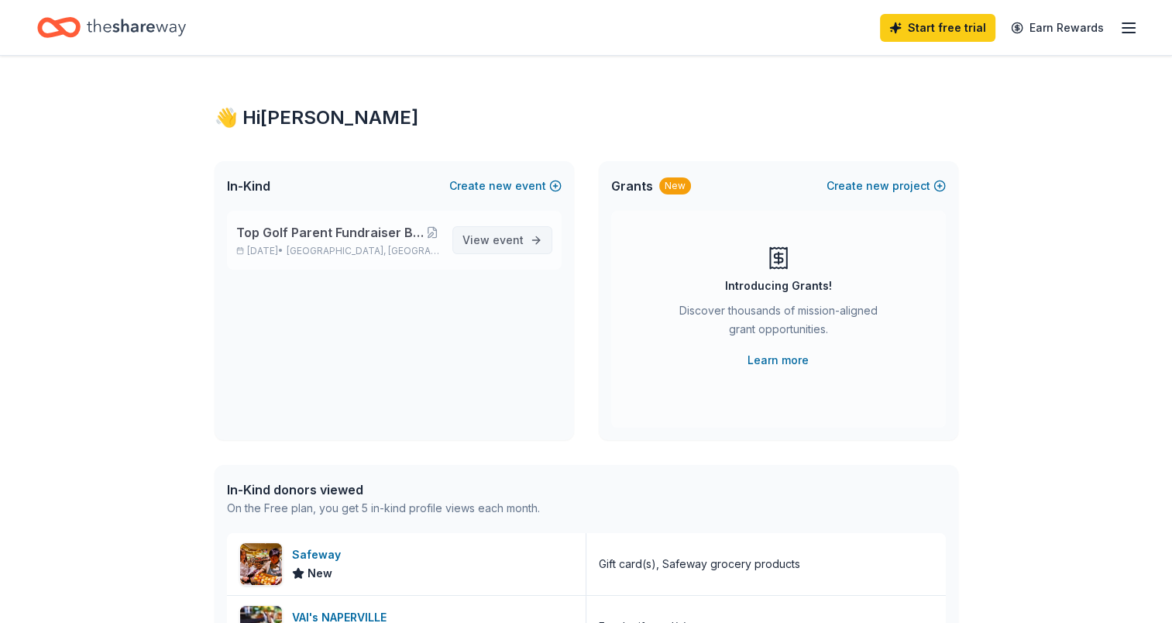
click at [487, 238] on span "View event" at bounding box center [492, 240] width 61 height 19
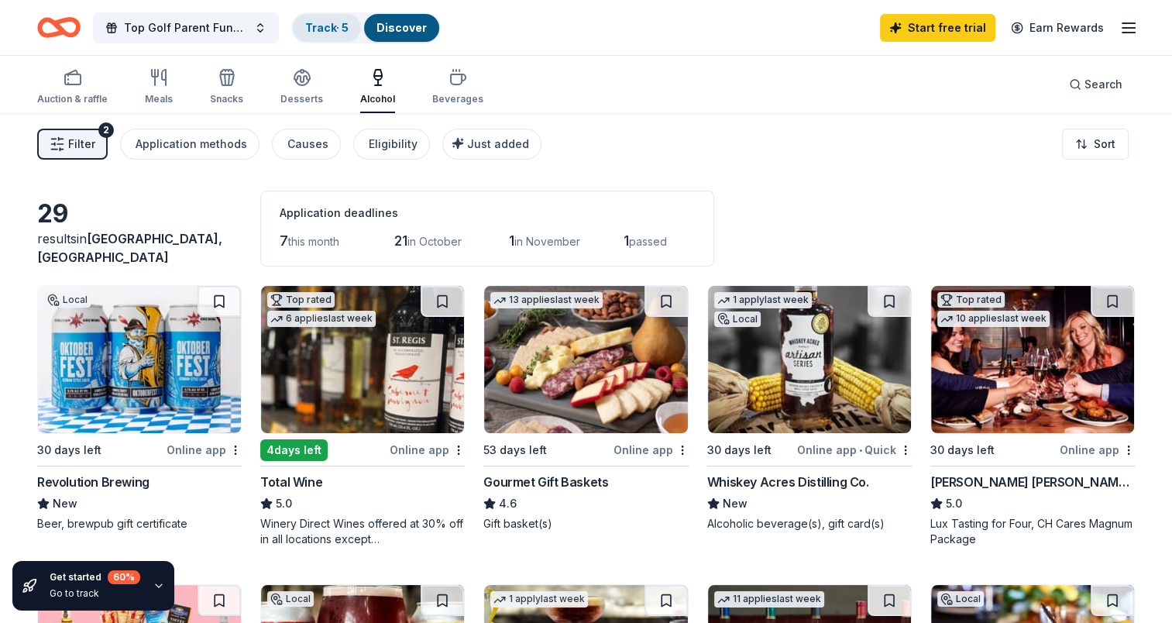
click at [340, 29] on link "Track · 5" at bounding box center [326, 27] width 43 height 13
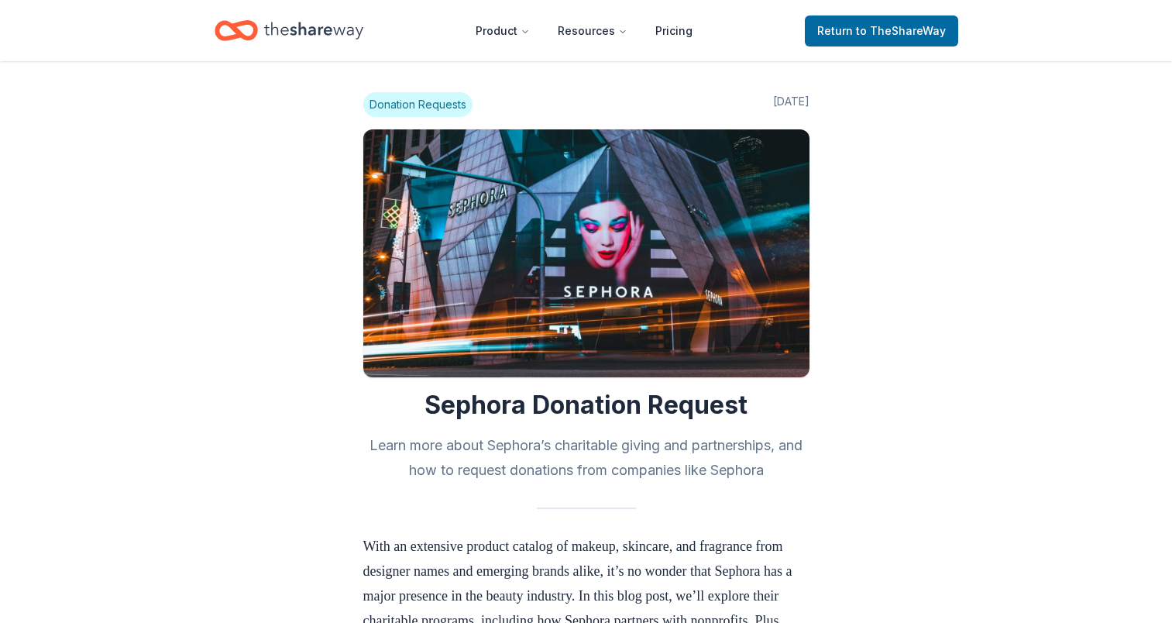
scroll to position [542, 0]
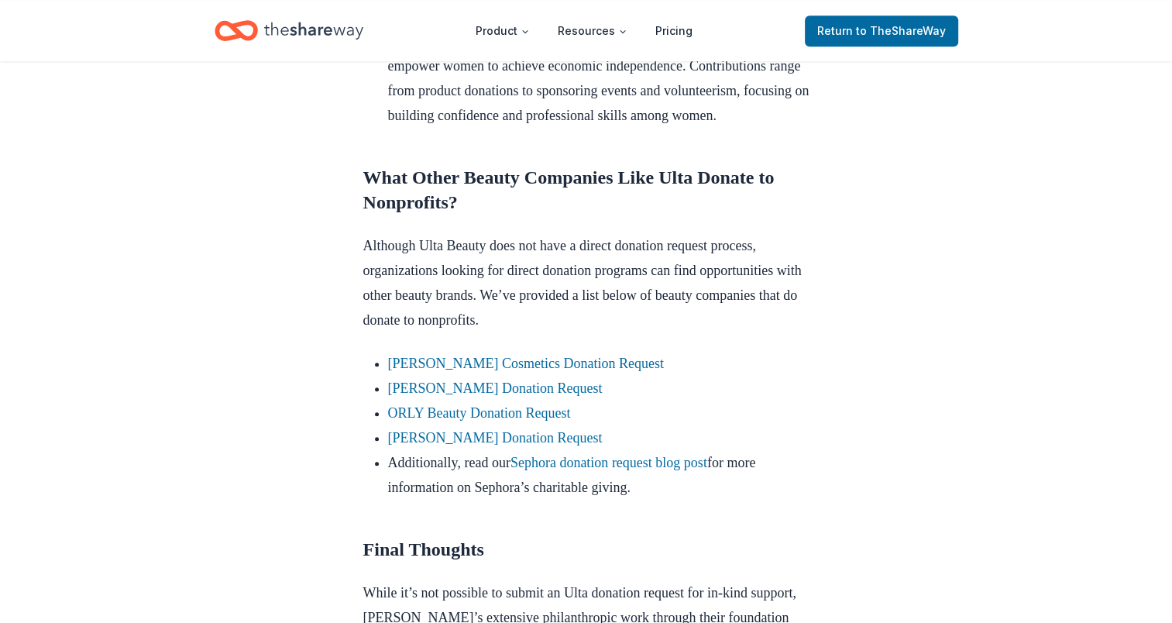
scroll to position [1360, 0]
